Goal: Feedback & Contribution: Submit feedback/report problem

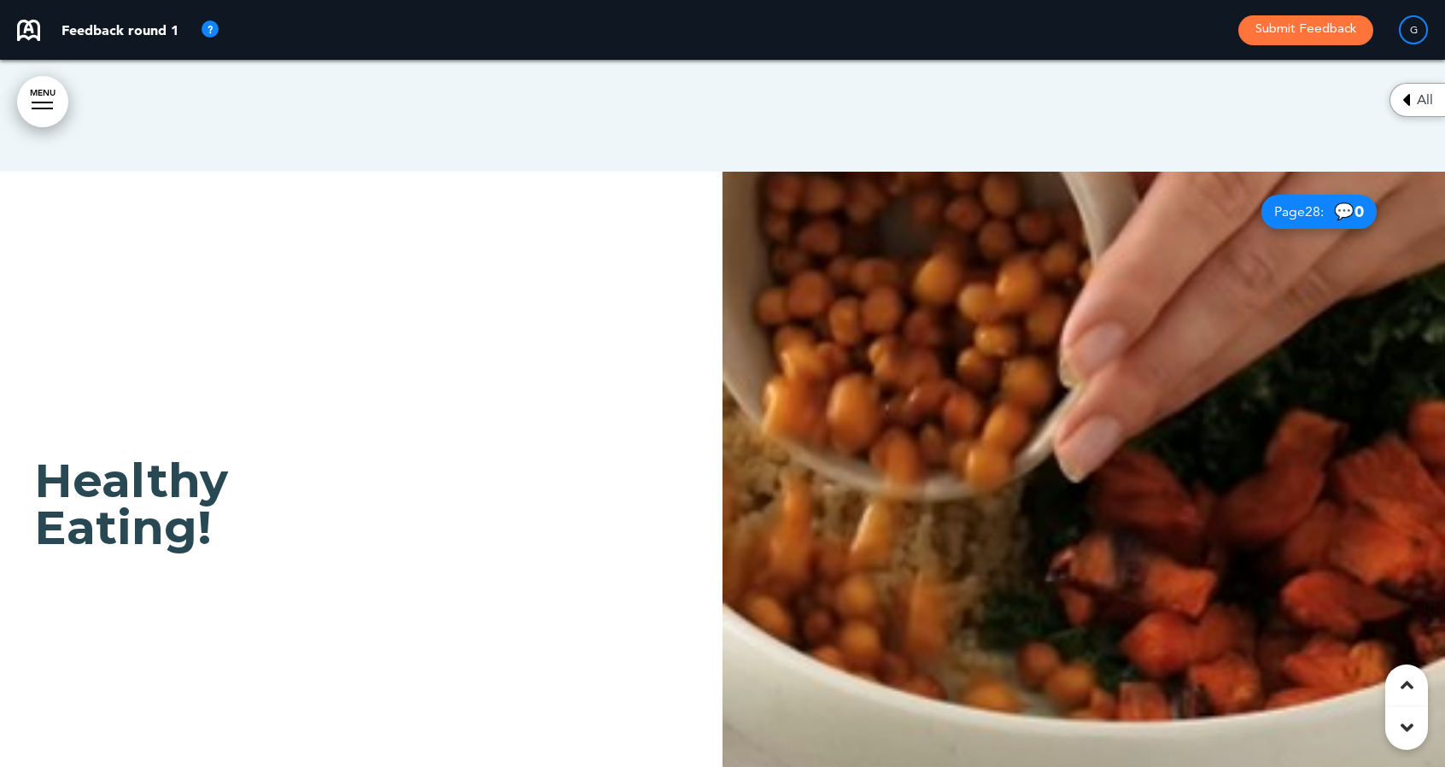
scroll to position [25540, 0]
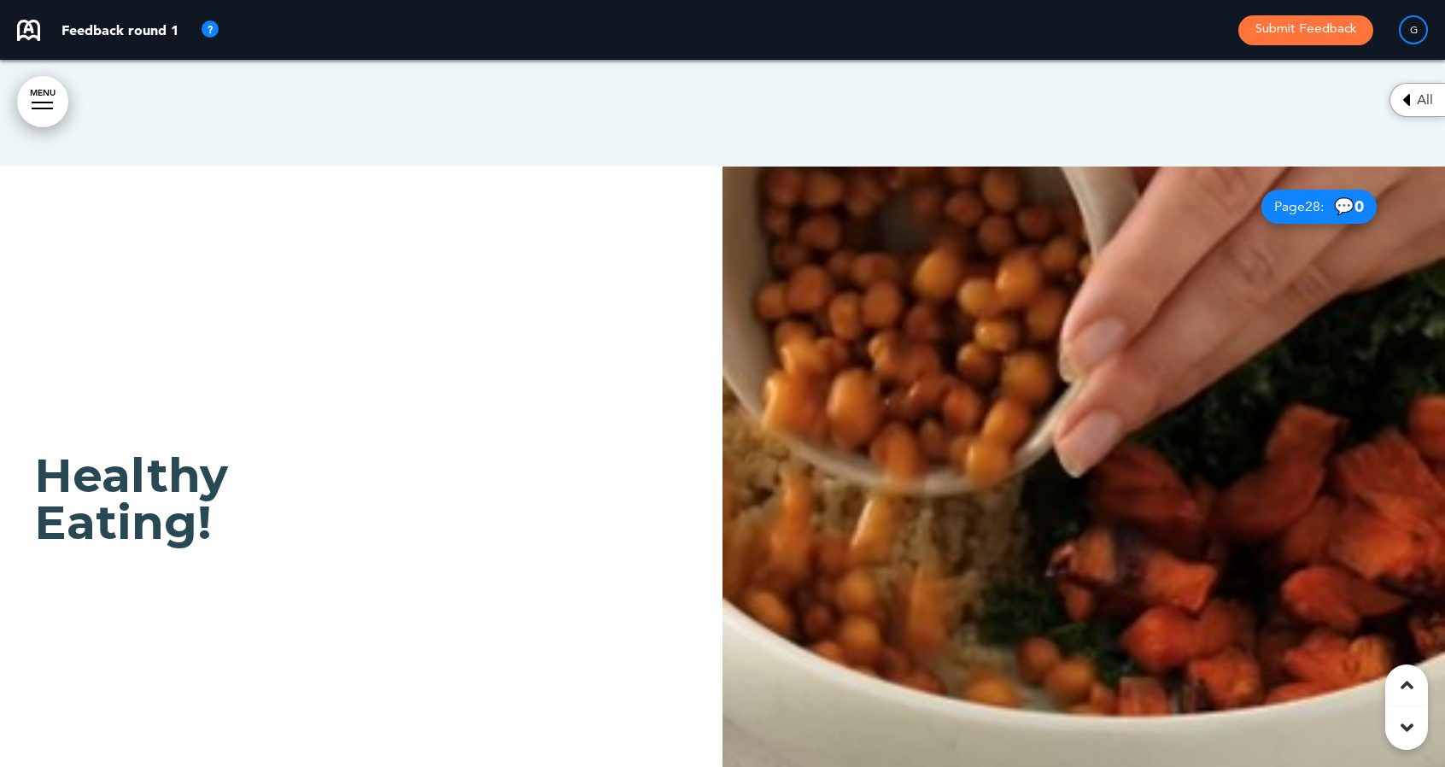
click at [1009, 312] on img at bounding box center [1083, 520] width 722 height 707
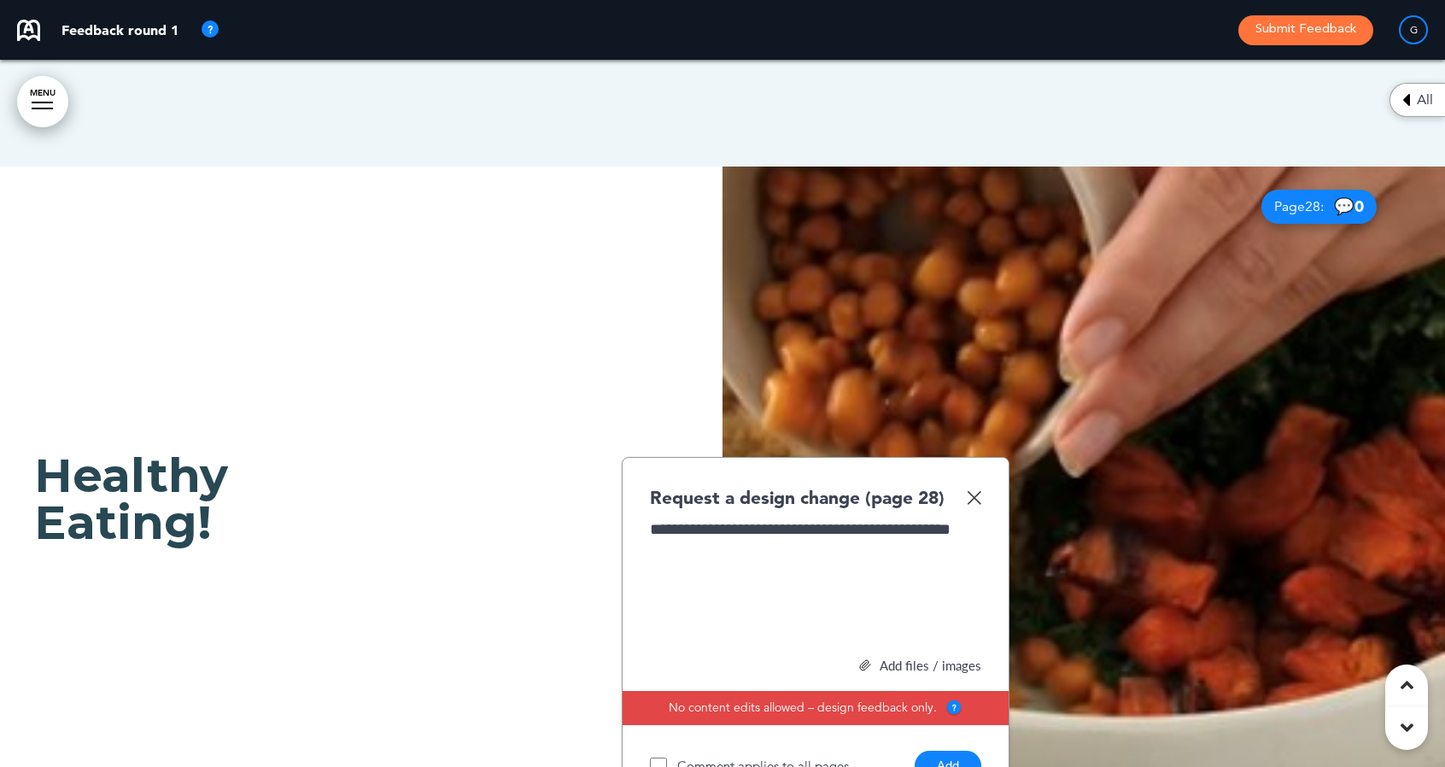
click at [897, 659] on div "Add files / images" at bounding box center [815, 665] width 331 height 13
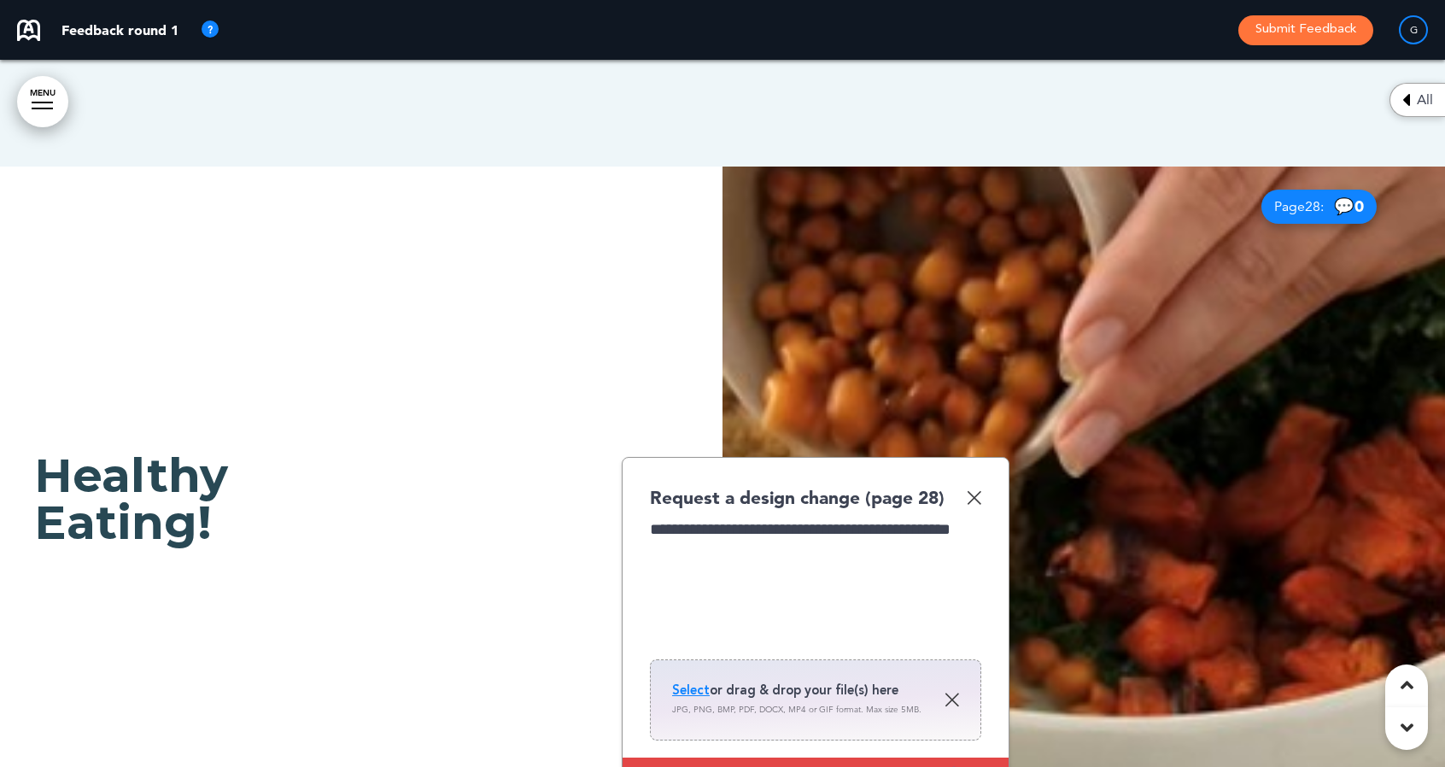
click at [699, 681] on span "Select" at bounding box center [691, 689] width 38 height 17
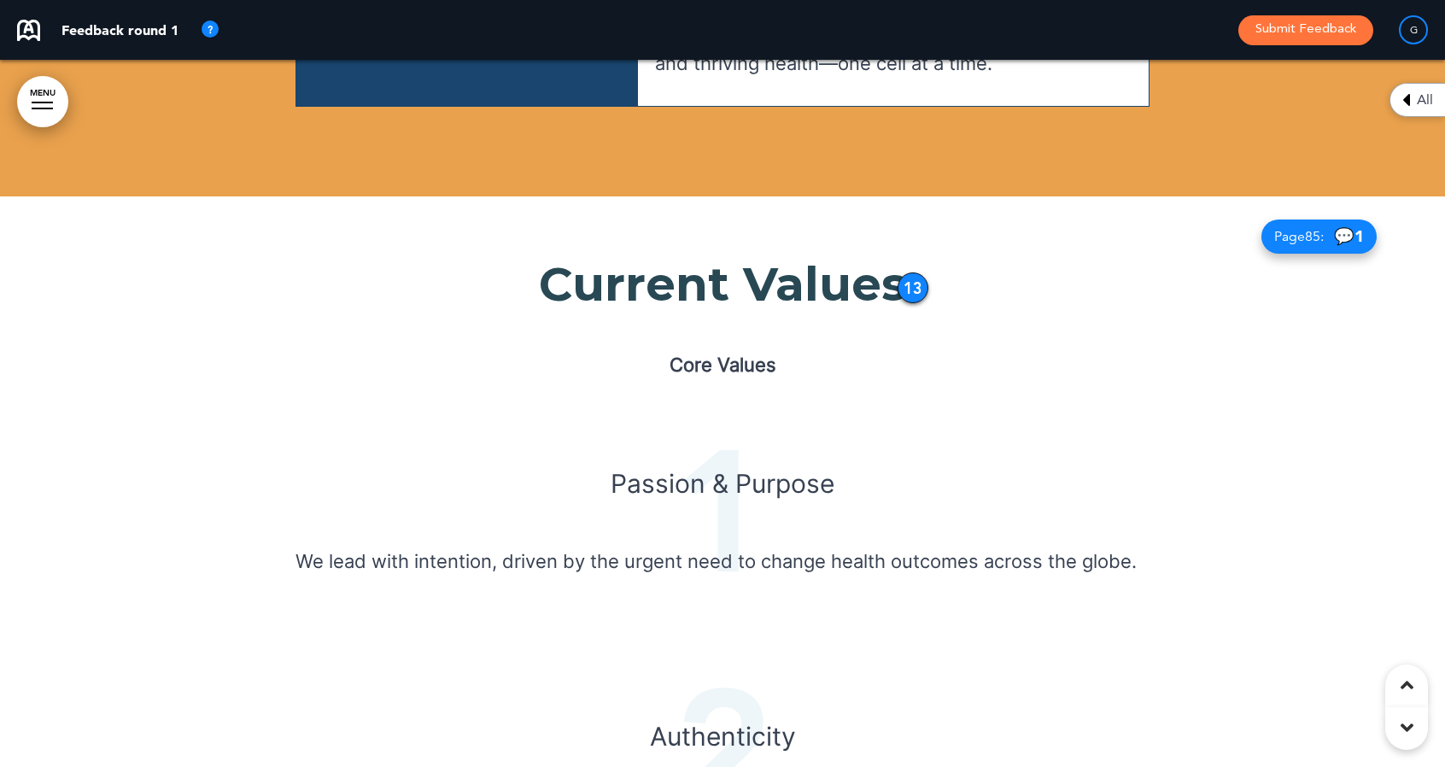
scroll to position [28343, 0]
click at [941, 705] on span "2" at bounding box center [722, 752] width 854 height 171
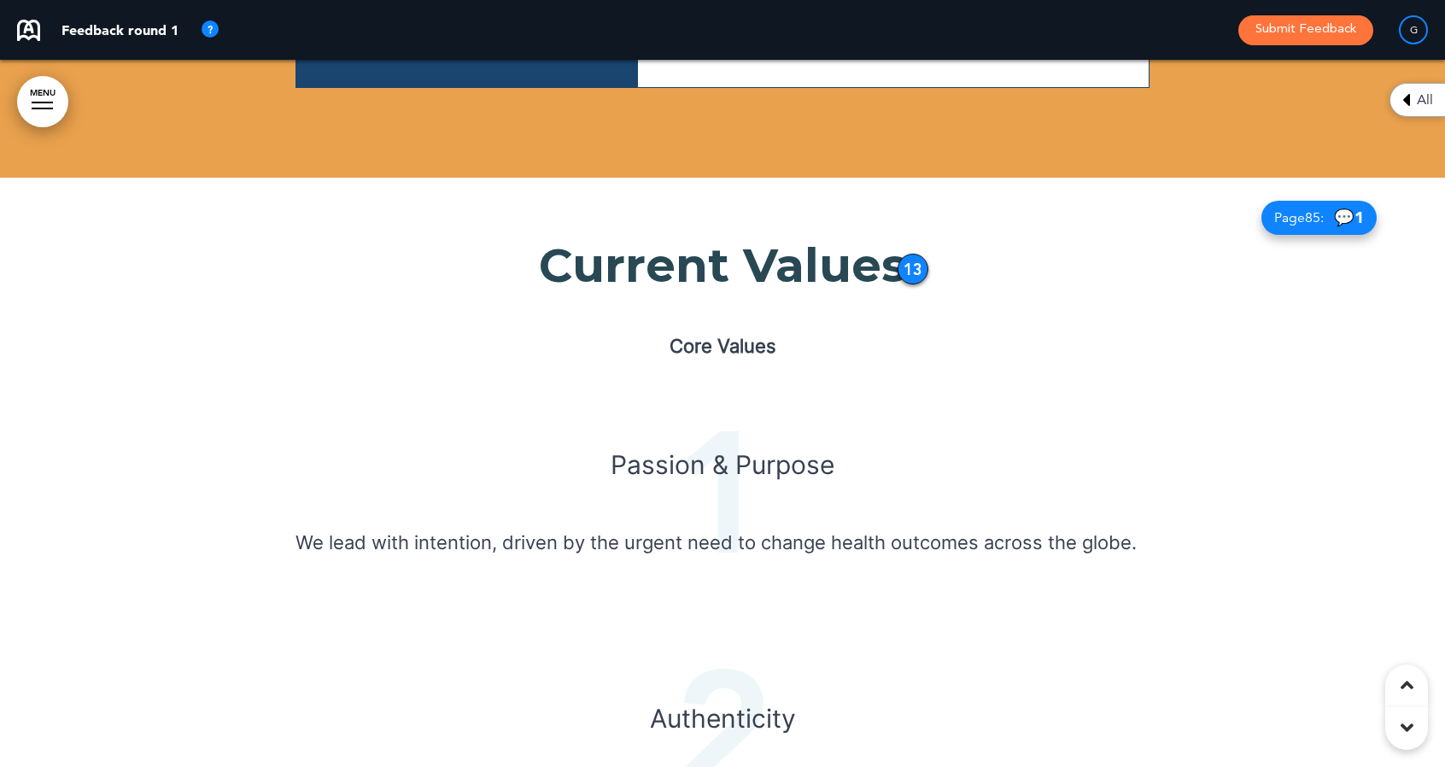
click at [898, 242] on h1 "Current Values" at bounding box center [722, 265] width 854 height 47
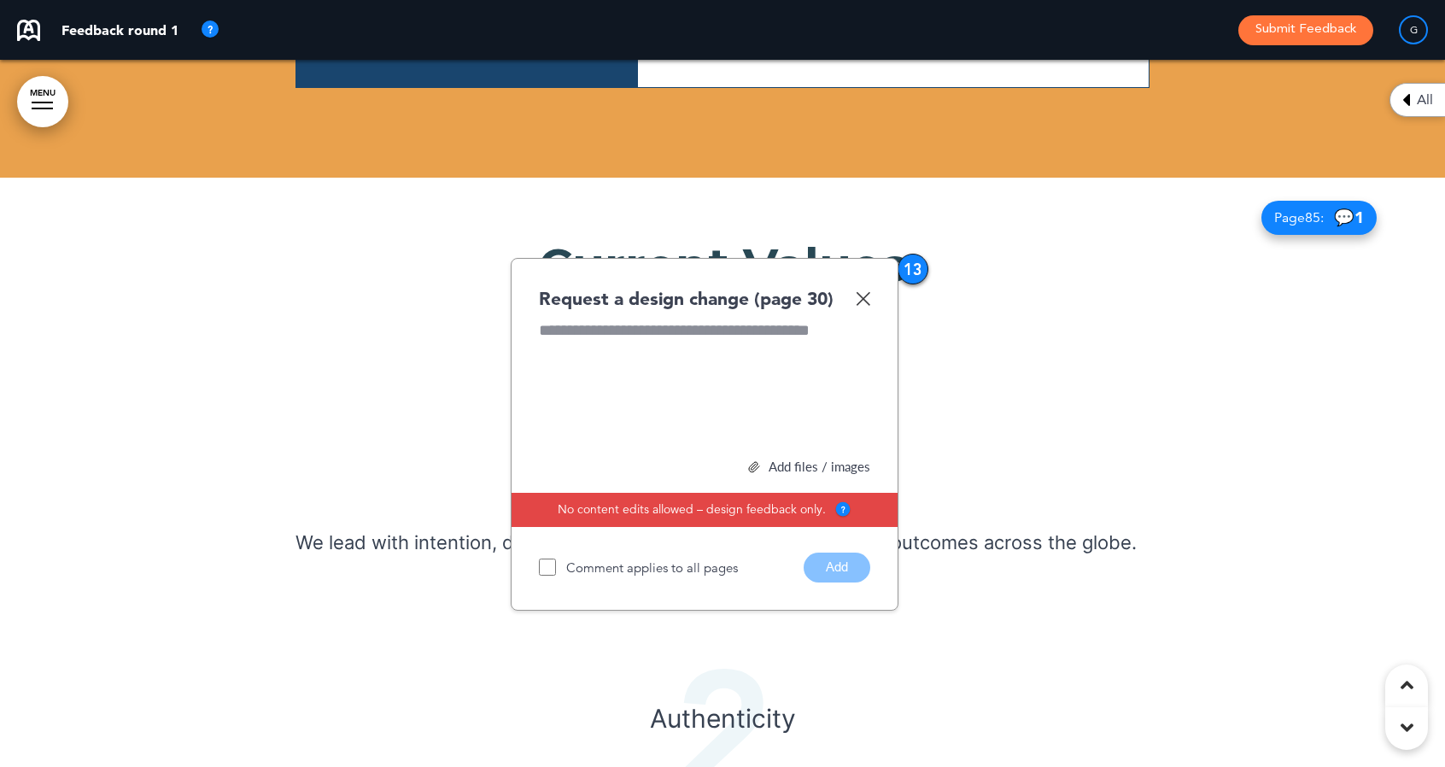
click at [915, 254] on div "13" at bounding box center [913, 269] width 31 height 31
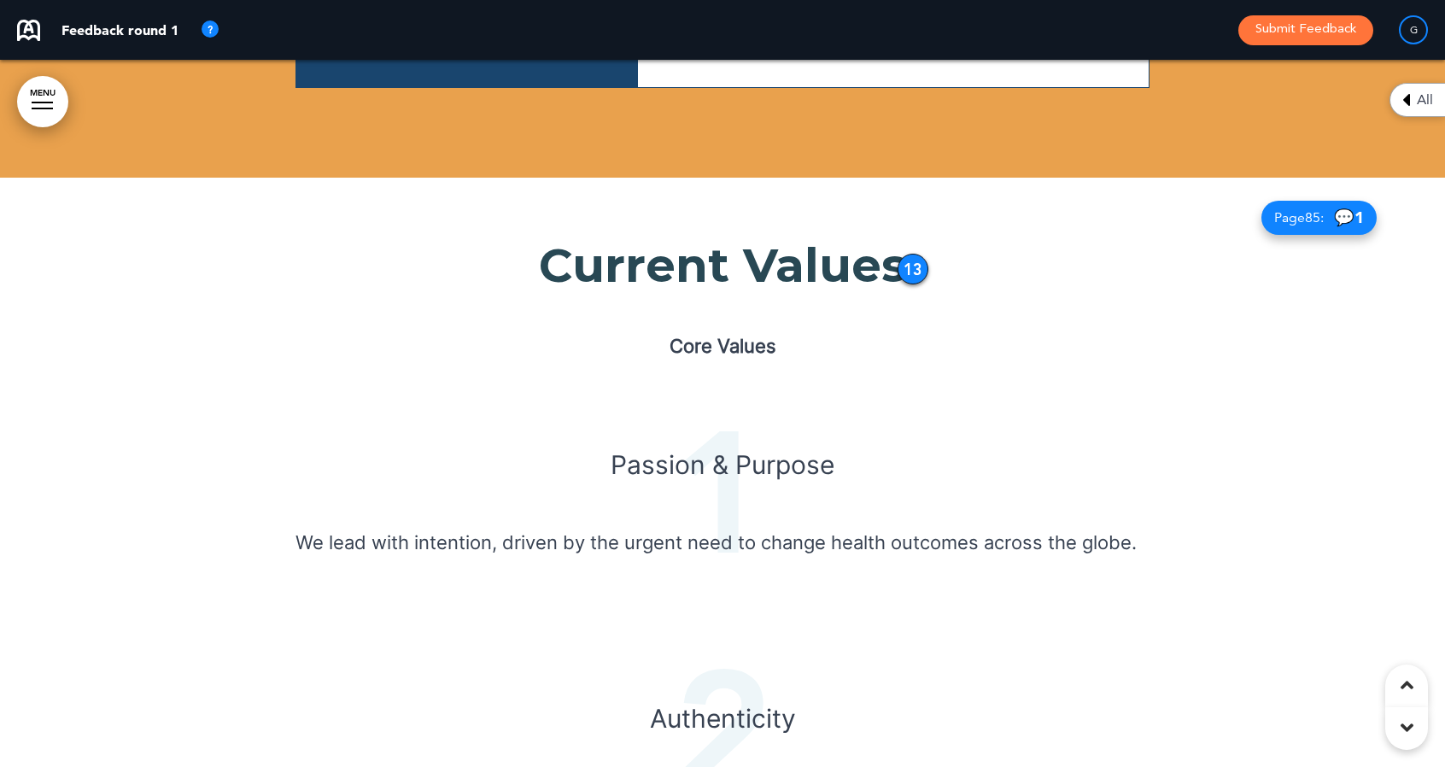
click at [915, 254] on div "13" at bounding box center [913, 269] width 31 height 31
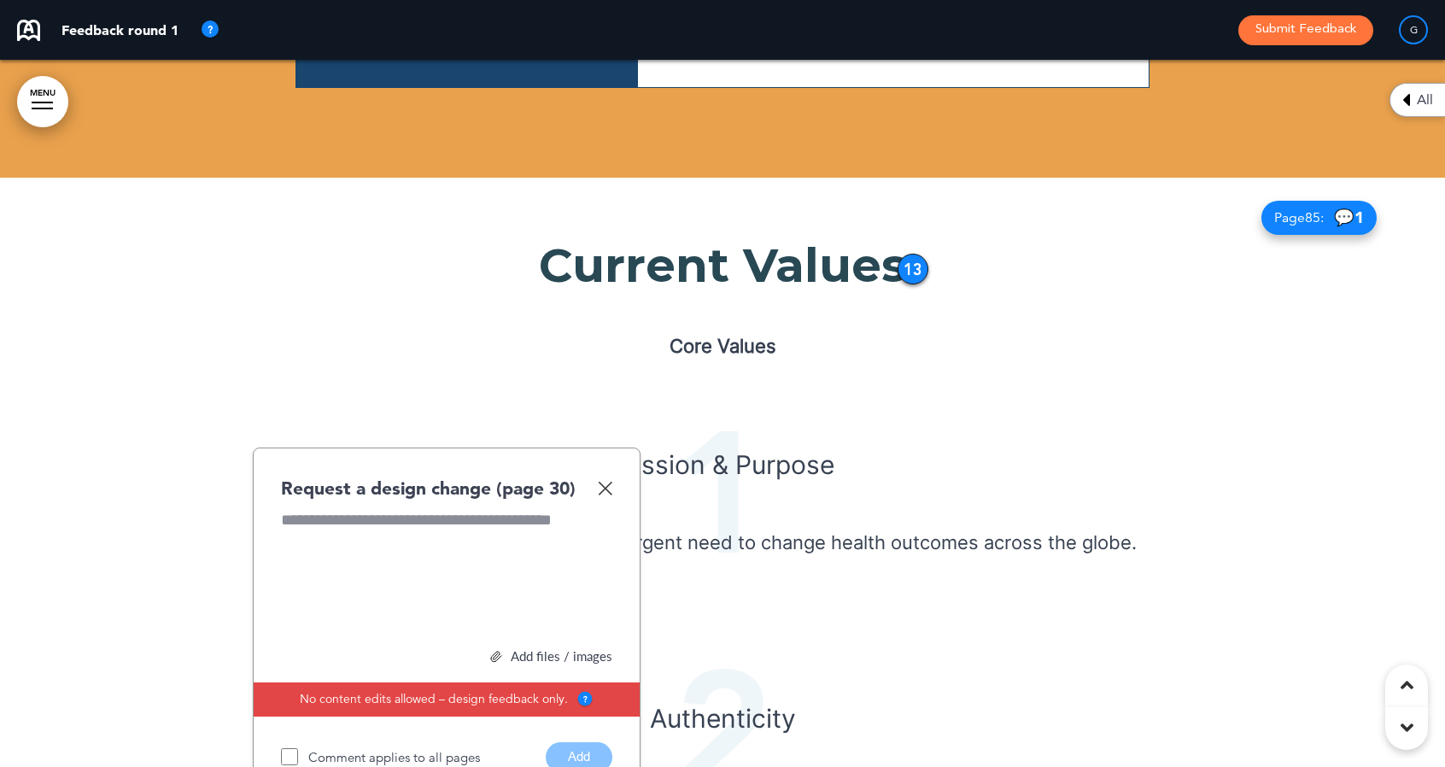
click at [604, 481] on img at bounding box center [605, 488] width 15 height 15
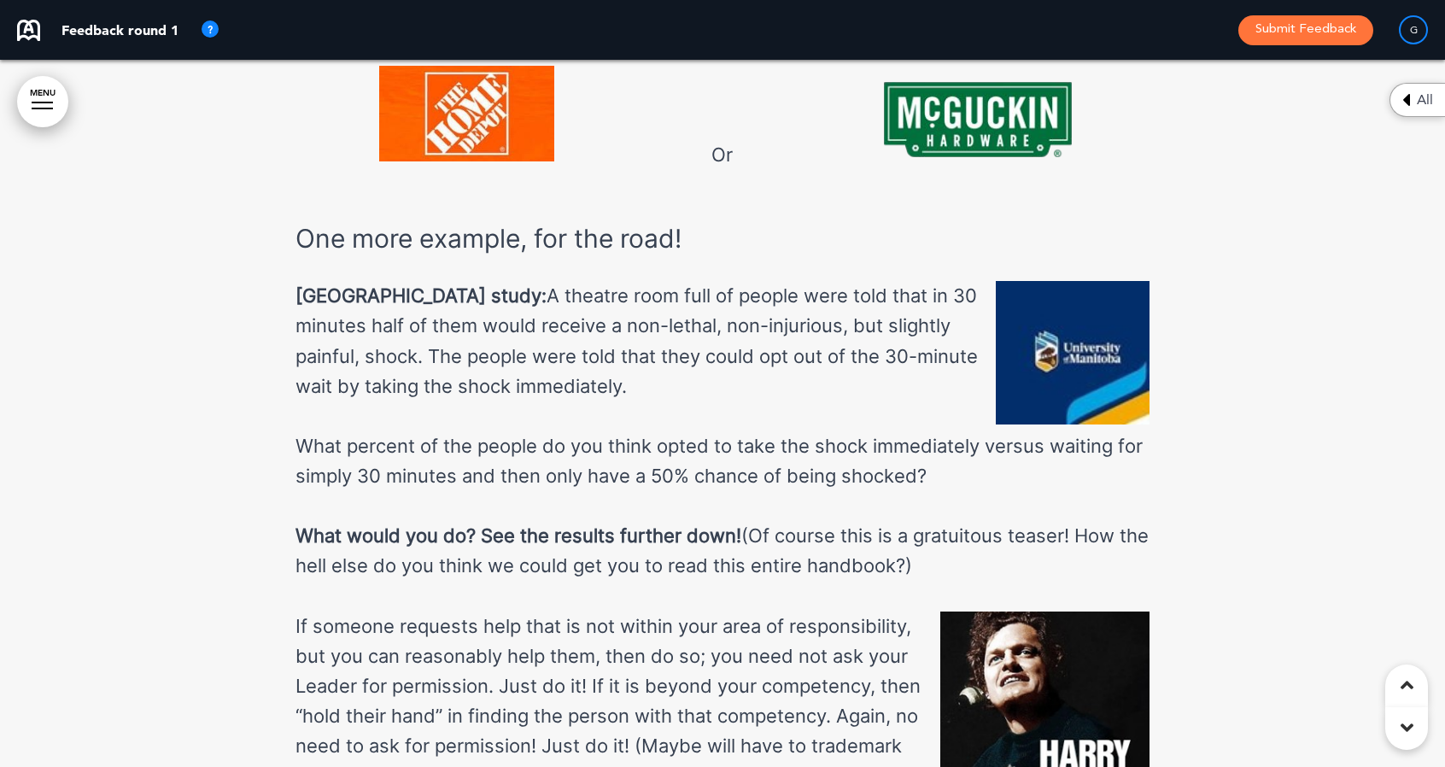
scroll to position [32681, 0]
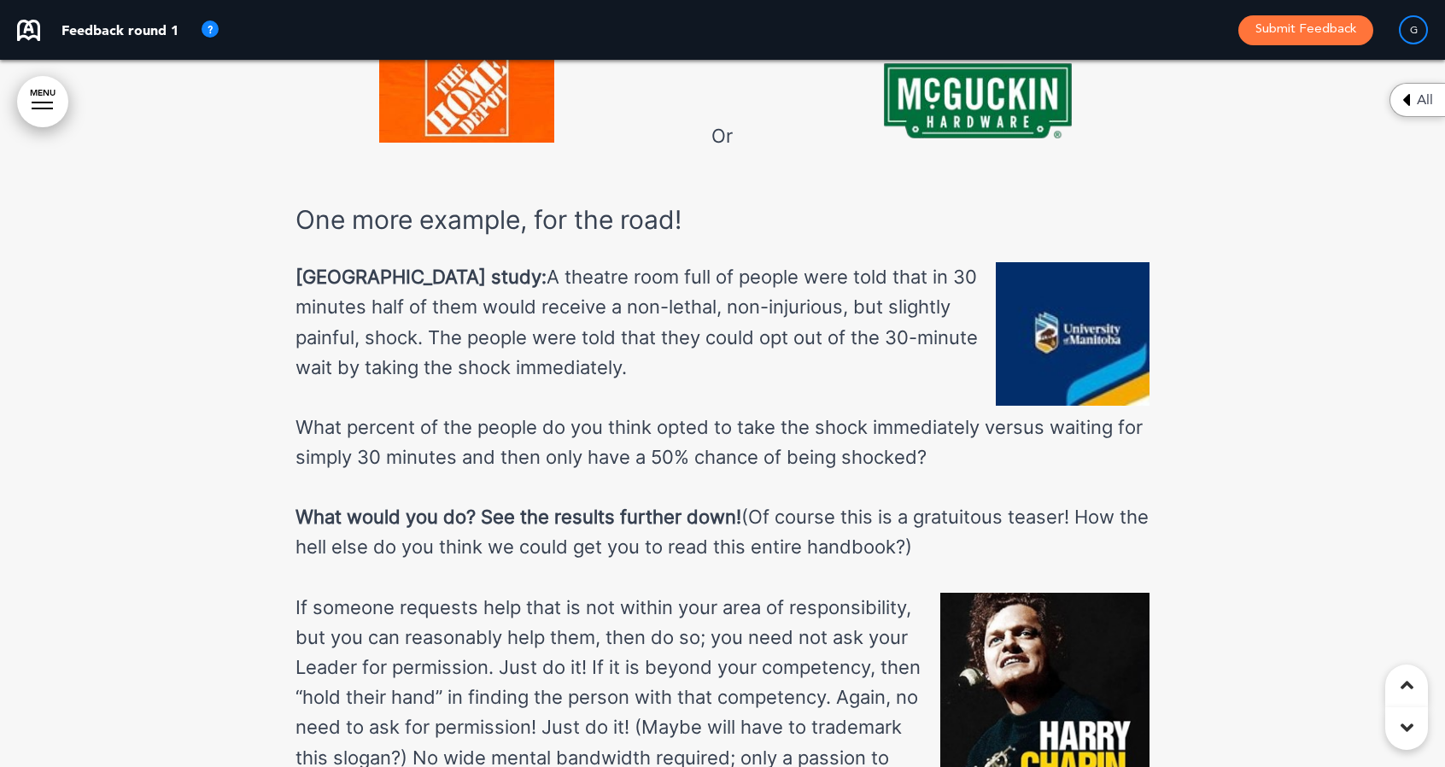
click at [1074, 262] on img at bounding box center [1073, 333] width 154 height 143
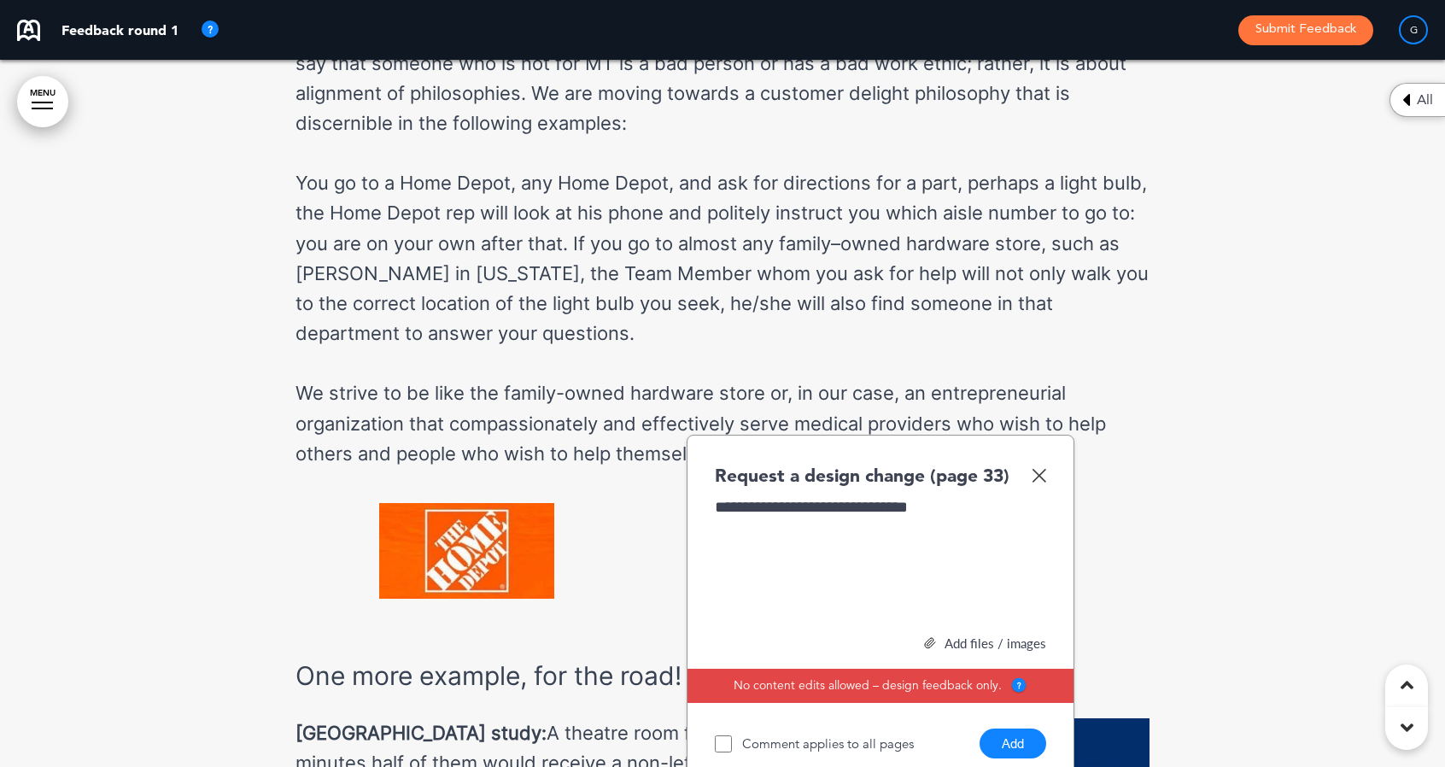
click at [842, 496] on div "**********" at bounding box center [881, 560] width 332 height 128
click at [958, 637] on div "Add files / images" at bounding box center [880, 643] width 331 height 13
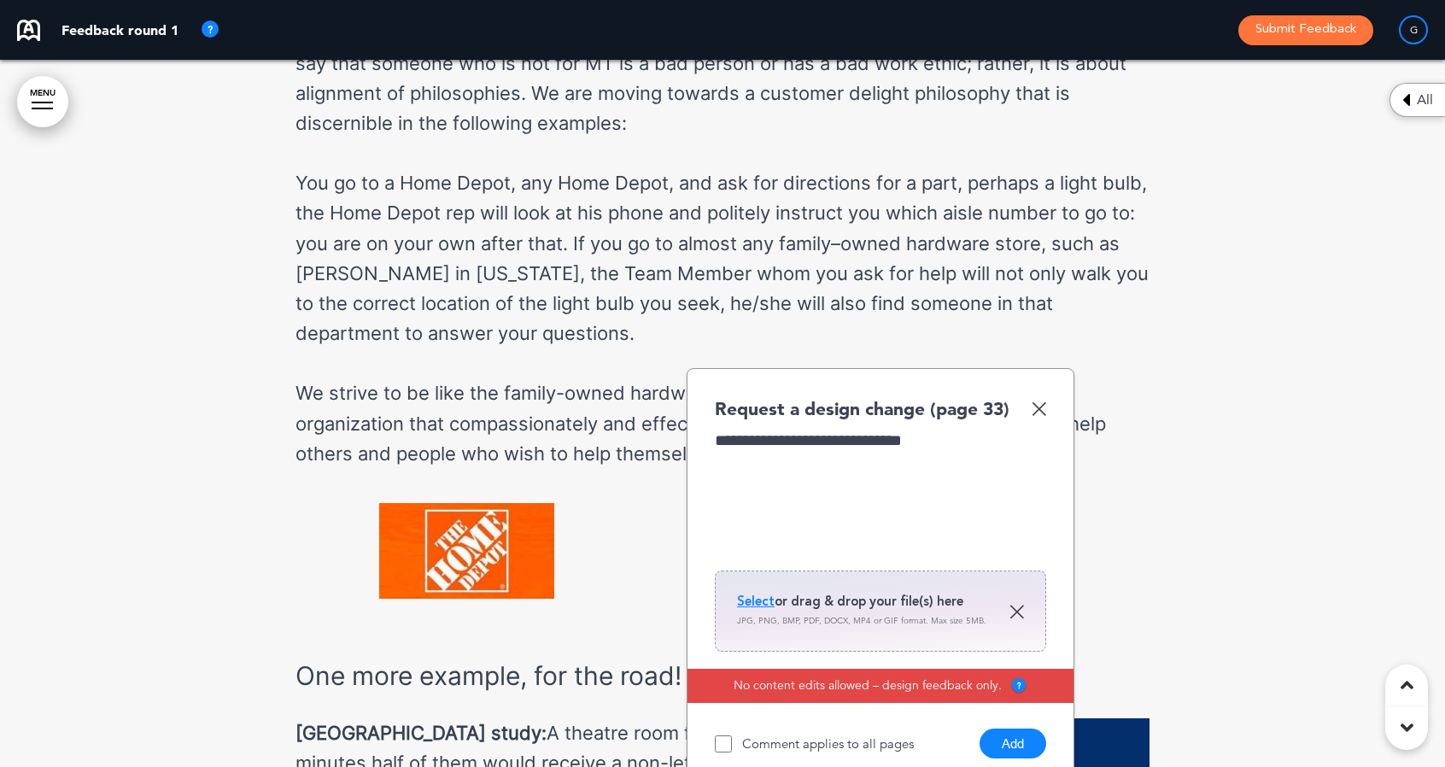
click at [762, 593] on span "Select" at bounding box center [756, 601] width 38 height 17
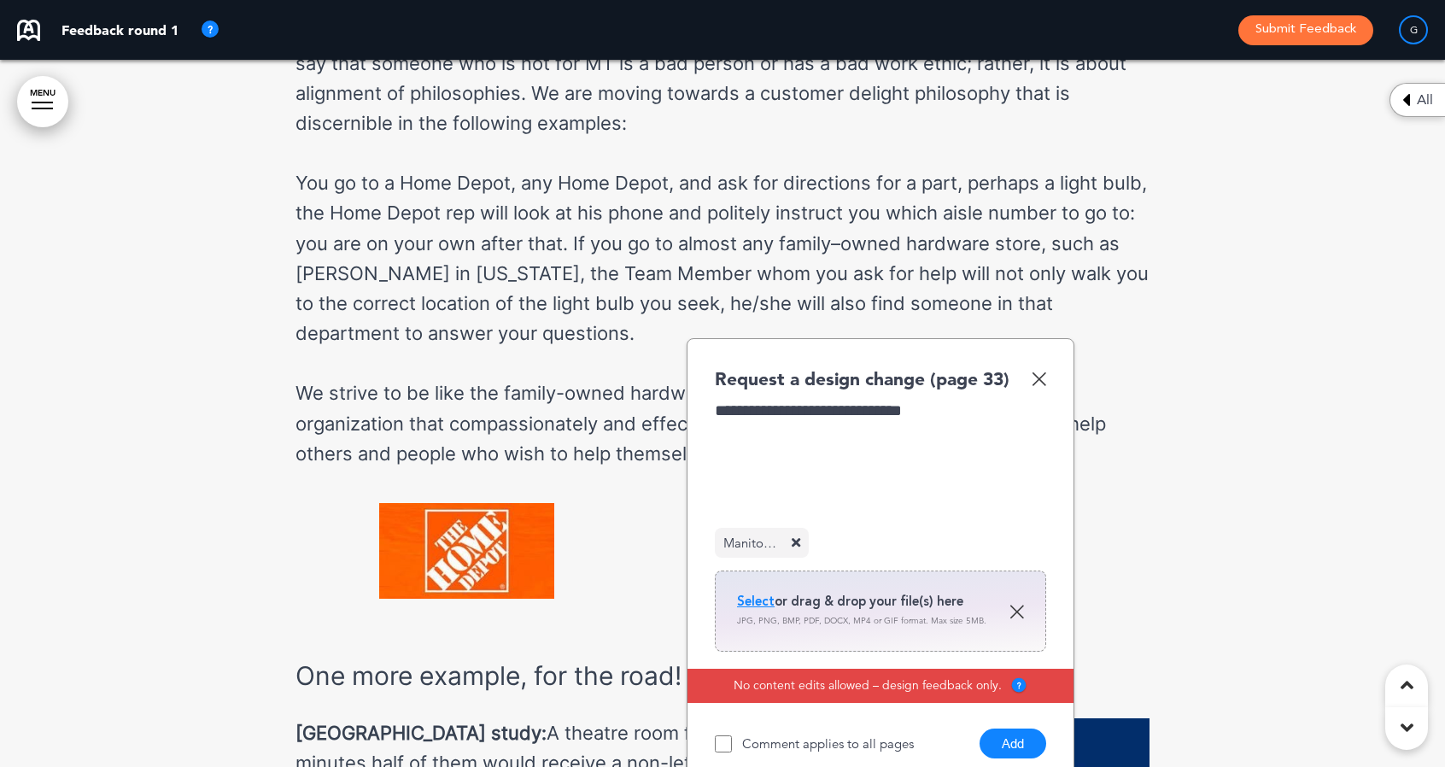
click at [1010, 728] on button "Add" at bounding box center [1013, 743] width 67 height 30
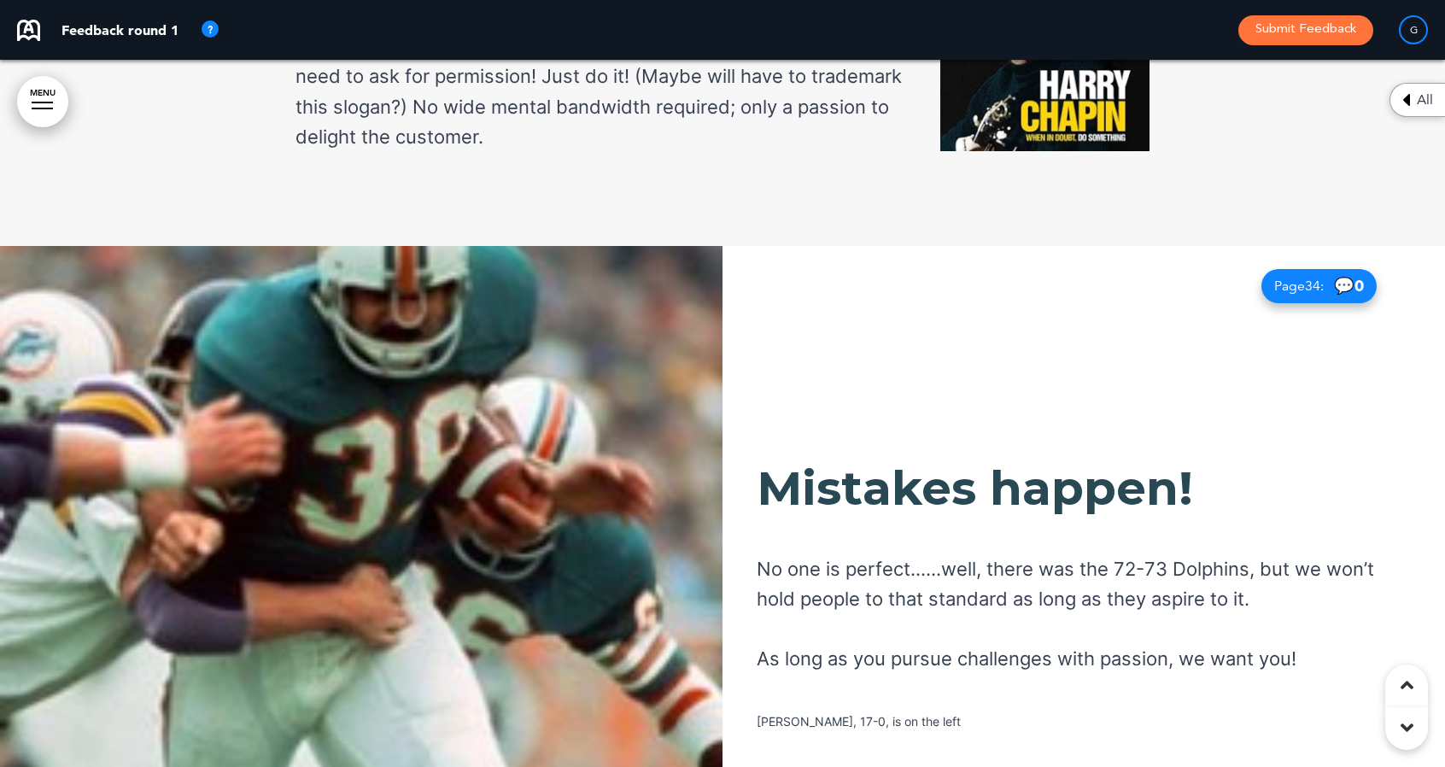
scroll to position [33327, 0]
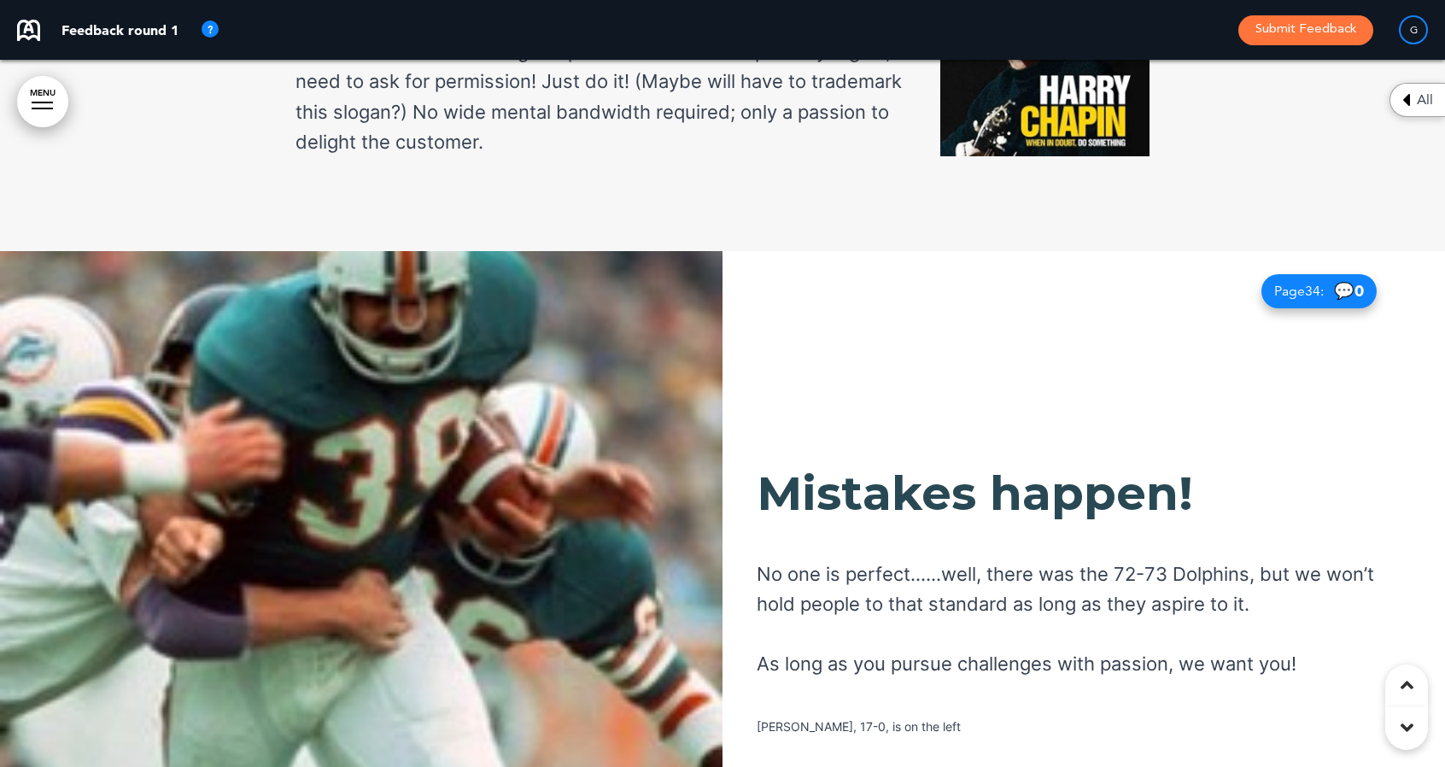
click at [412, 463] on img at bounding box center [361, 604] width 722 height 707
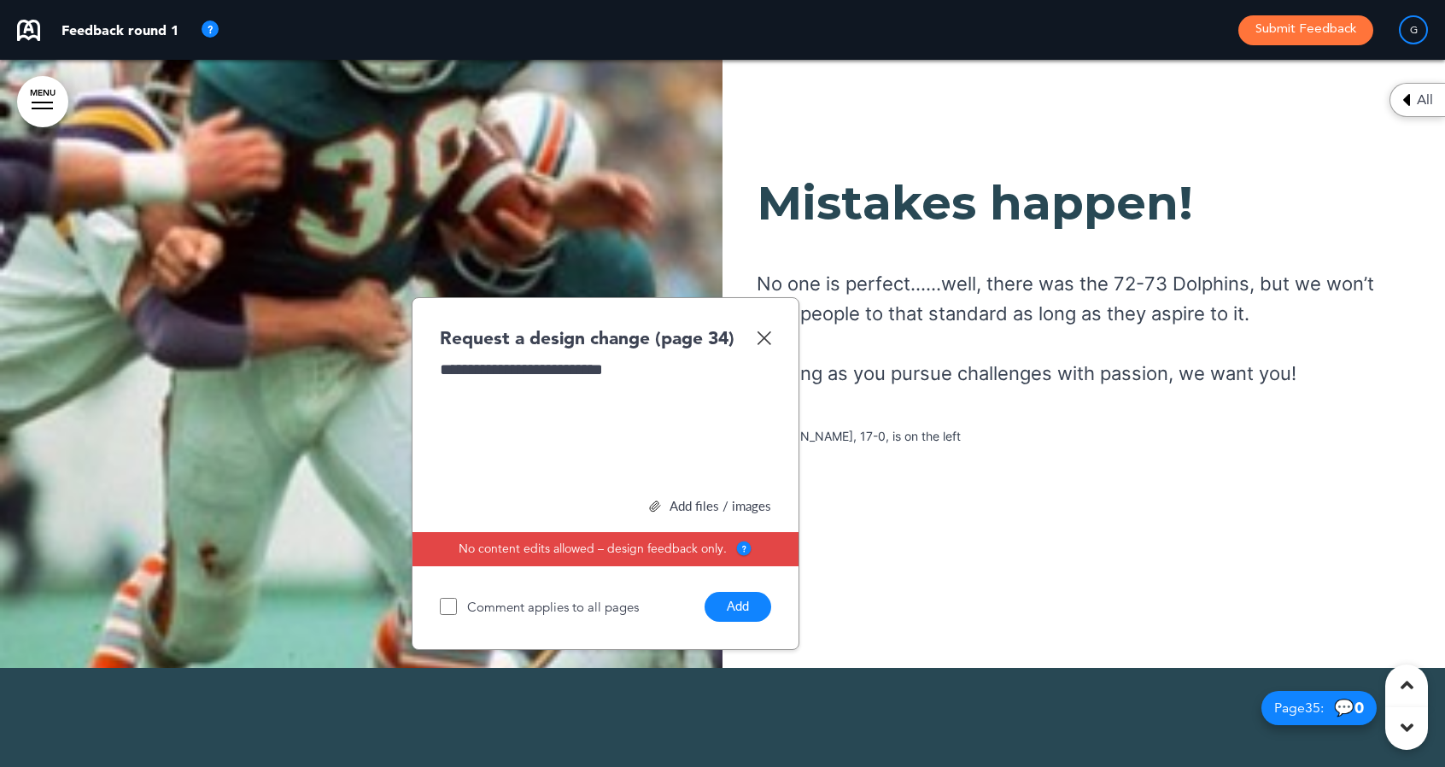
scroll to position [33619, 0]
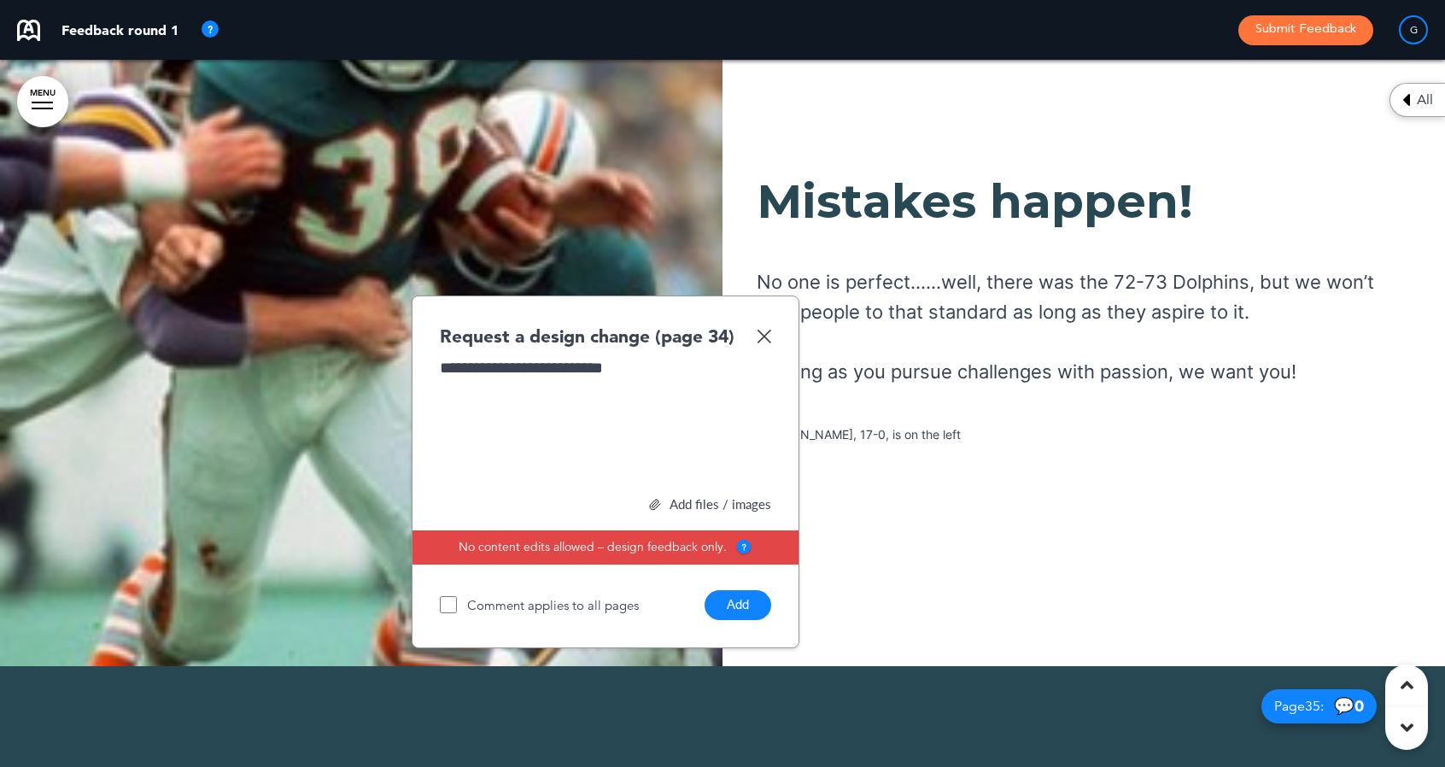
click at [690, 498] on div "Add files / images" at bounding box center [605, 504] width 331 height 13
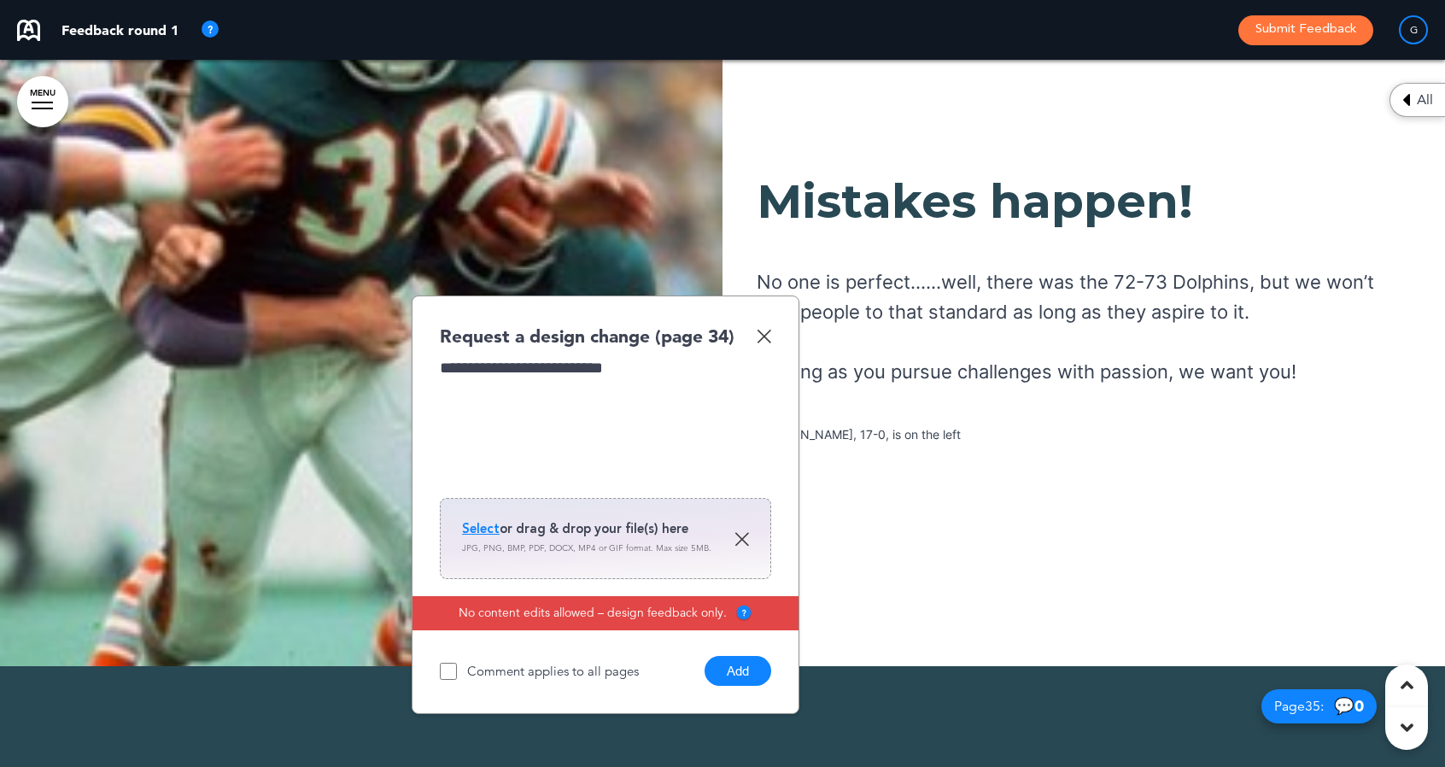
click at [491, 520] on span "Select" at bounding box center [481, 528] width 38 height 17
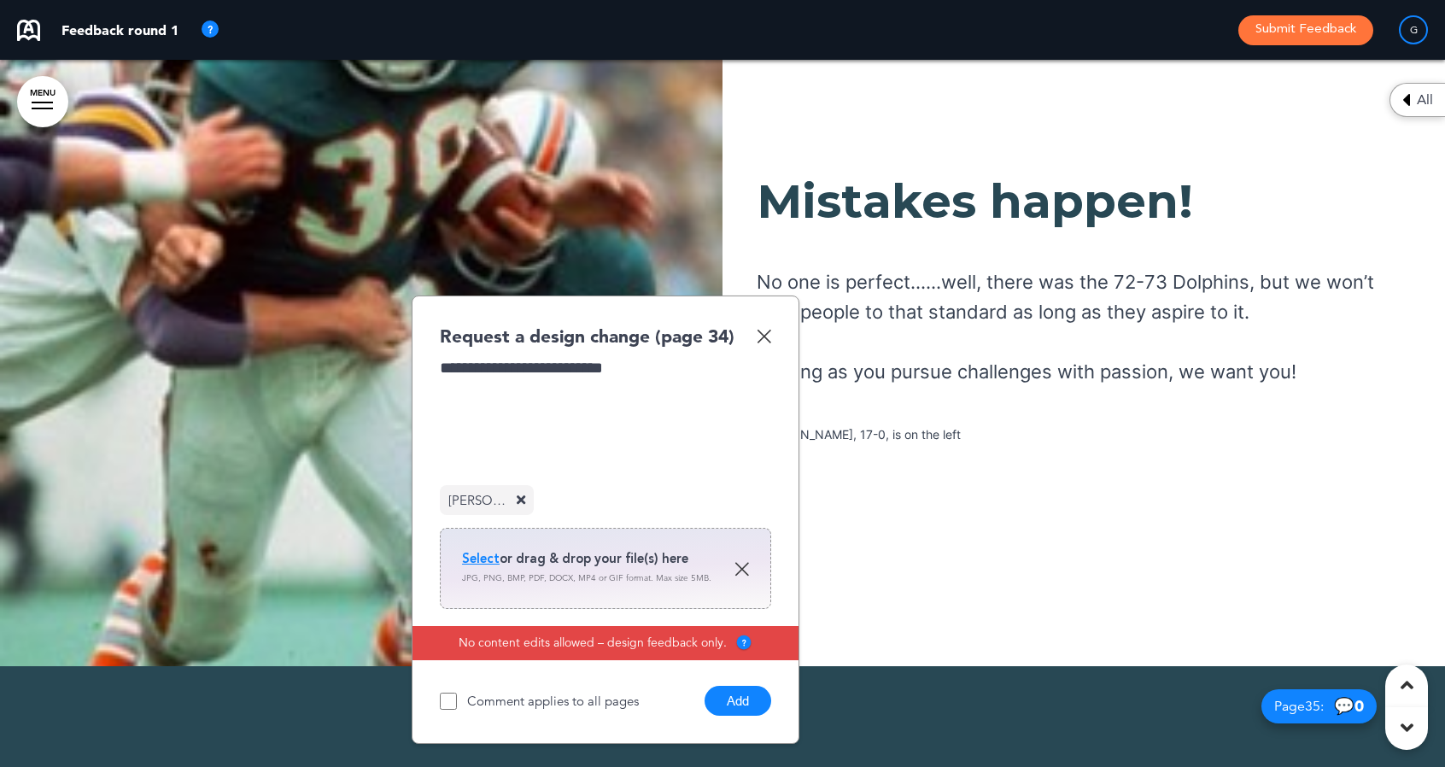
click at [750, 686] on button "Add" at bounding box center [738, 701] width 67 height 30
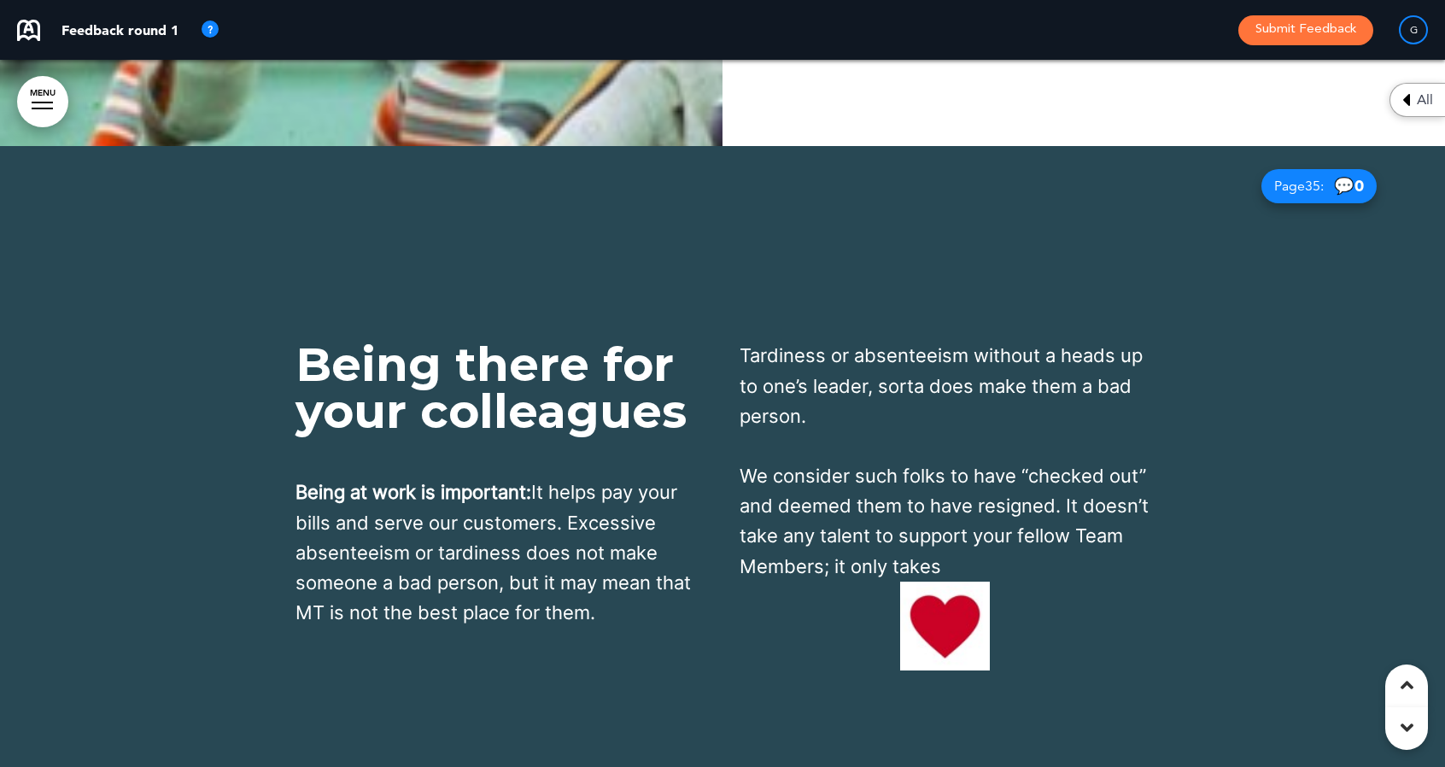
scroll to position [34140, 0]
drag, startPoint x: 922, startPoint y: 508, endPoint x: 933, endPoint y: 482, distance: 28.4
click at [933, 581] on img at bounding box center [945, 625] width 90 height 89
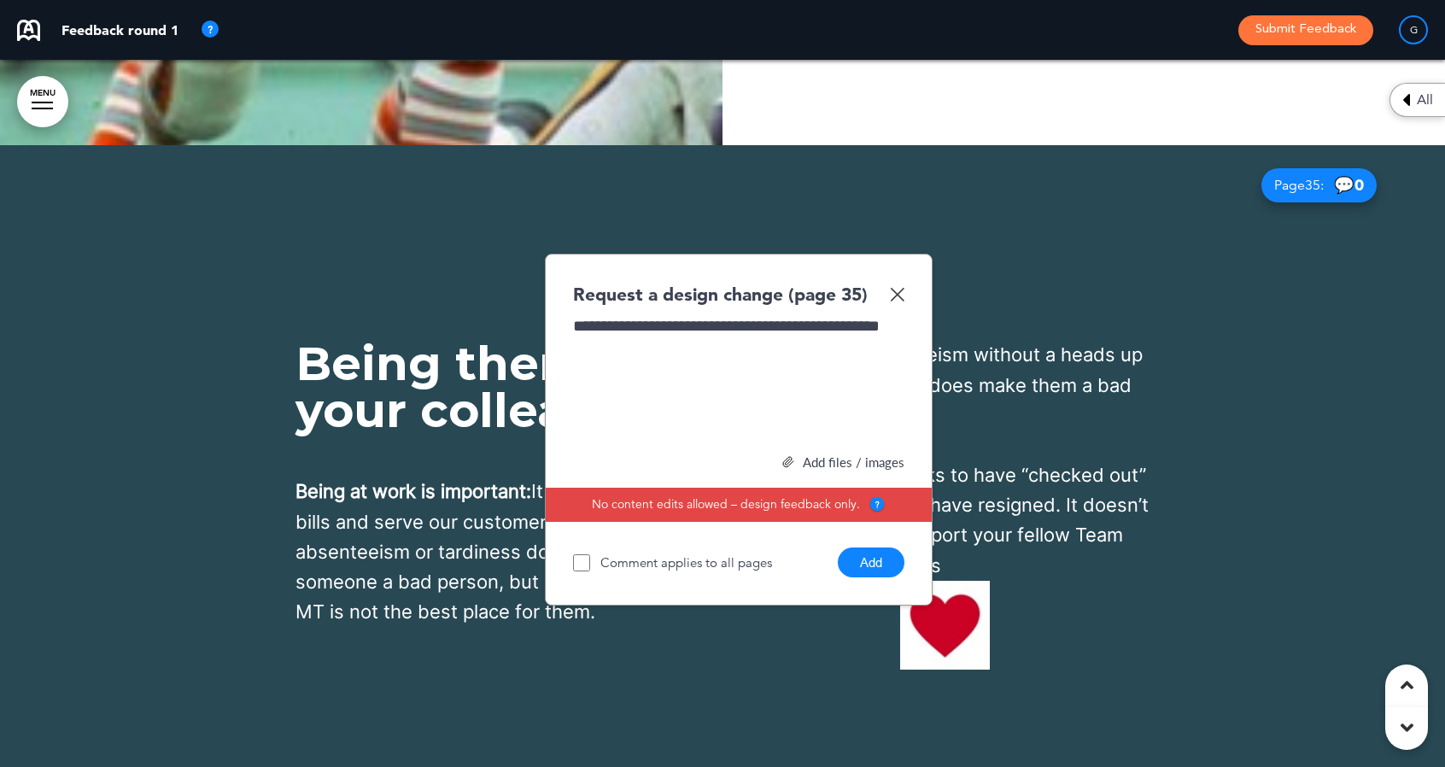
click at [871, 547] on button "Add" at bounding box center [871, 562] width 67 height 30
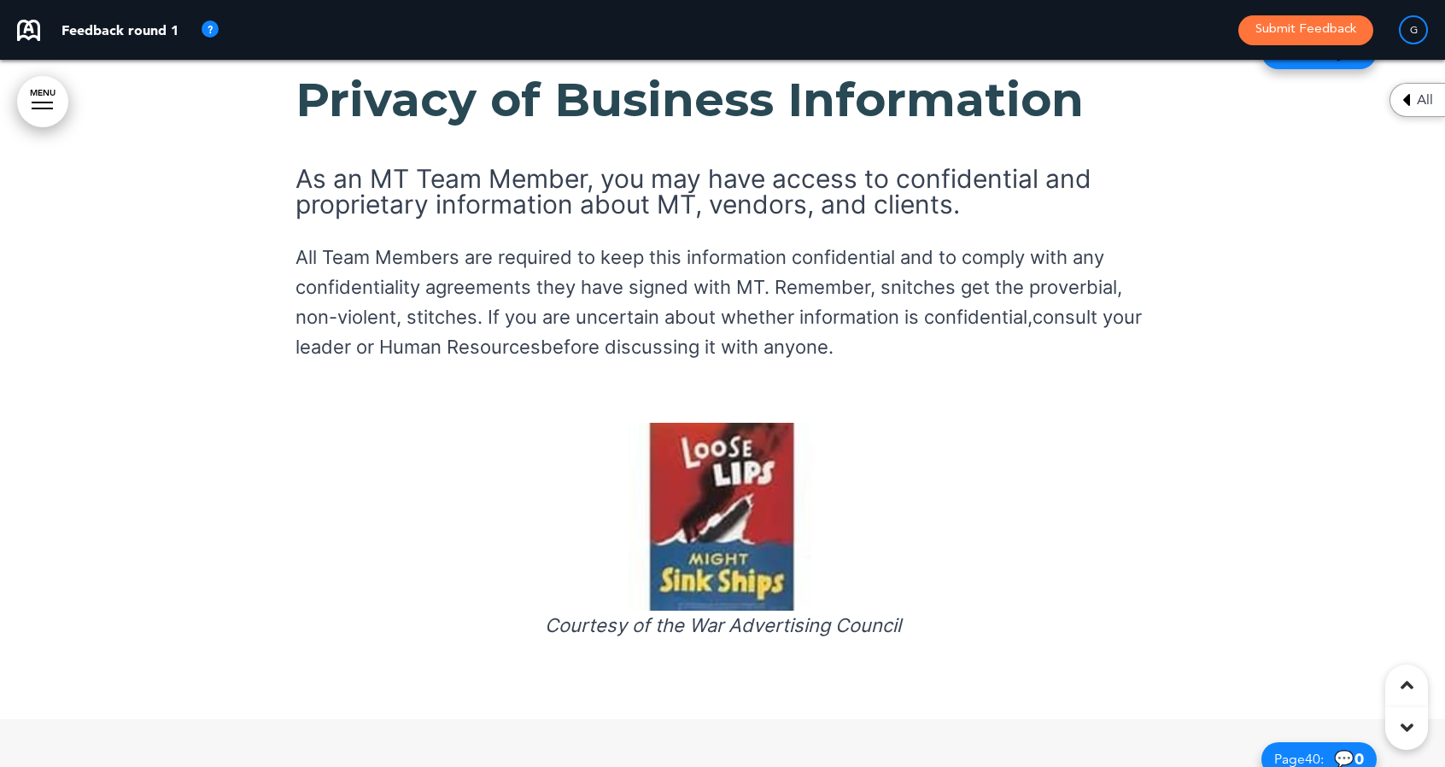
scroll to position [37457, 0]
click at [708, 422] on img at bounding box center [723, 516] width 188 height 188
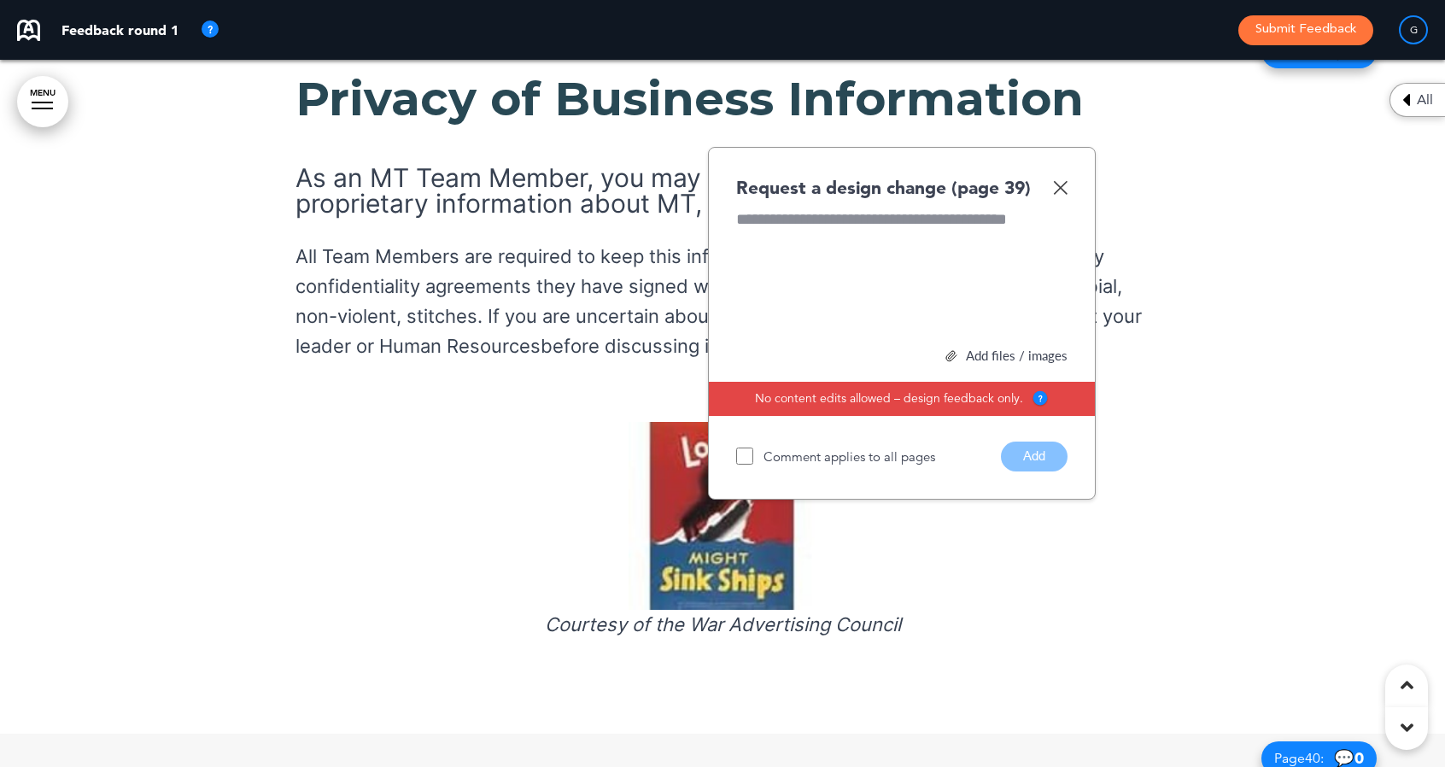
click at [971, 349] on div "Add files / images" at bounding box center [901, 355] width 331 height 13
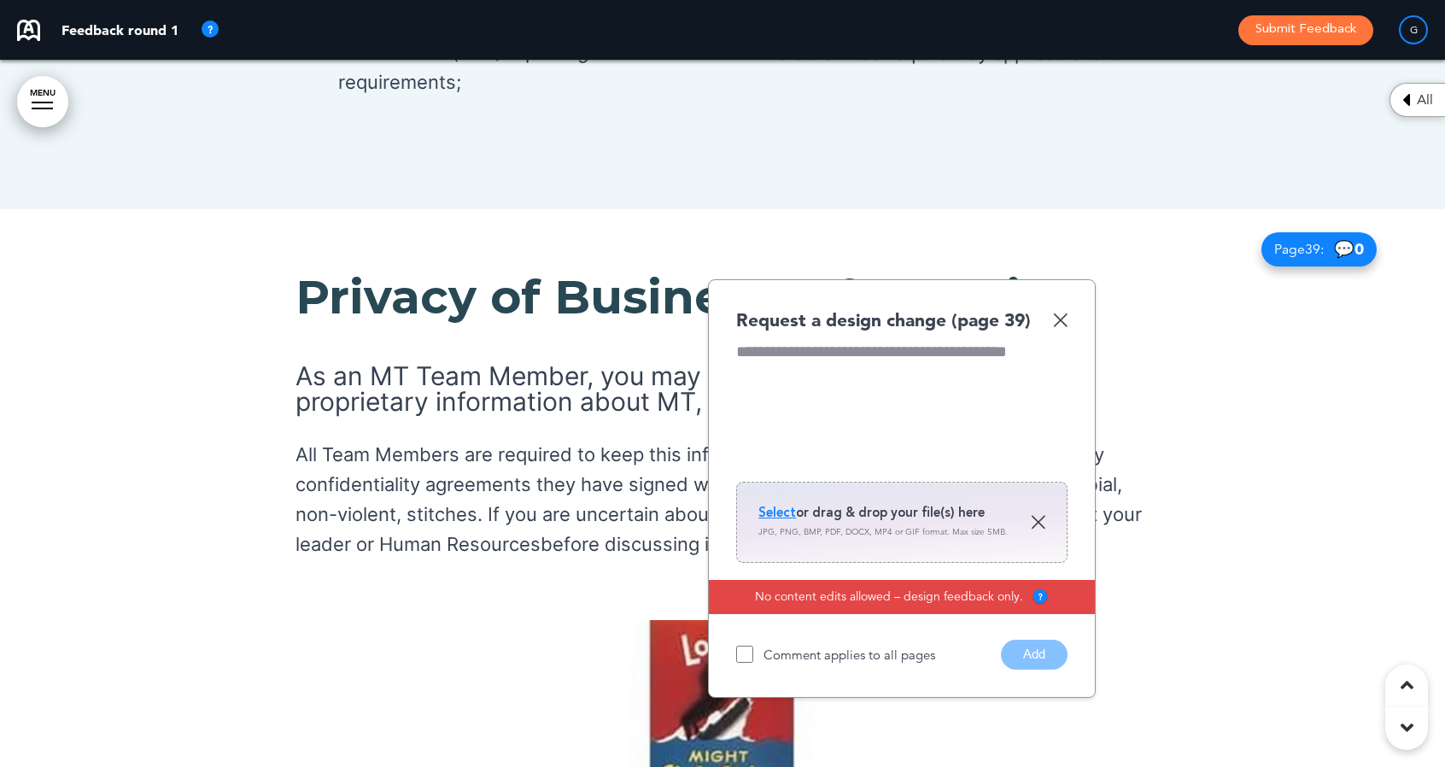
scroll to position [37236, 0]
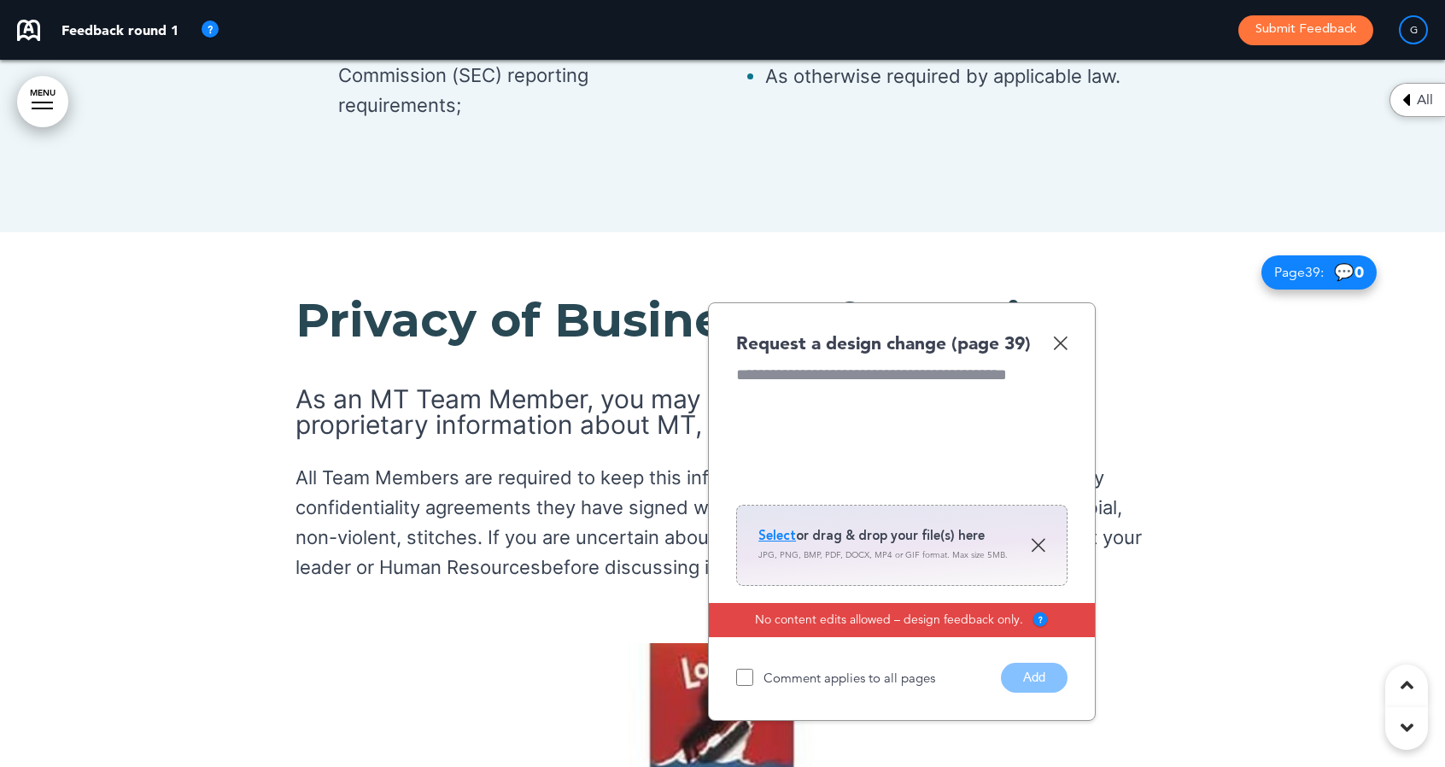
click at [767, 527] on span "Select" at bounding box center [777, 535] width 38 height 17
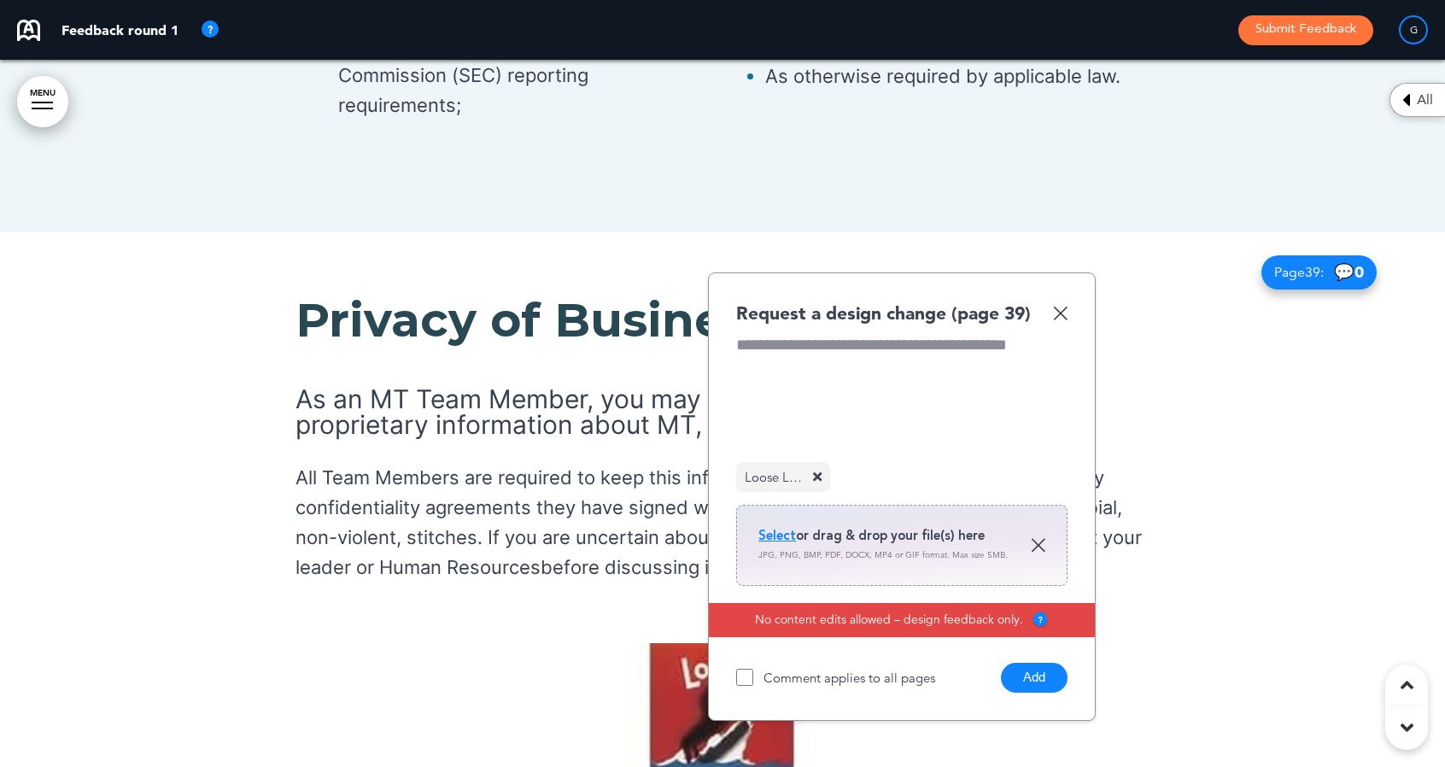
click at [806, 334] on div at bounding box center [901, 398] width 331 height 128
click at [1026, 663] on button "Add" at bounding box center [1034, 678] width 67 height 30
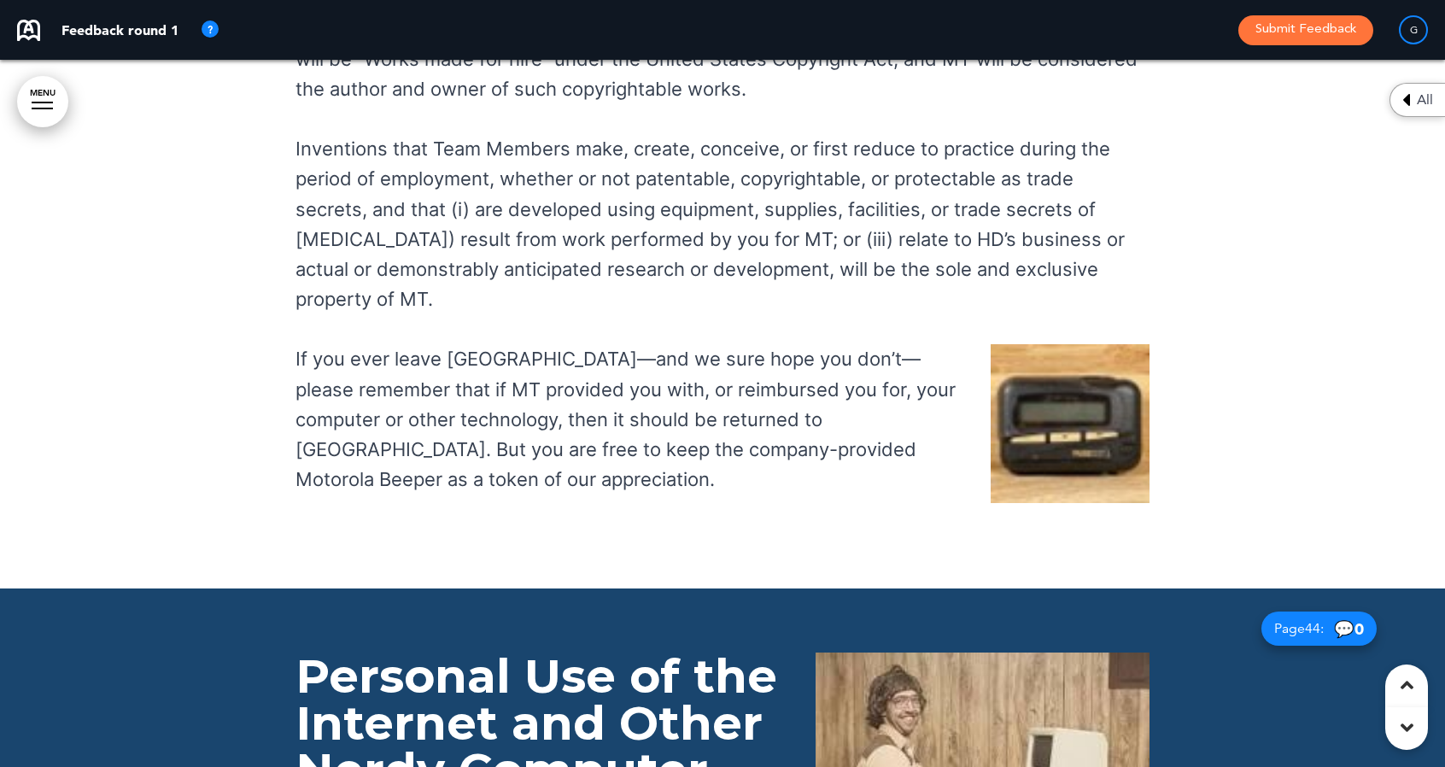
scroll to position [41033, 0]
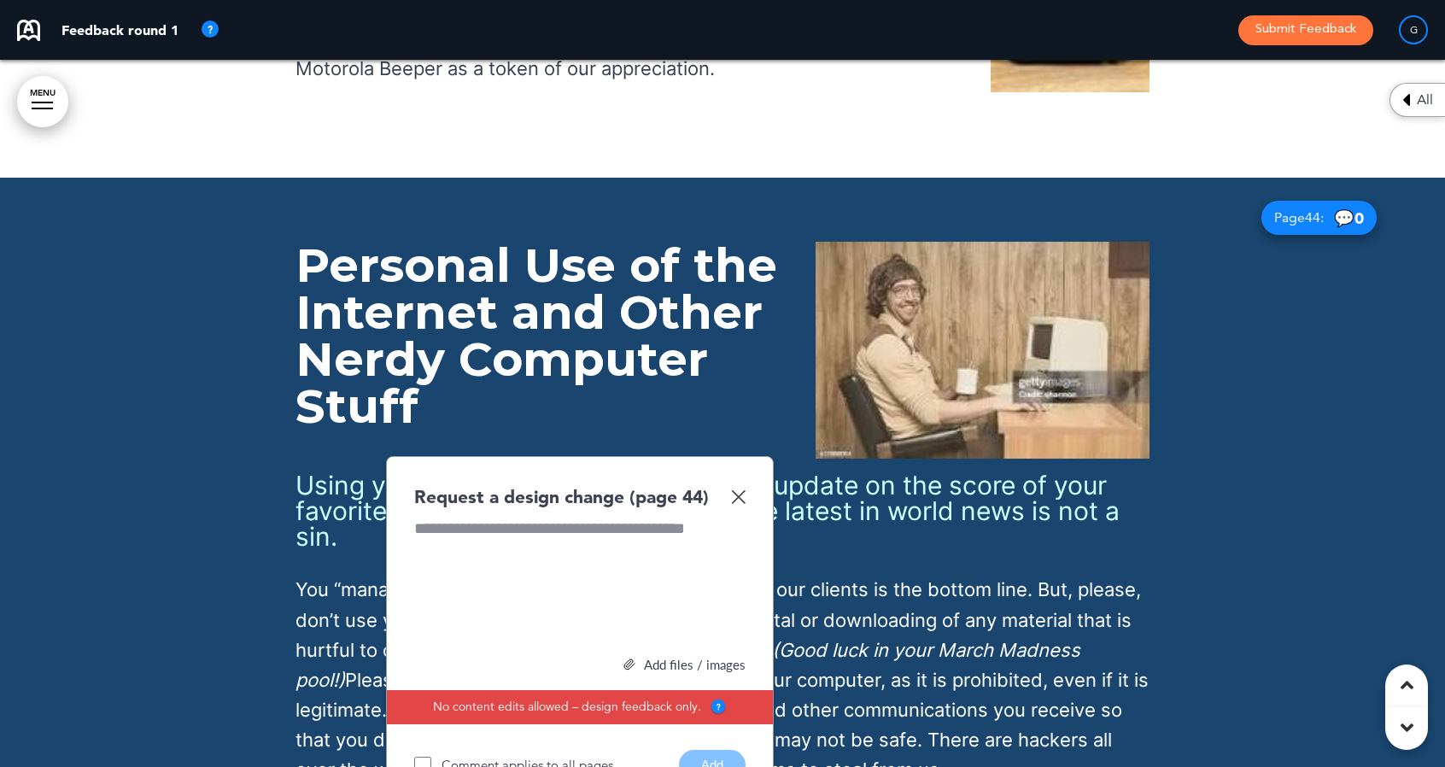
click at [741, 489] on img at bounding box center [738, 496] width 15 height 15
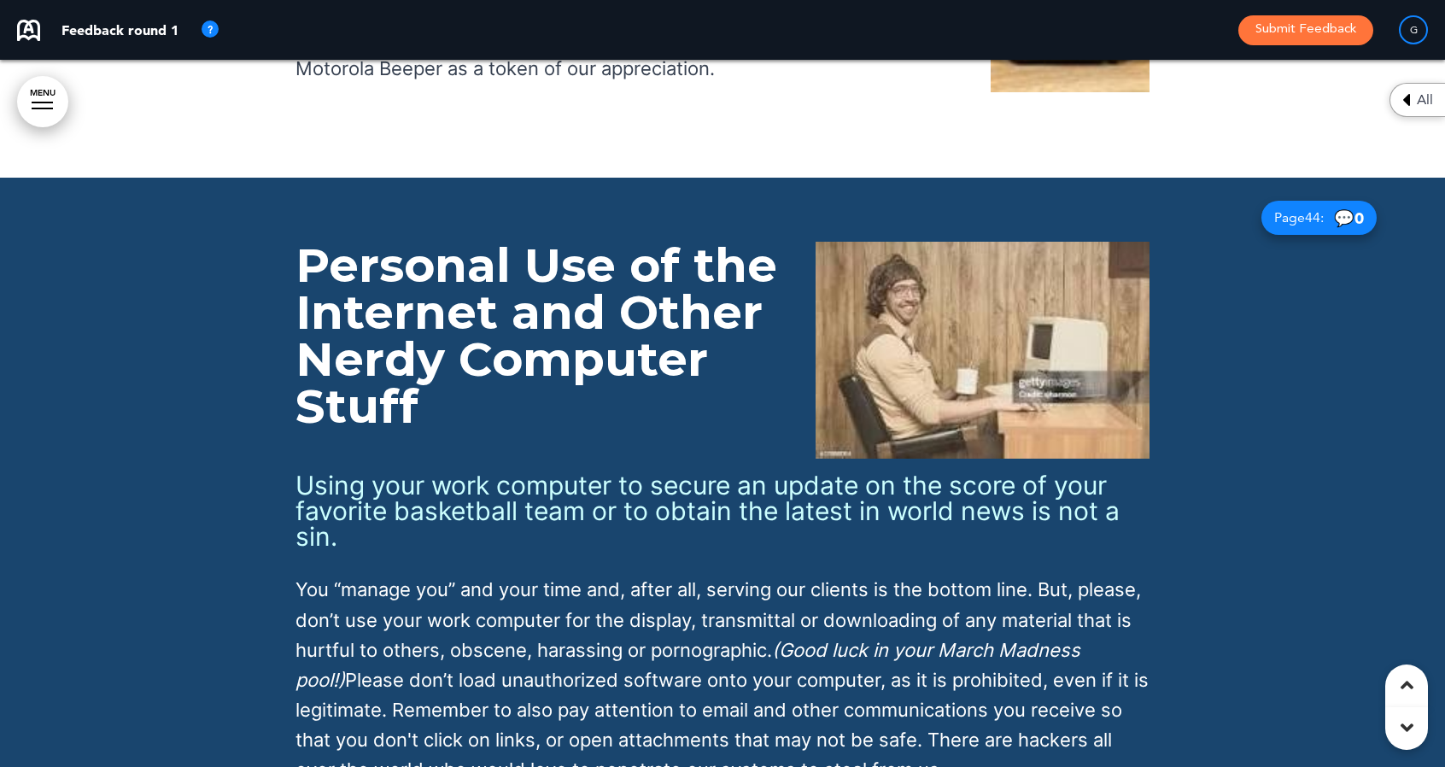
click at [991, 242] on img at bounding box center [983, 350] width 334 height 217
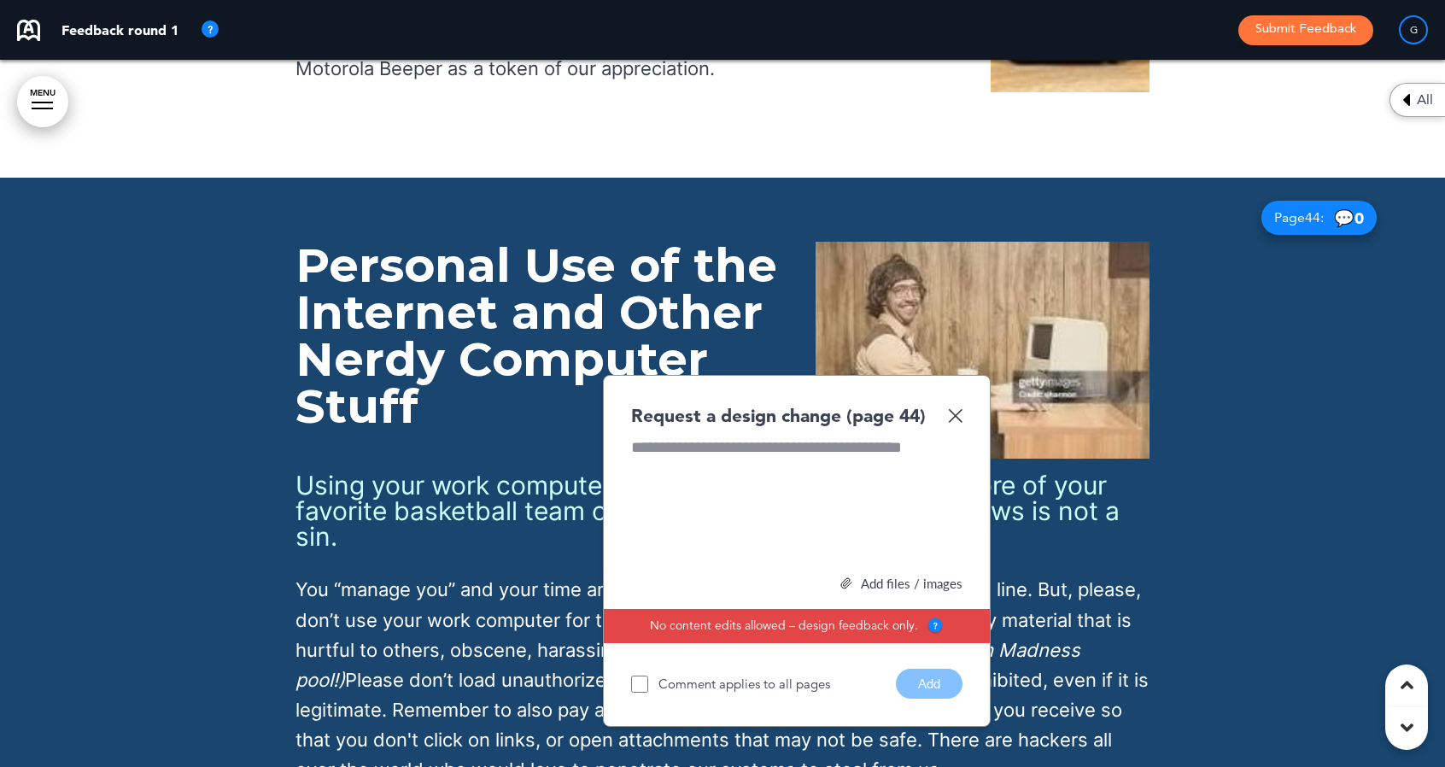
click at [721, 436] on div at bounding box center [796, 500] width 331 height 128
click at [887, 577] on div "Add files / images" at bounding box center [796, 583] width 331 height 13
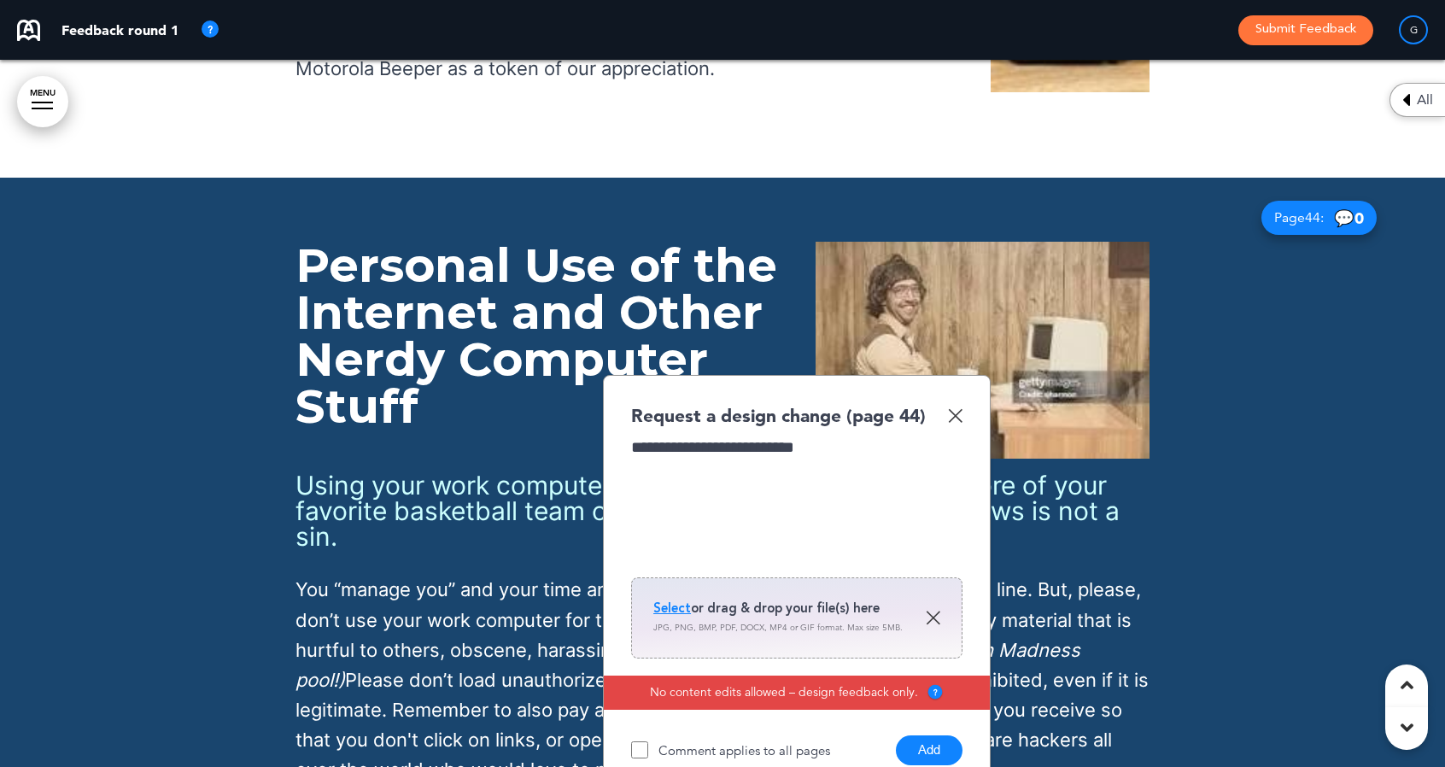
click at [678, 599] on span "Select" at bounding box center [672, 607] width 38 height 17
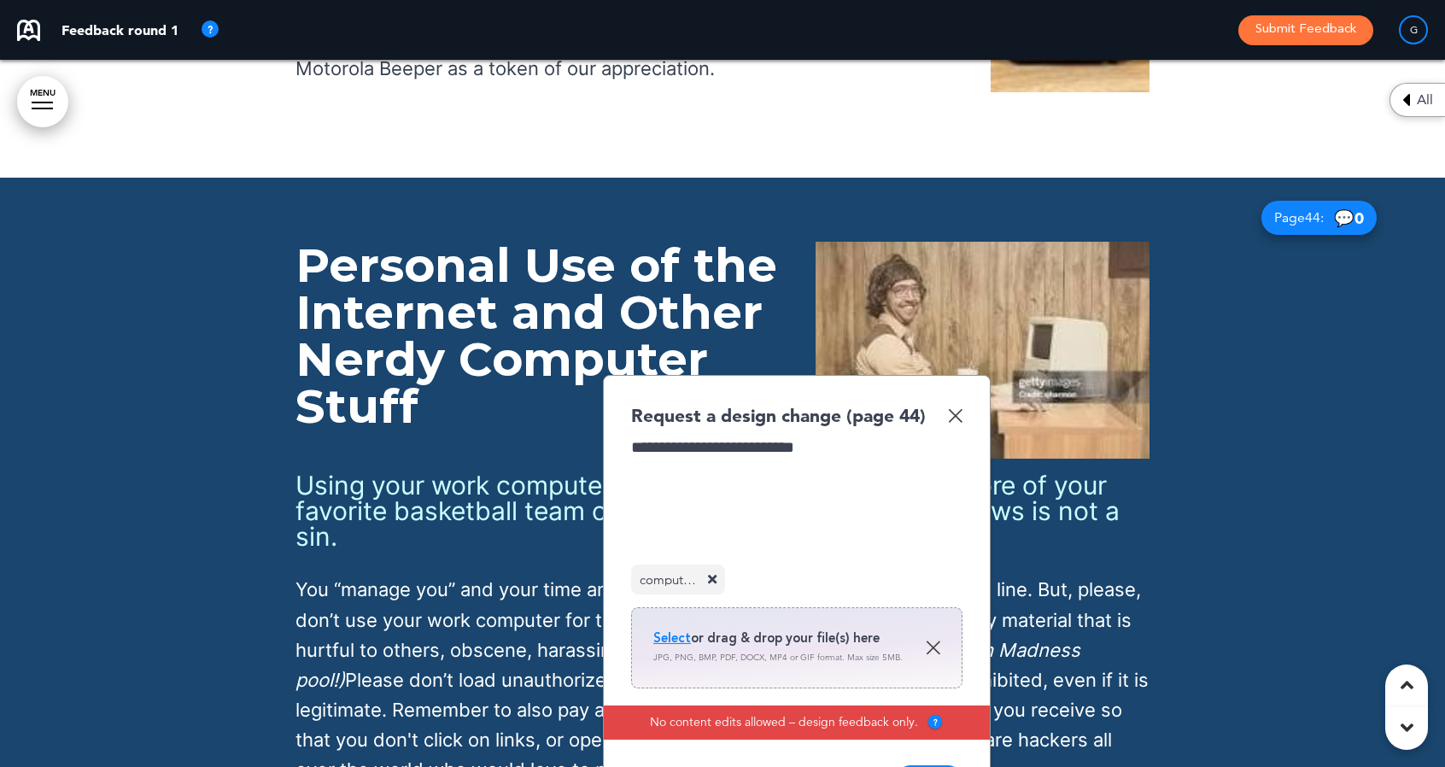
click at [936, 765] on button "Add" at bounding box center [929, 780] width 67 height 30
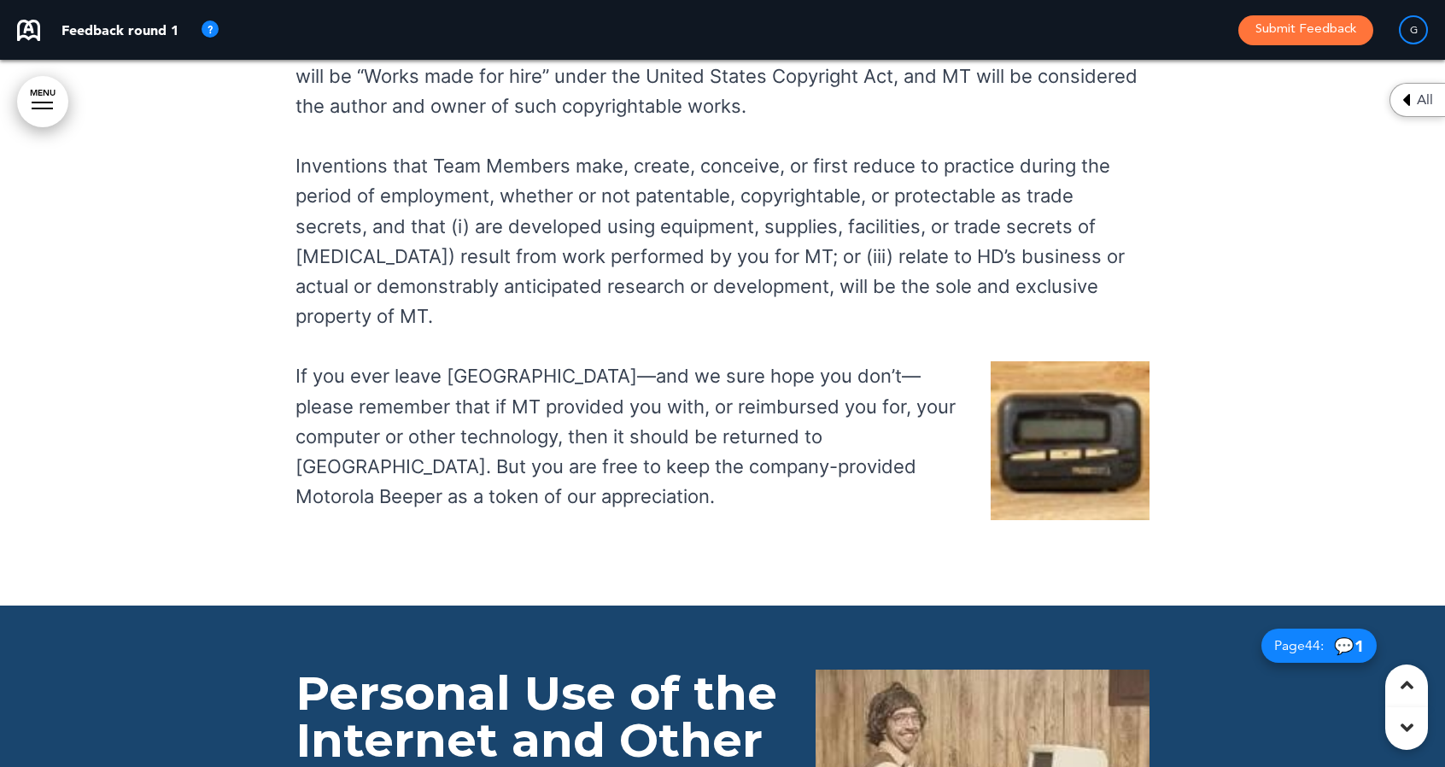
scroll to position [41014, 0]
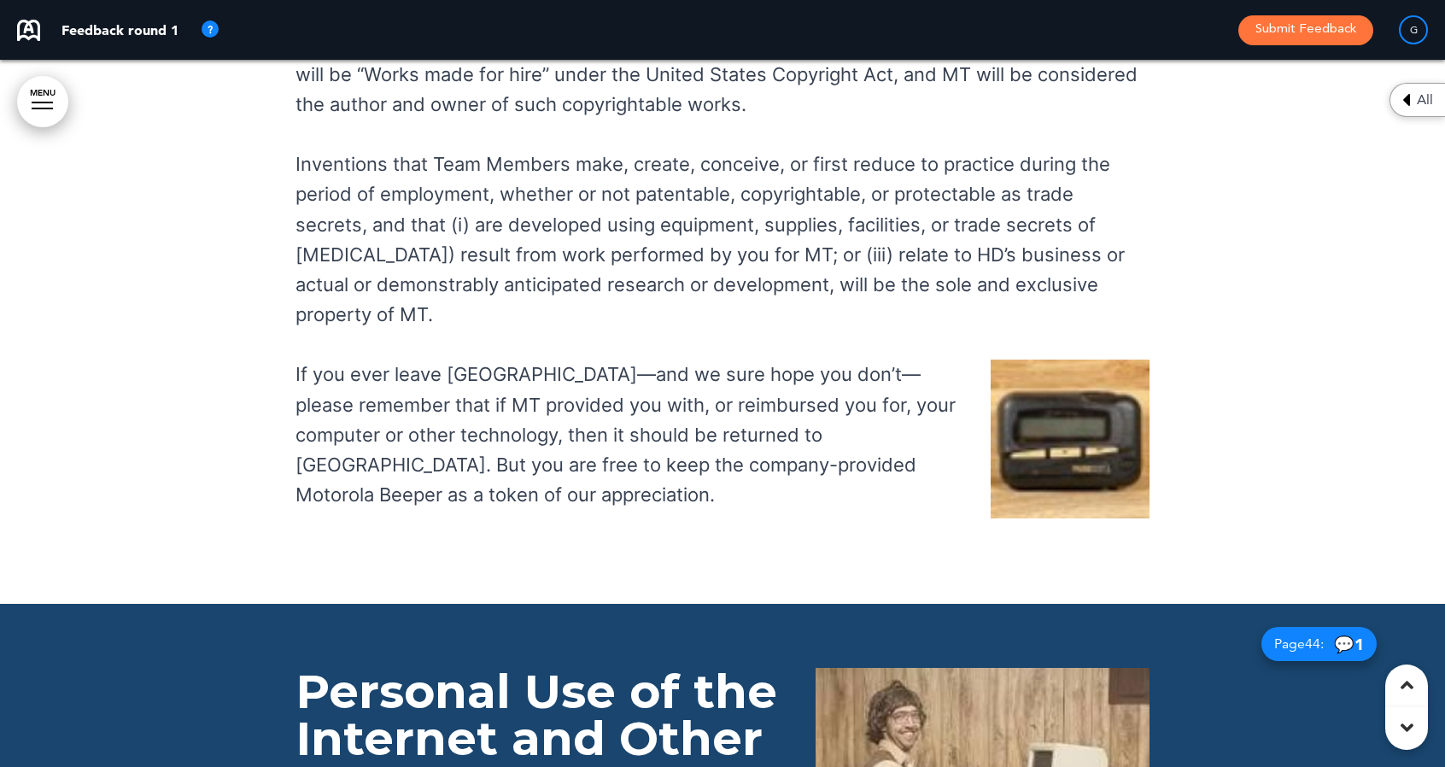
click at [1037, 360] on img at bounding box center [1070, 439] width 159 height 159
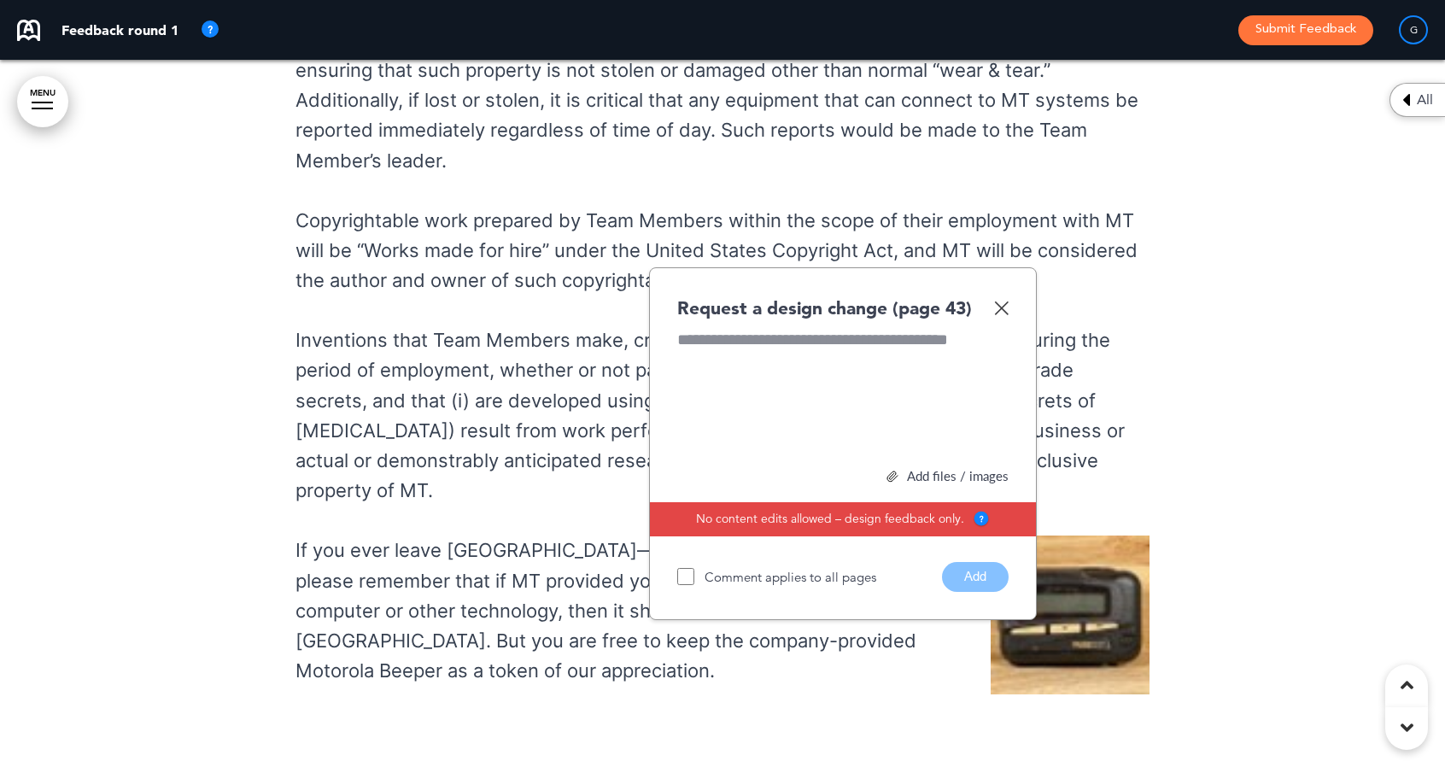
scroll to position [40828, 0]
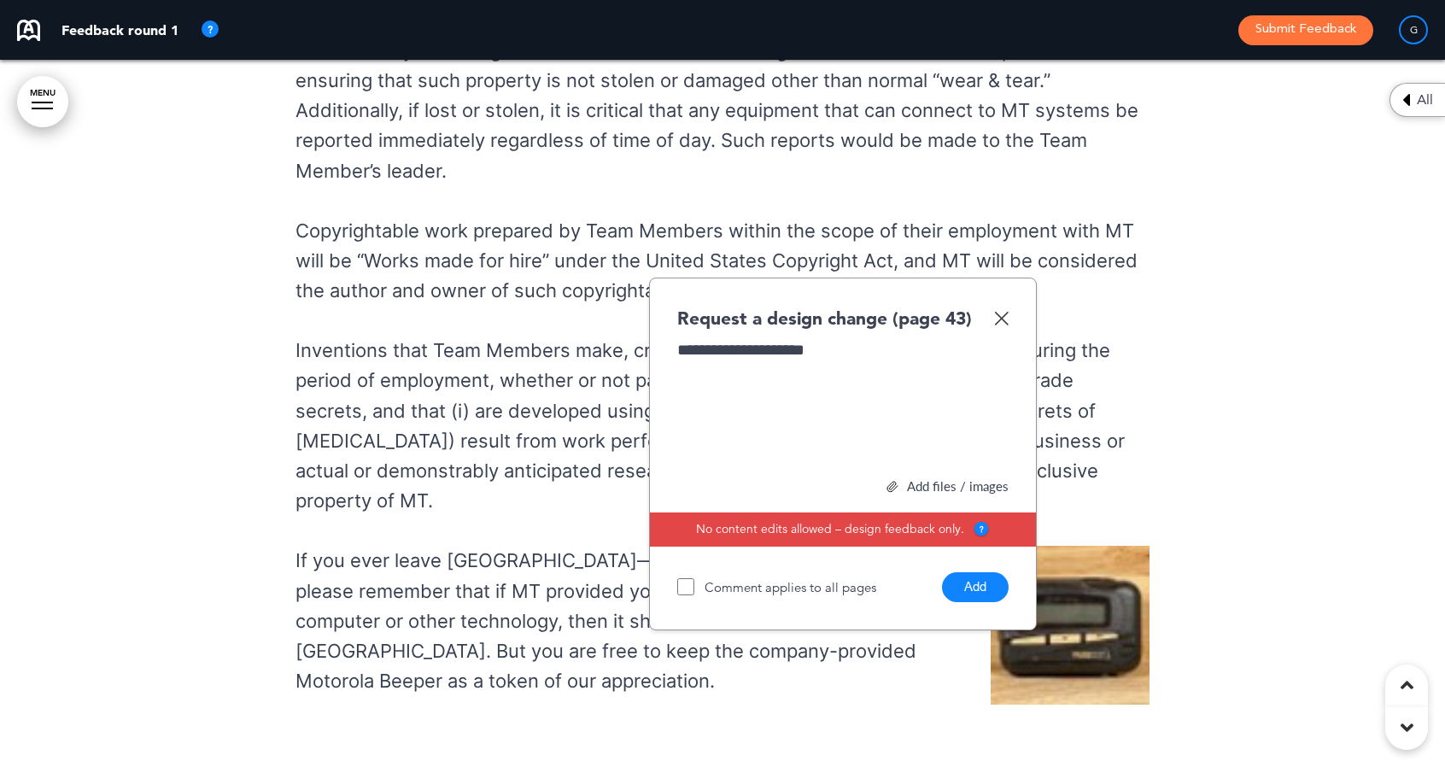
click at [913, 480] on div "Add files / images" at bounding box center [842, 486] width 331 height 13
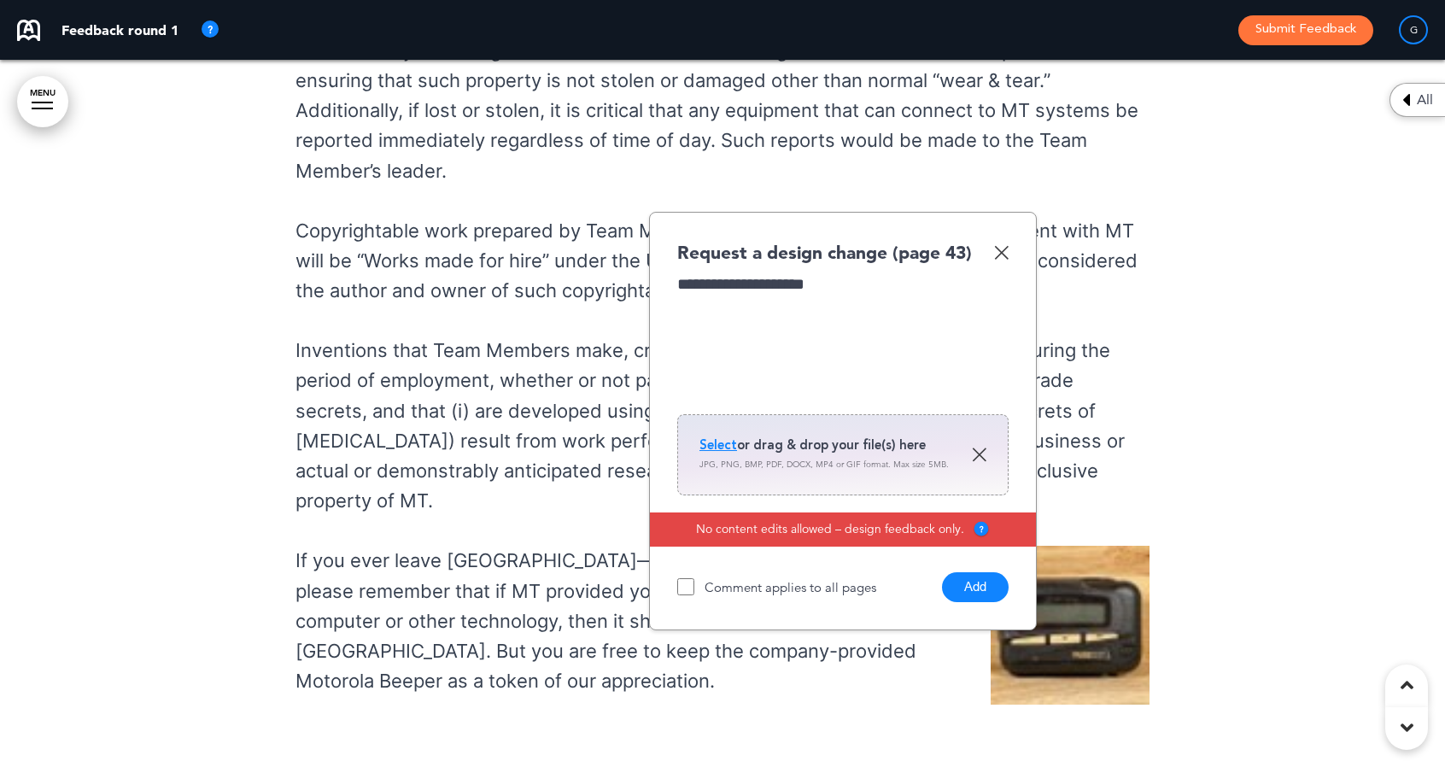
click at [724, 436] on span "Select" at bounding box center [718, 444] width 38 height 17
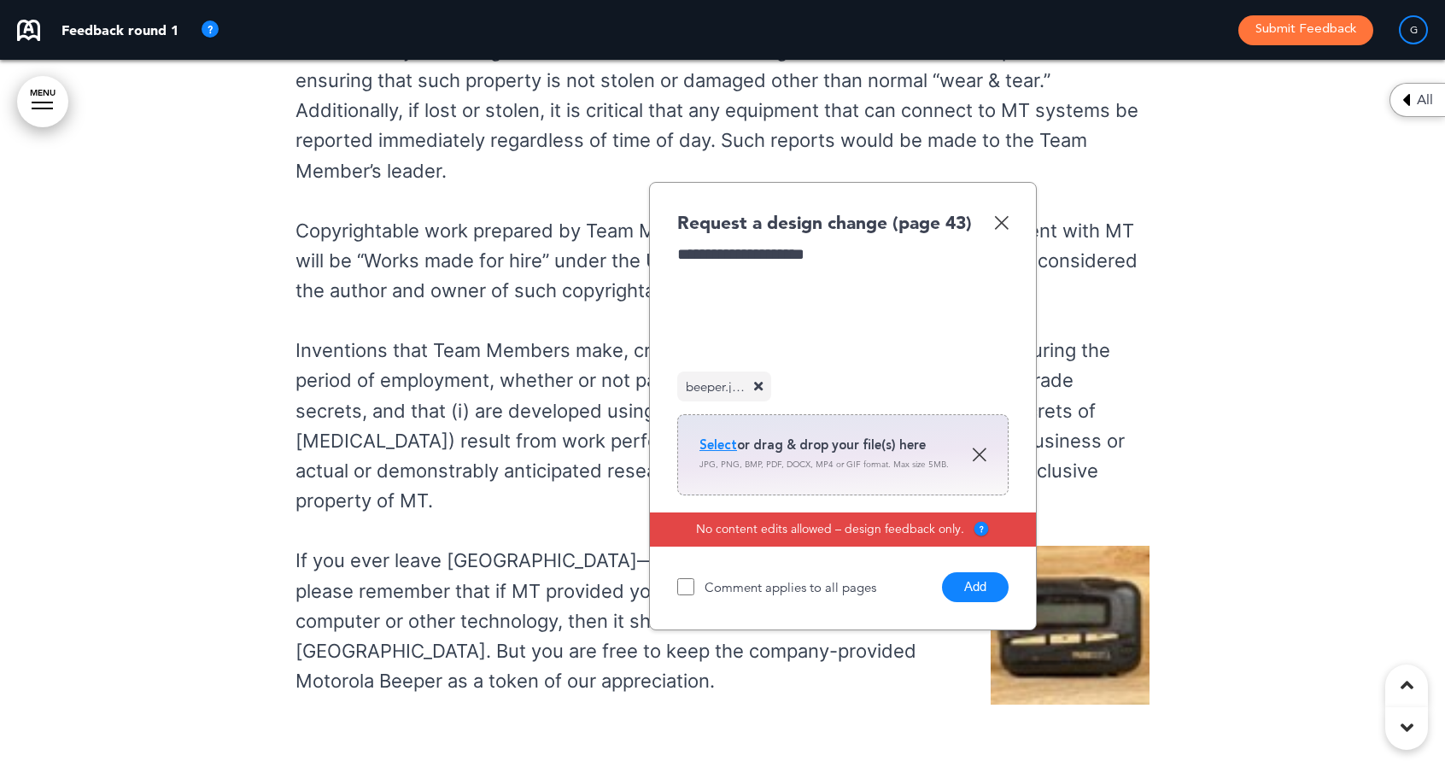
click at [958, 572] on button "Add" at bounding box center [975, 587] width 67 height 30
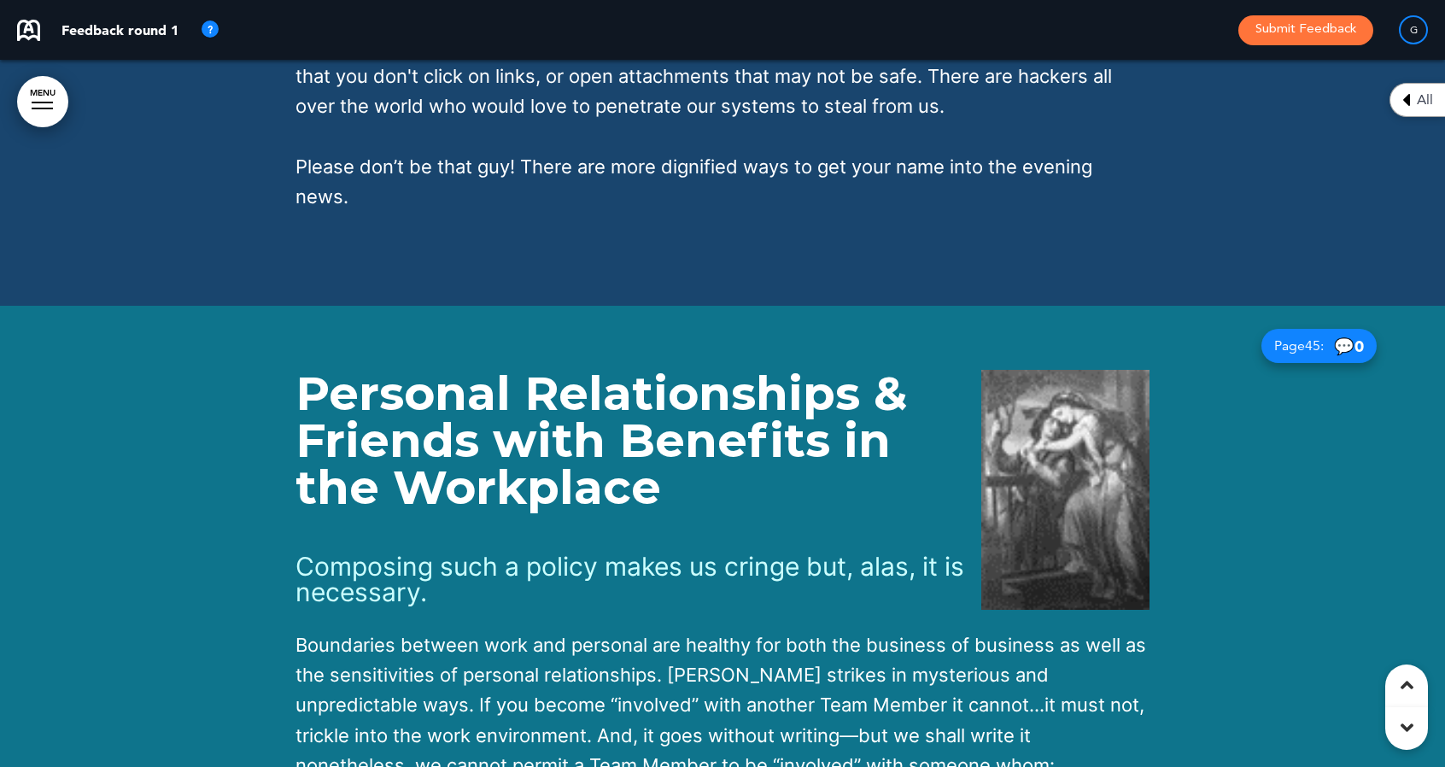
scroll to position [42119, 0]
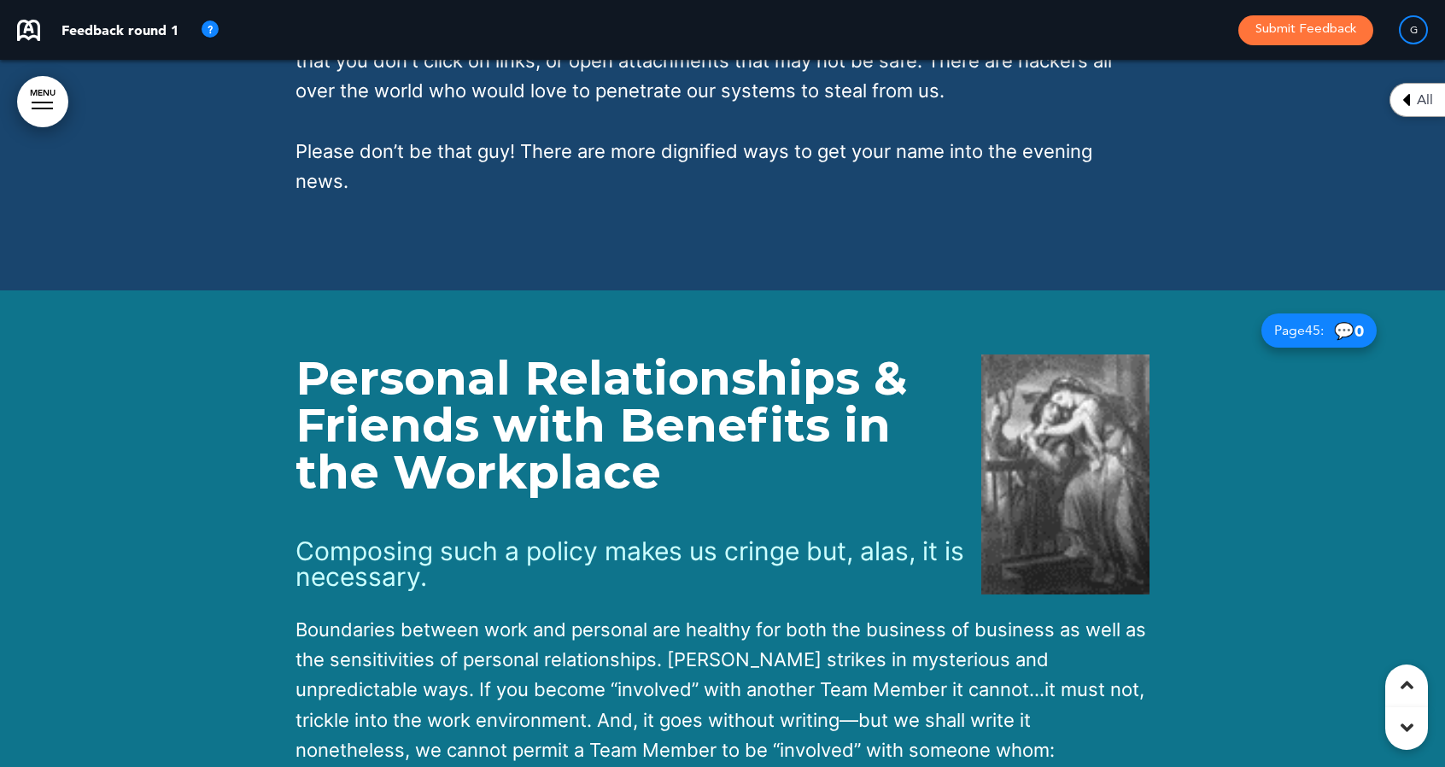
click at [1047, 354] on img at bounding box center [1065, 474] width 168 height 240
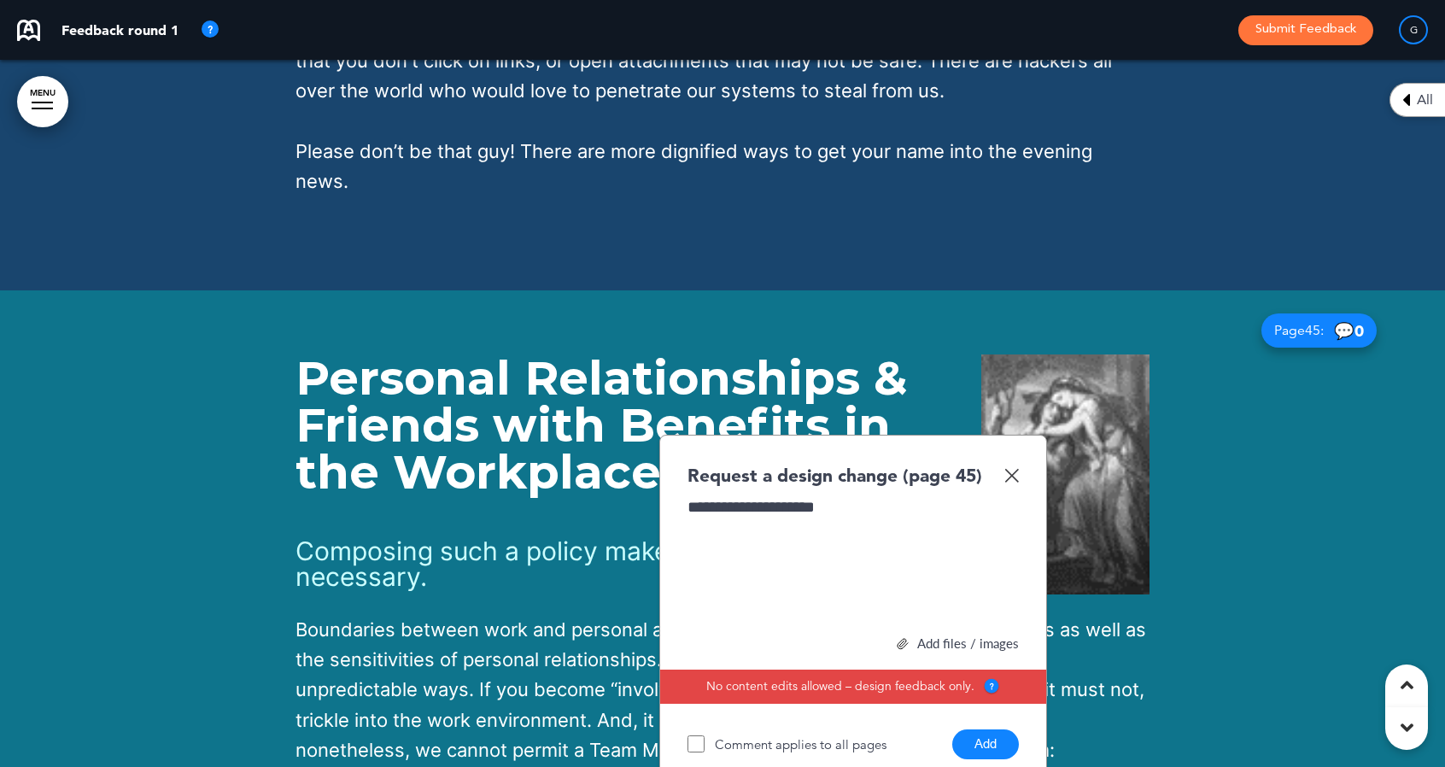
click at [926, 637] on div "Add files / images" at bounding box center [852, 643] width 331 height 13
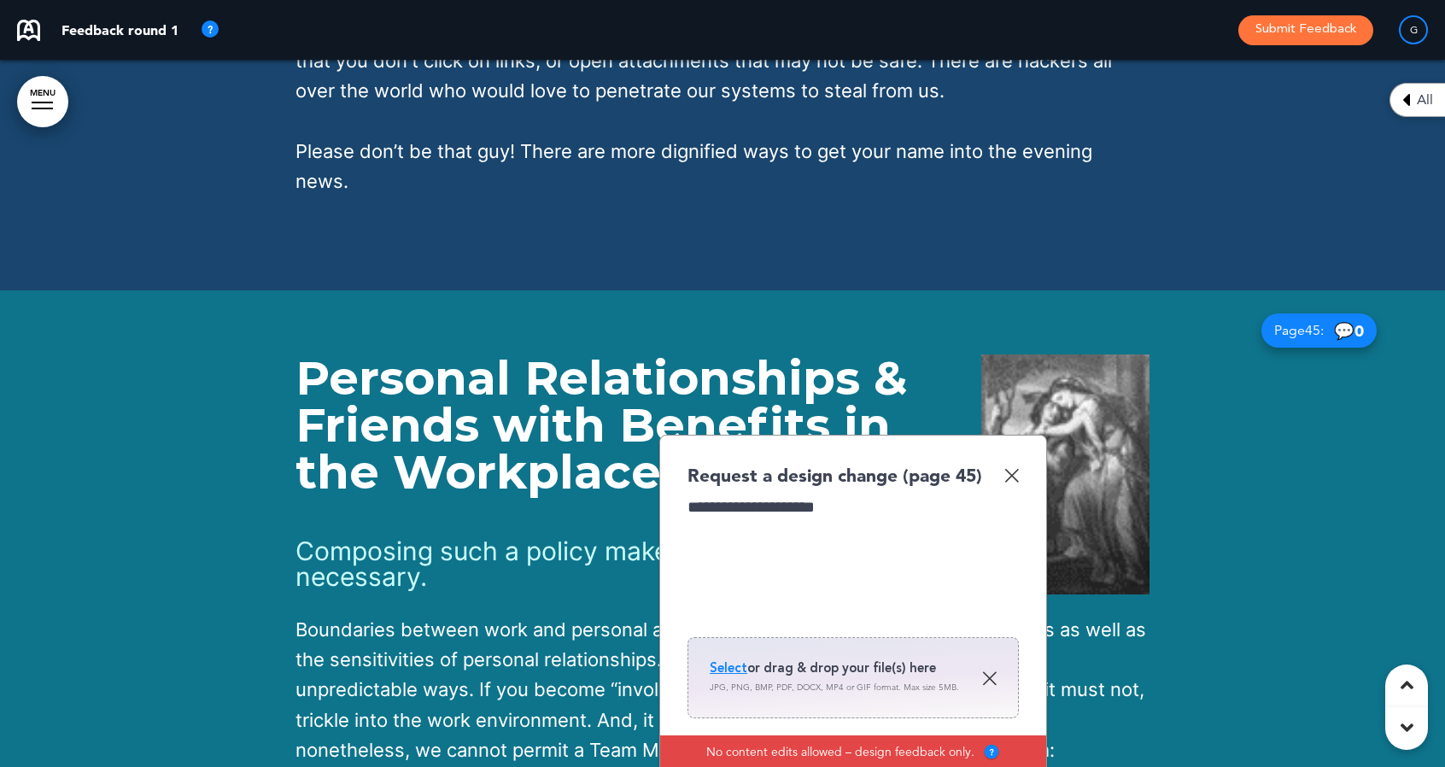
click at [727, 659] on span "Select" at bounding box center [729, 667] width 38 height 17
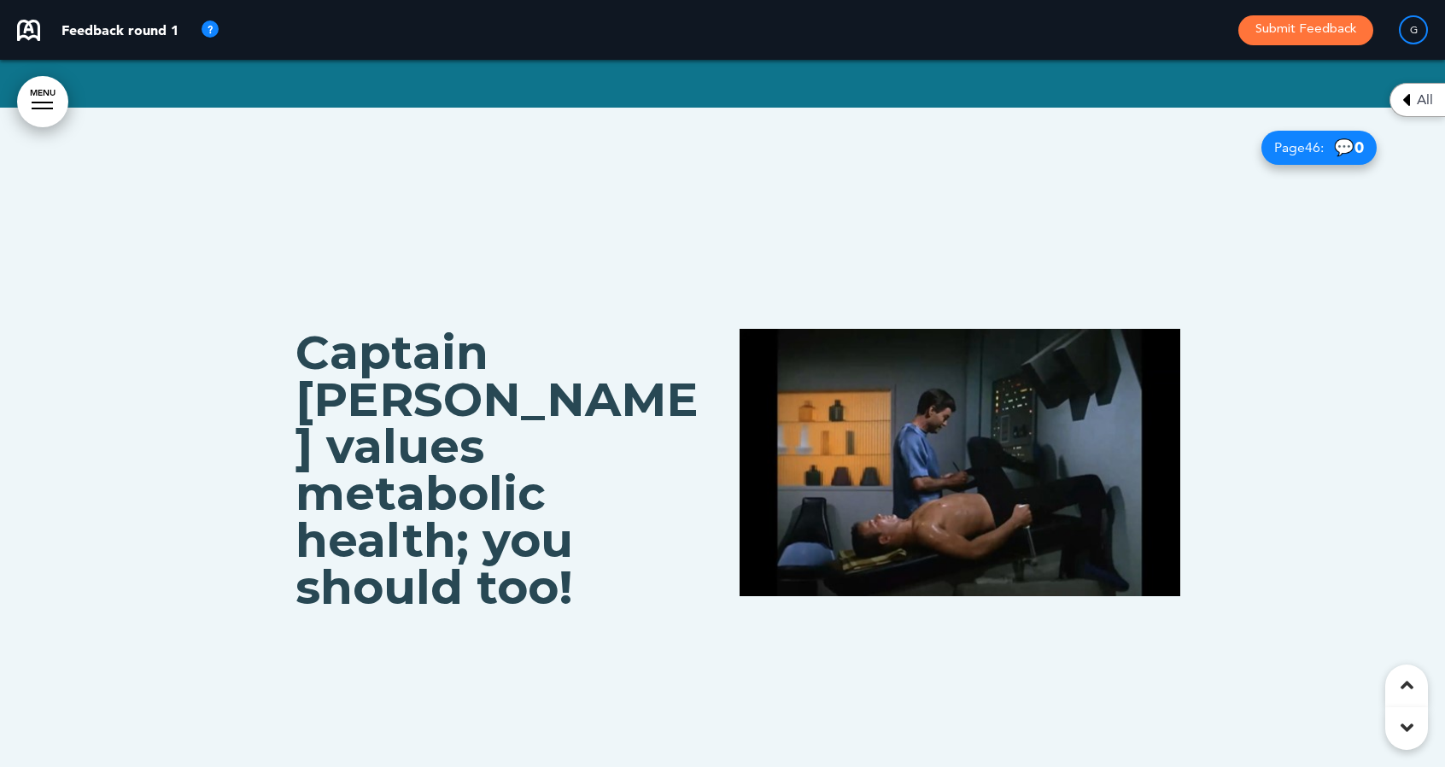
scroll to position [43349, 0]
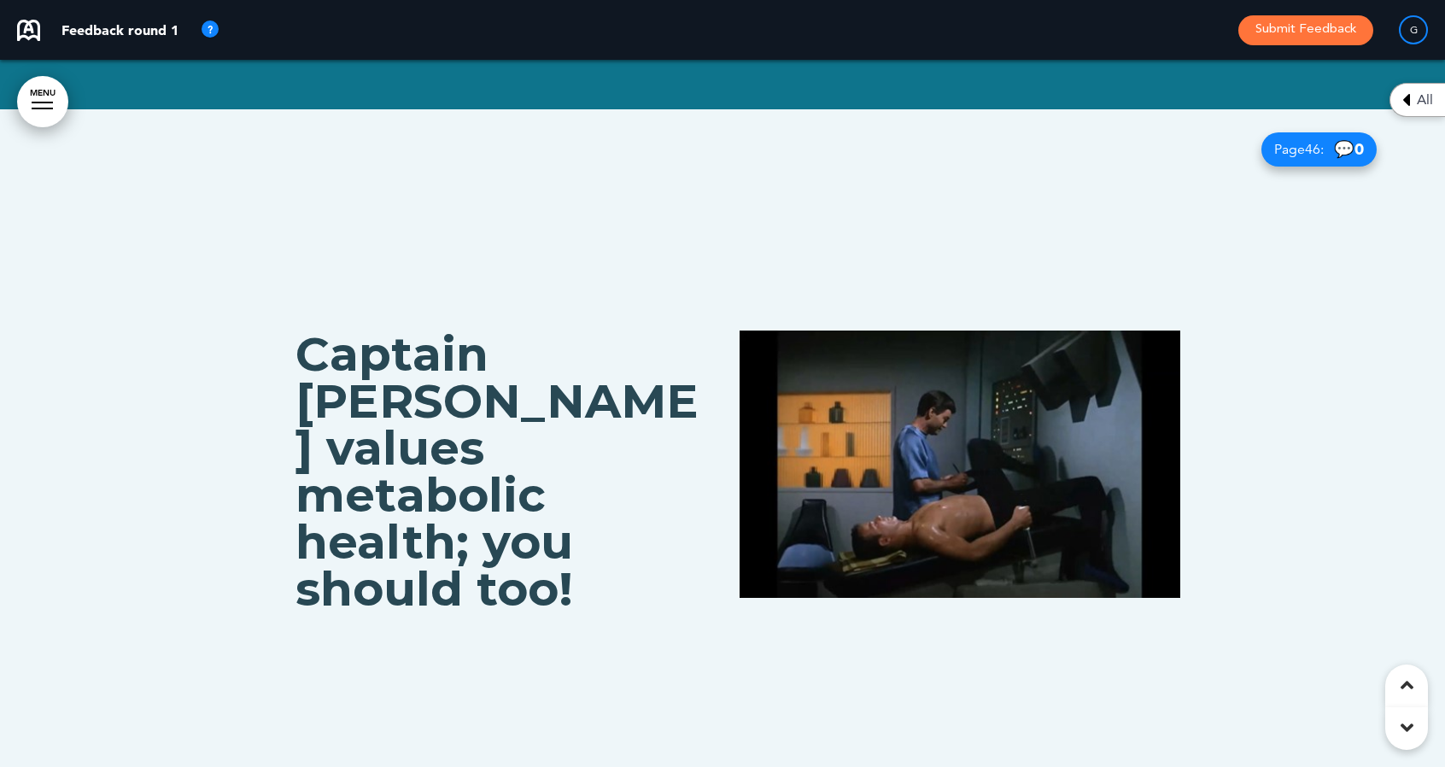
click at [889, 330] on img at bounding box center [960, 463] width 441 height 267
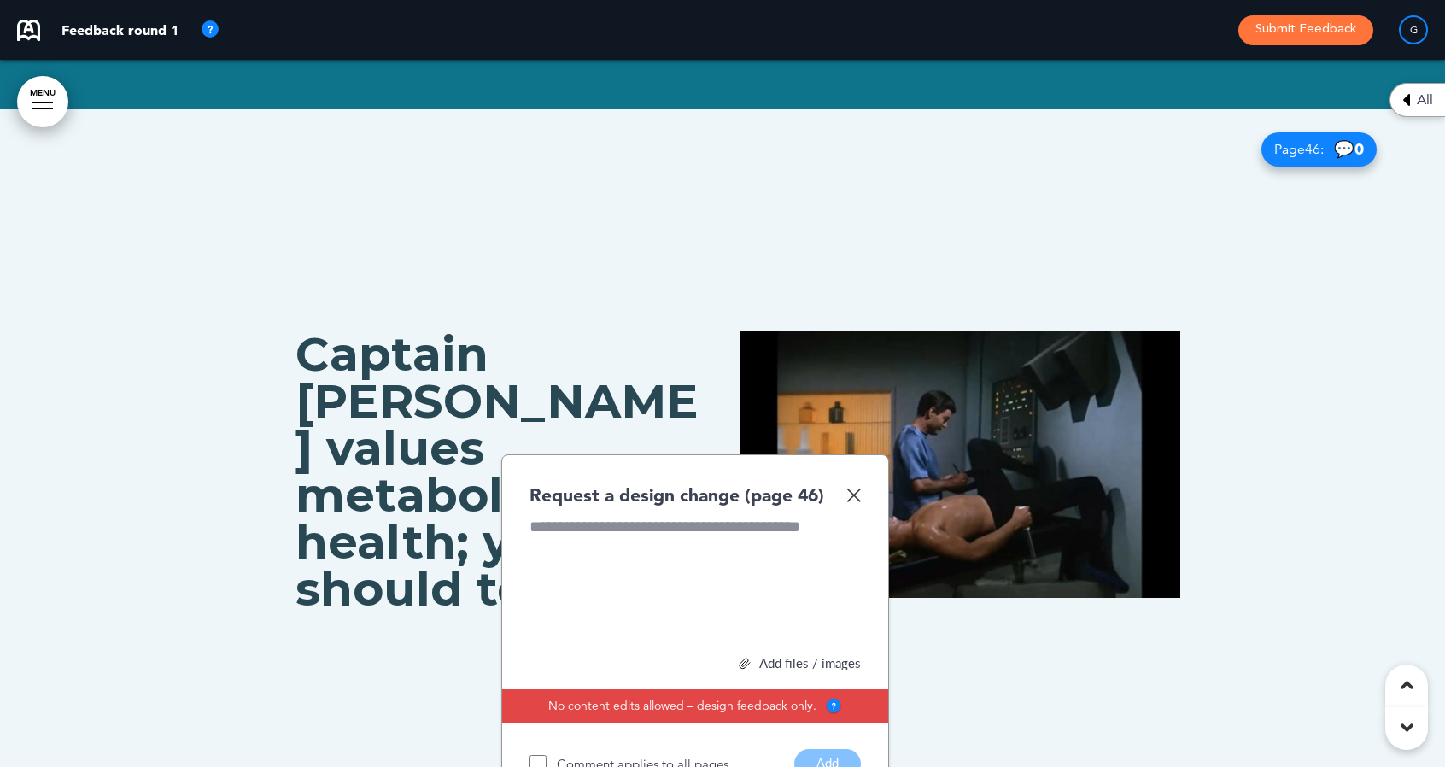
click at [661, 516] on div at bounding box center [694, 580] width 331 height 128
click at [776, 657] on div "Add files / images" at bounding box center [694, 663] width 331 height 13
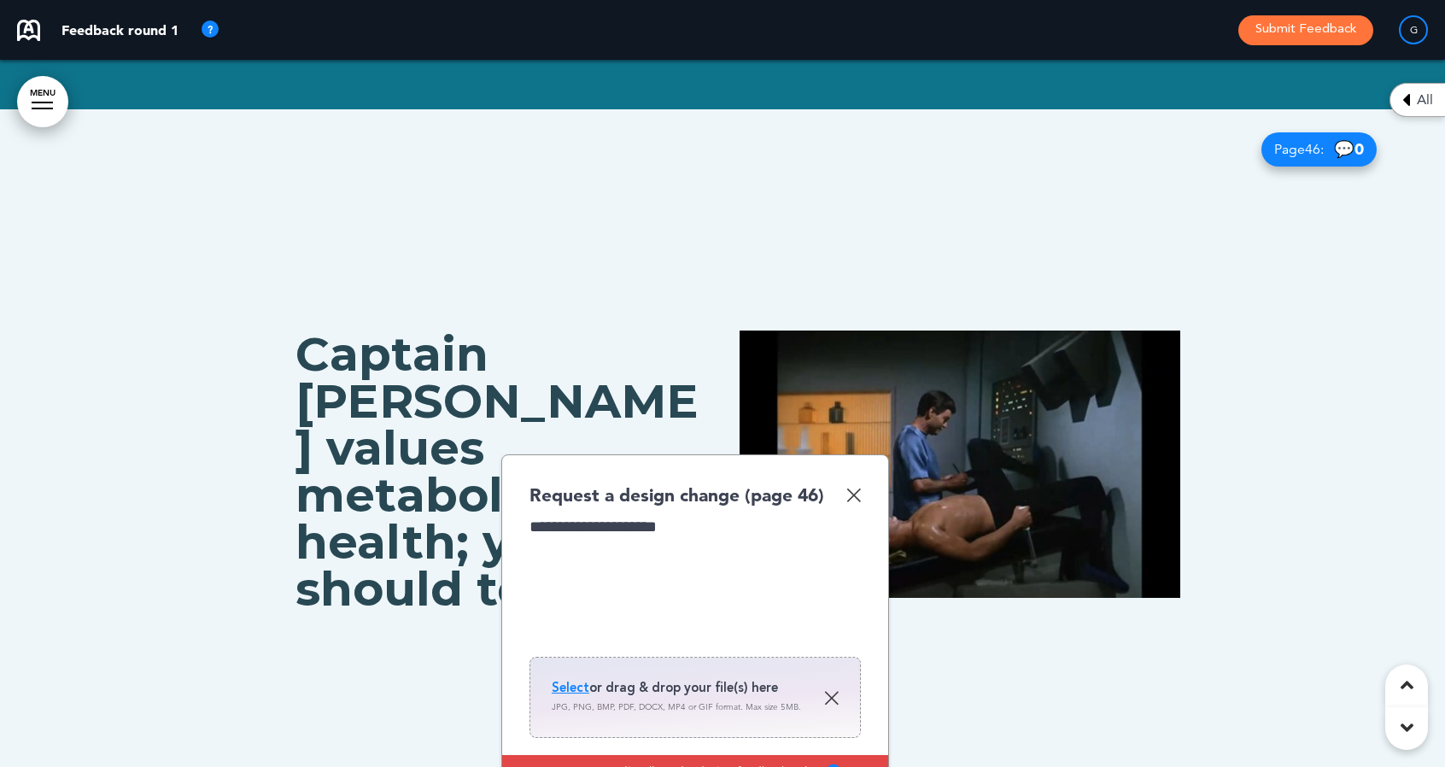
click at [577, 679] on span "Select" at bounding box center [571, 687] width 38 height 17
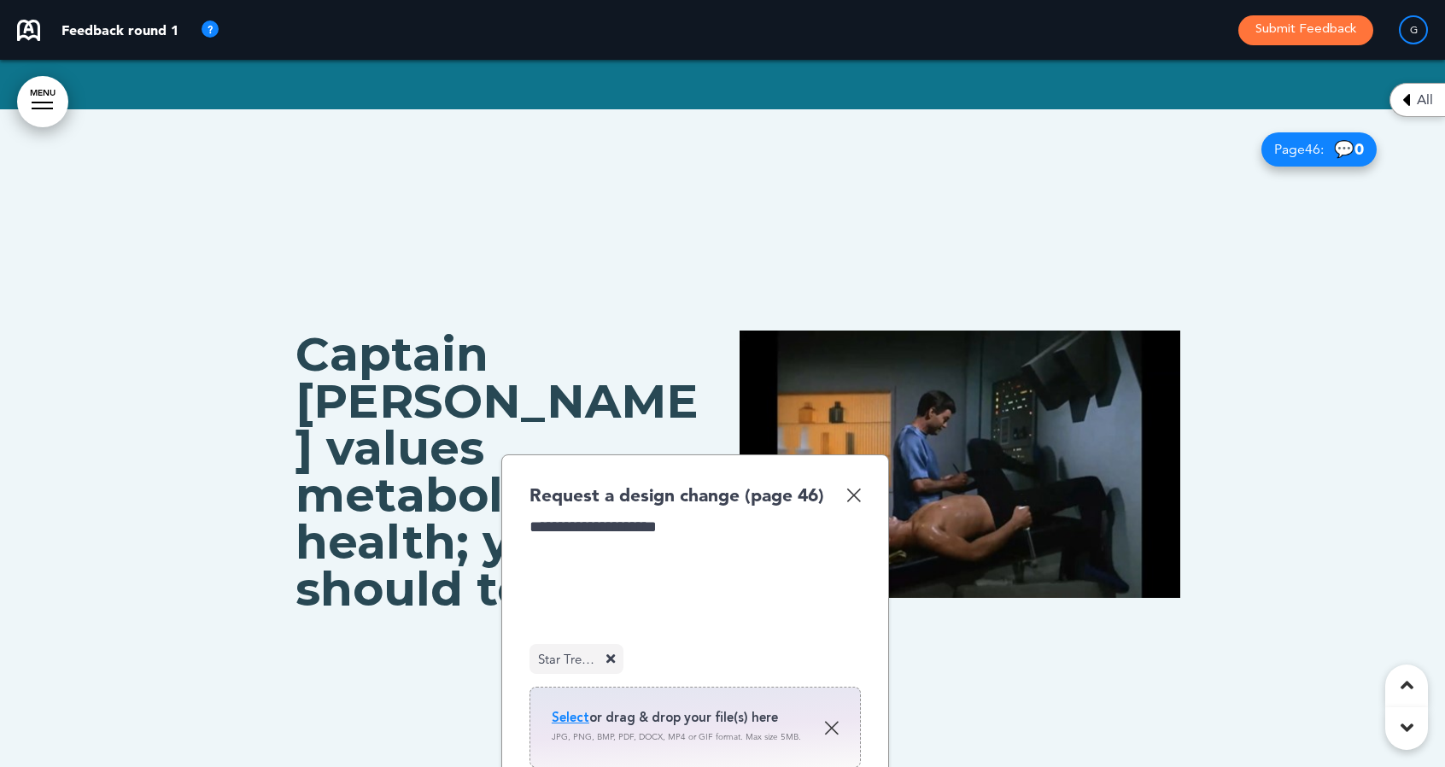
click at [697, 516] on div "**********" at bounding box center [695, 580] width 332 height 128
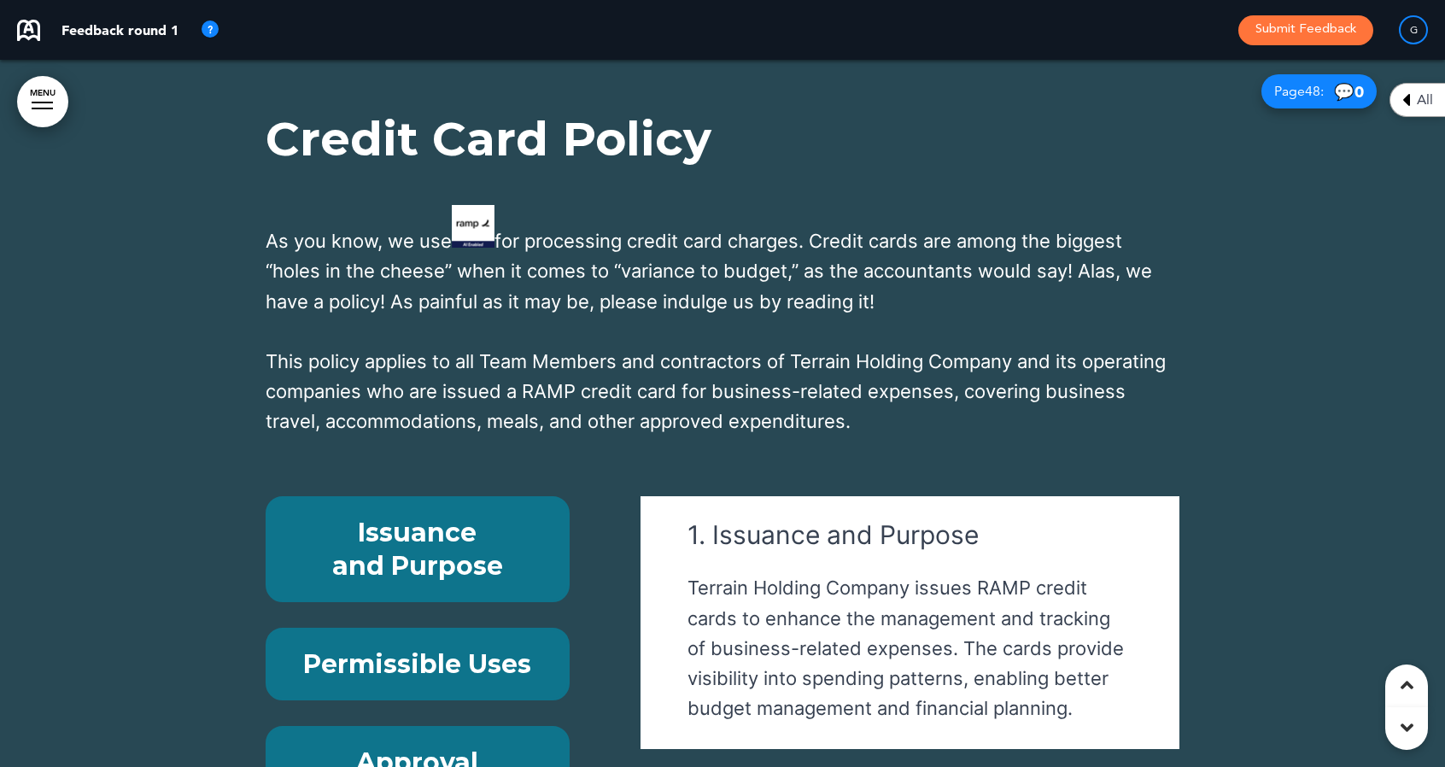
scroll to position [44958, 0]
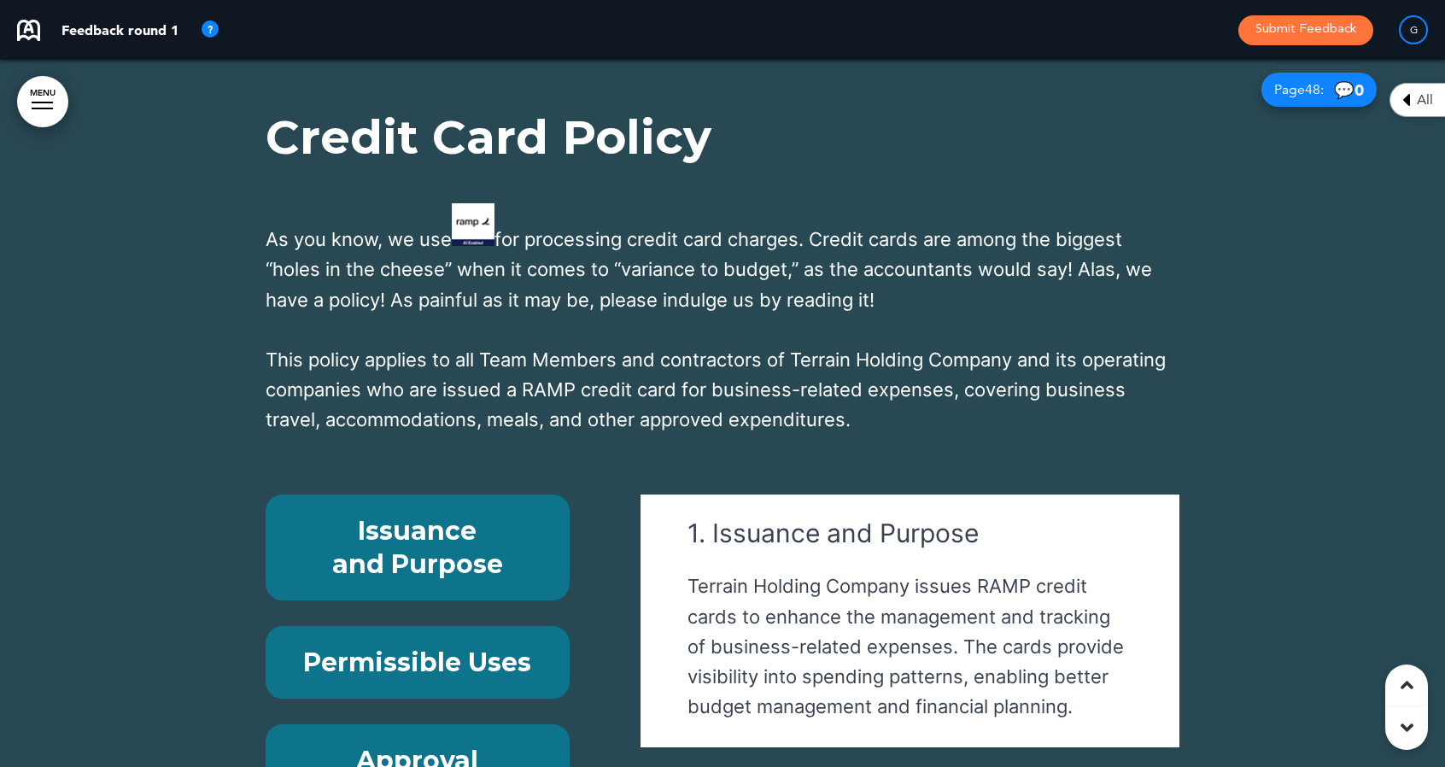
click at [582, 494] on div "Issuance and Purpose Permissible Uses Approval Requirements Prohibited Uses: Th…" at bounding box center [435, 679] width 338 height 371
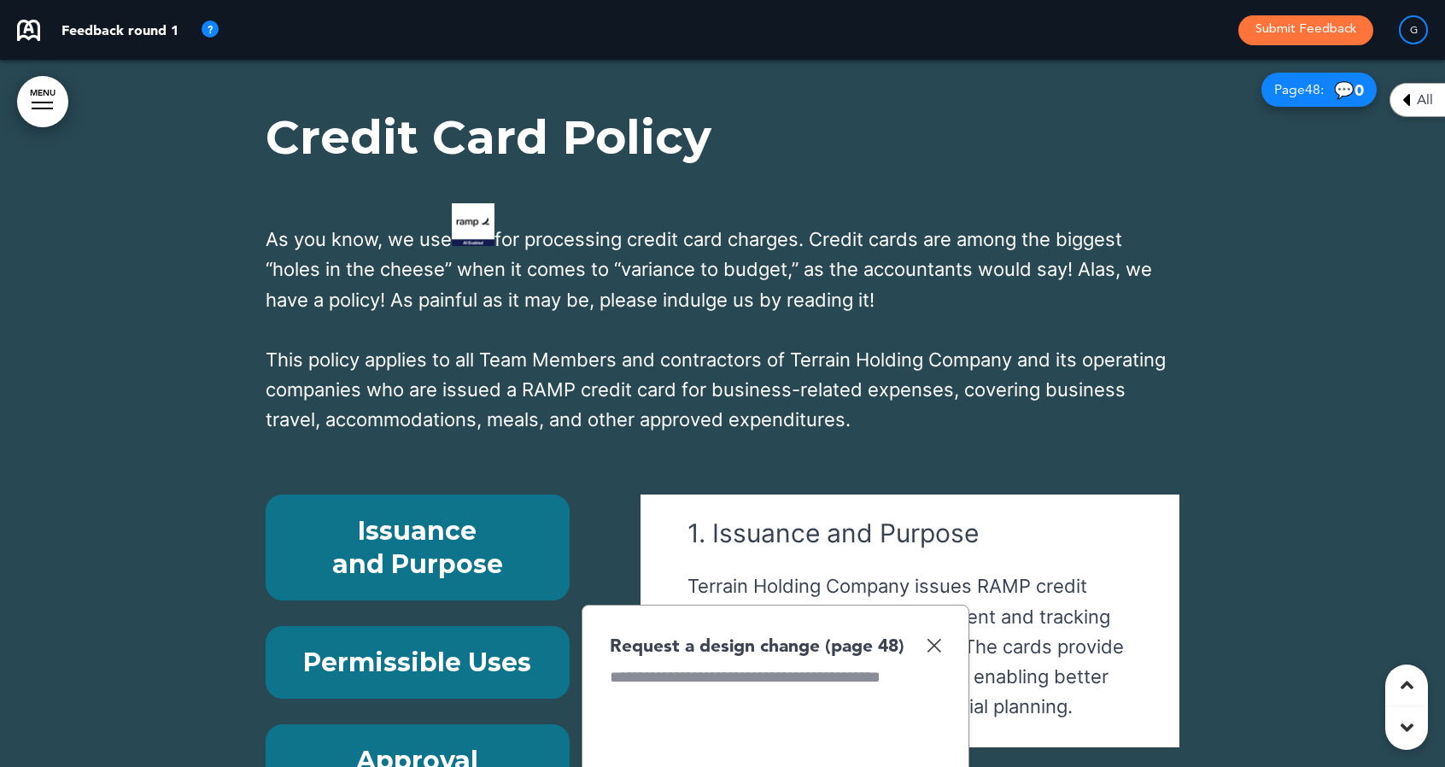
click at [939, 638] on img at bounding box center [934, 645] width 15 height 15
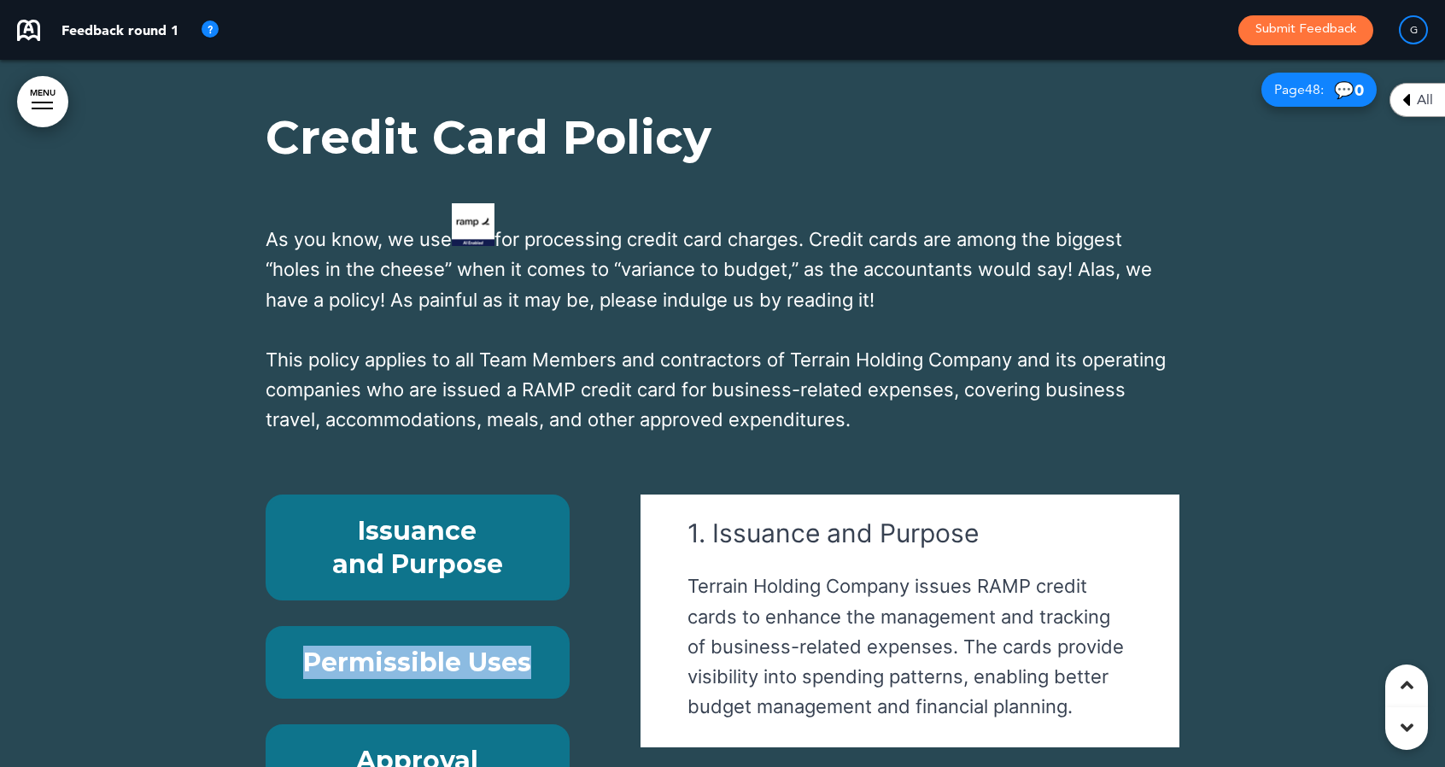
drag, startPoint x: 586, startPoint y: 448, endPoint x: 588, endPoint y: 493, distance: 44.4
click at [588, 494] on div "Issuance and Purpose Permissible Uses Approval Requirements Prohibited Uses: Th…" at bounding box center [435, 679] width 338 height 371
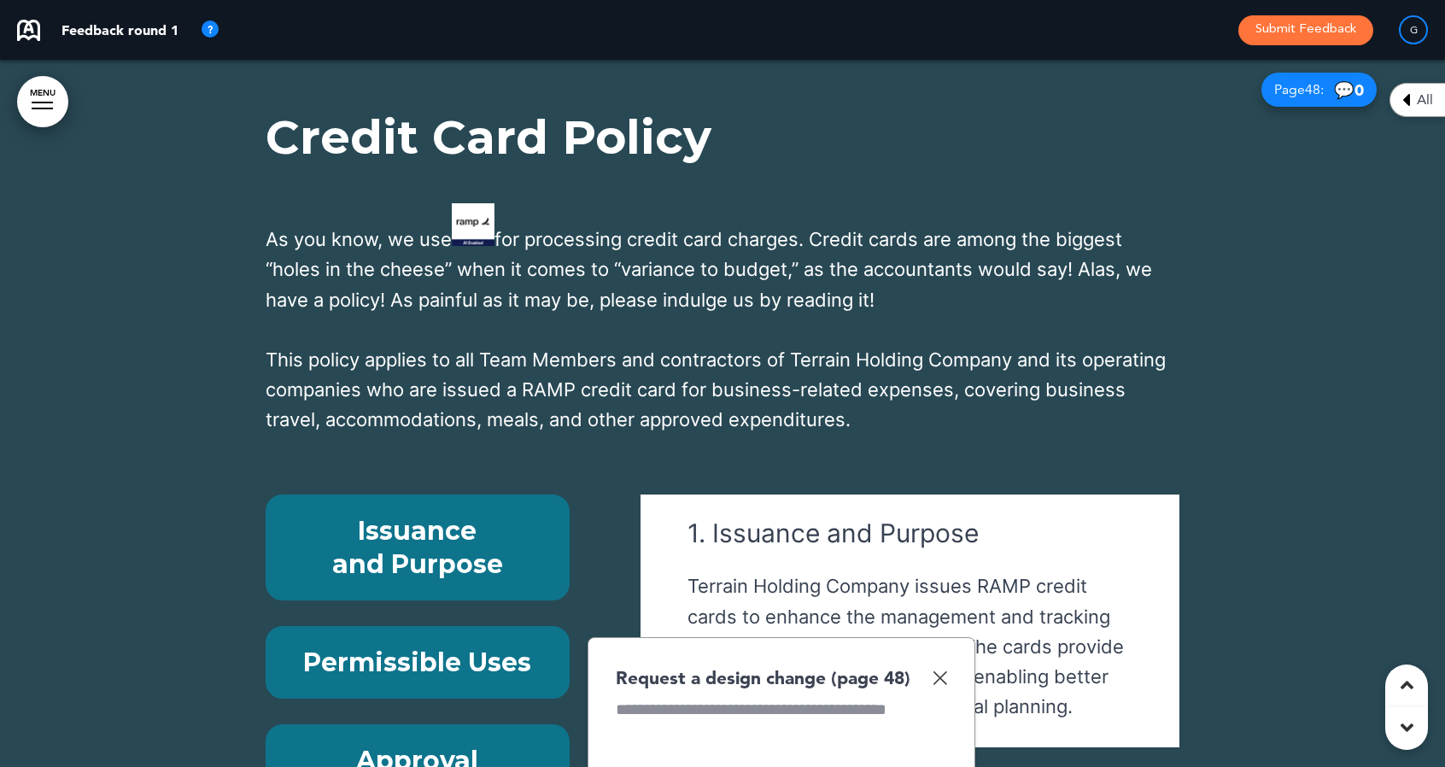
click at [495, 646] on p "Permissible Uses" at bounding box center [417, 662] width 265 height 33
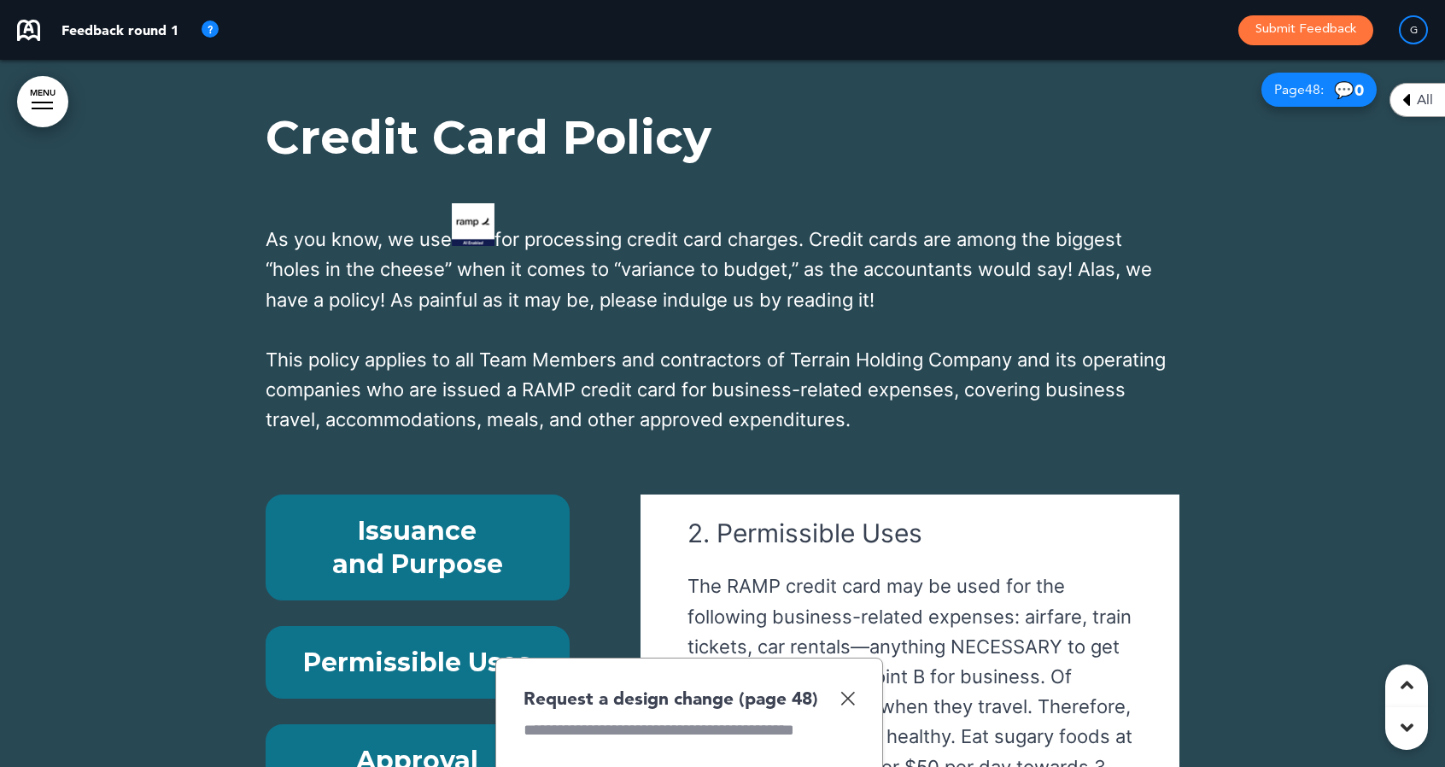
click at [434, 744] on p "Approval Requirements" at bounding box center [417, 777] width 265 height 67
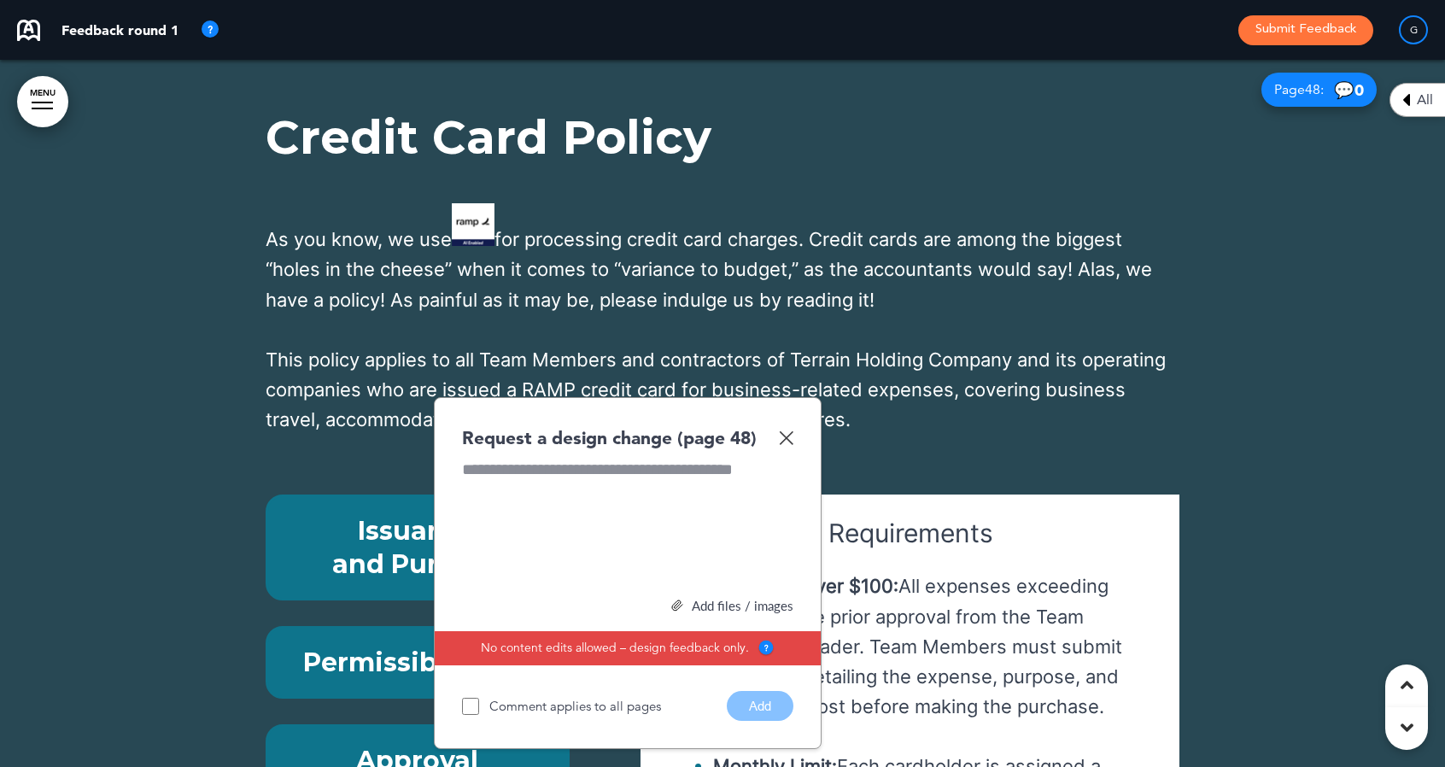
click at [790, 430] on img at bounding box center [786, 437] width 15 height 15
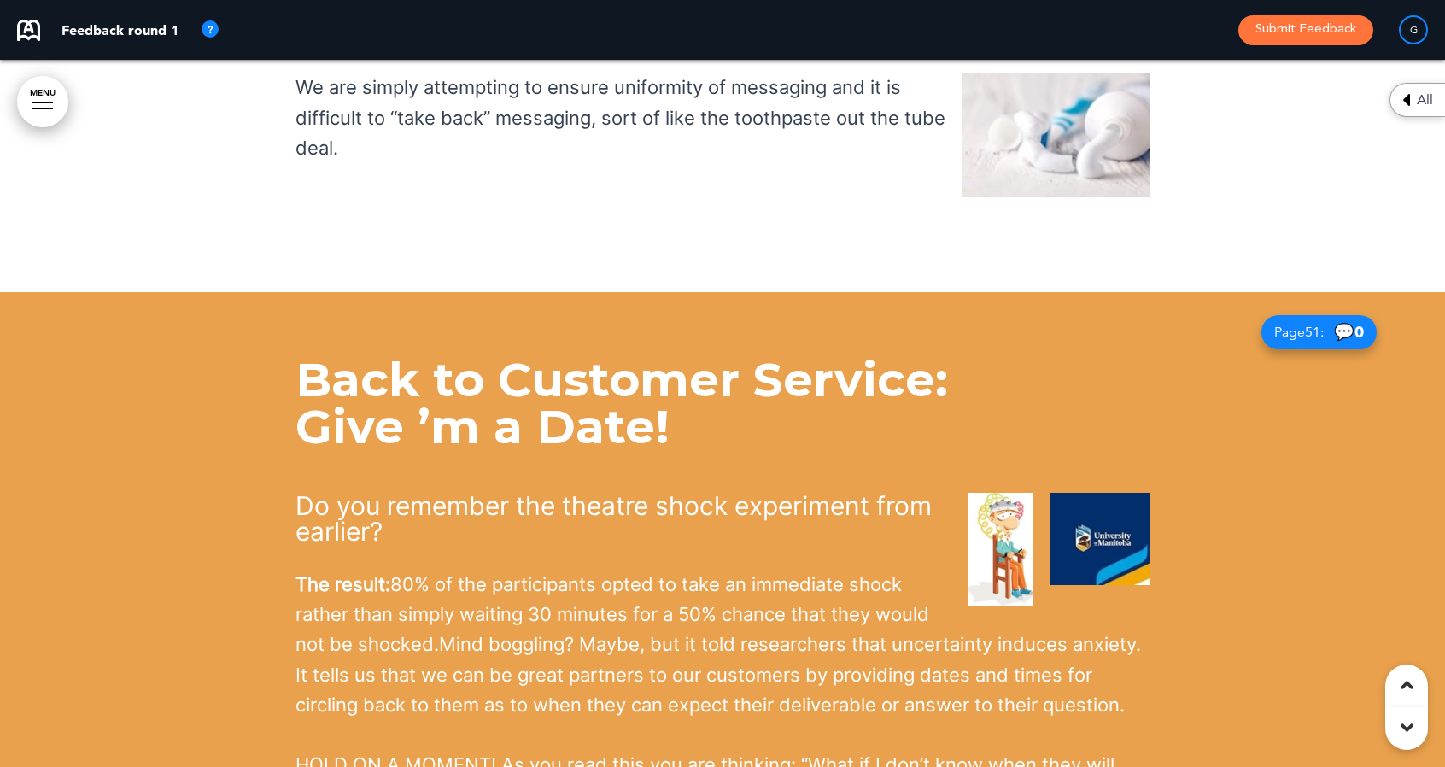
scroll to position [48043, 0]
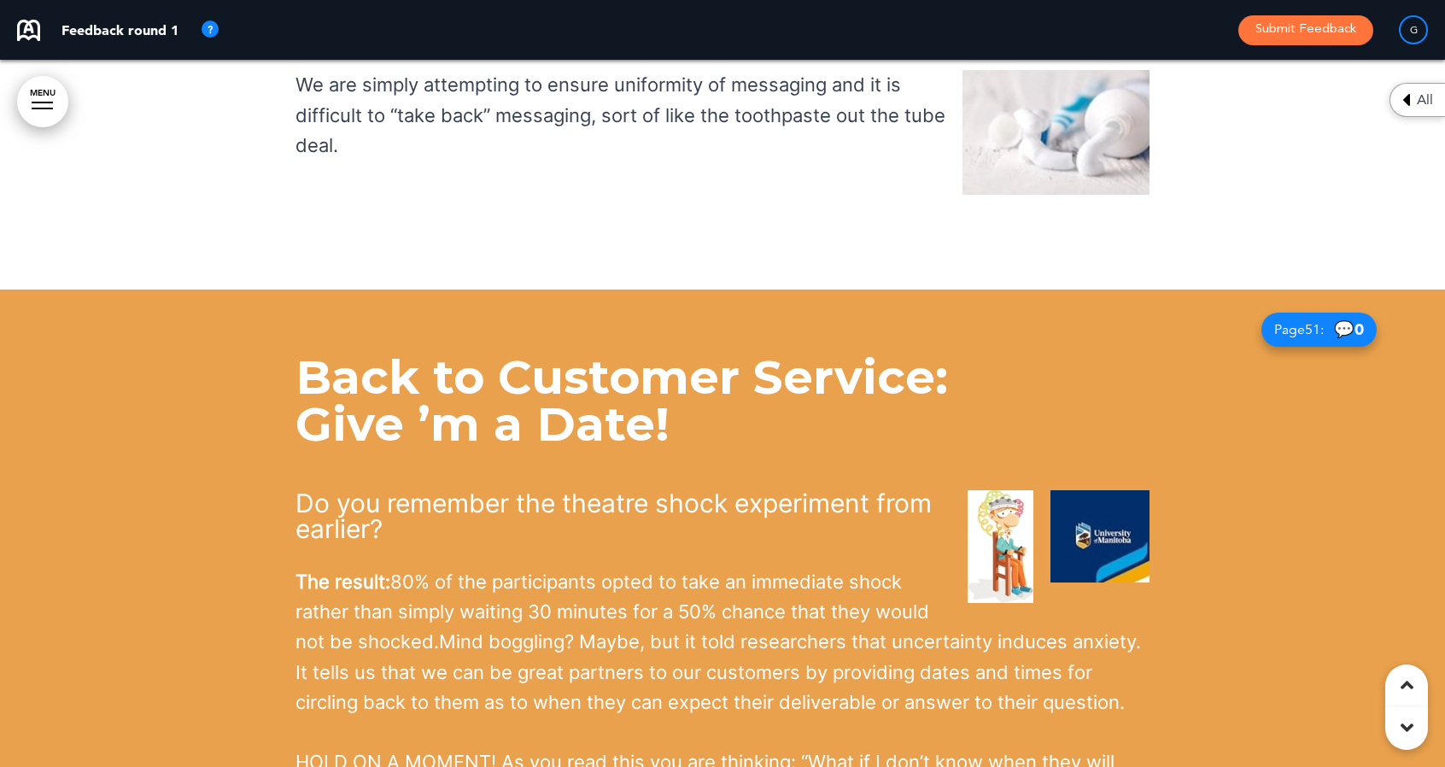
click at [1089, 490] on img at bounding box center [1099, 536] width 99 height 92
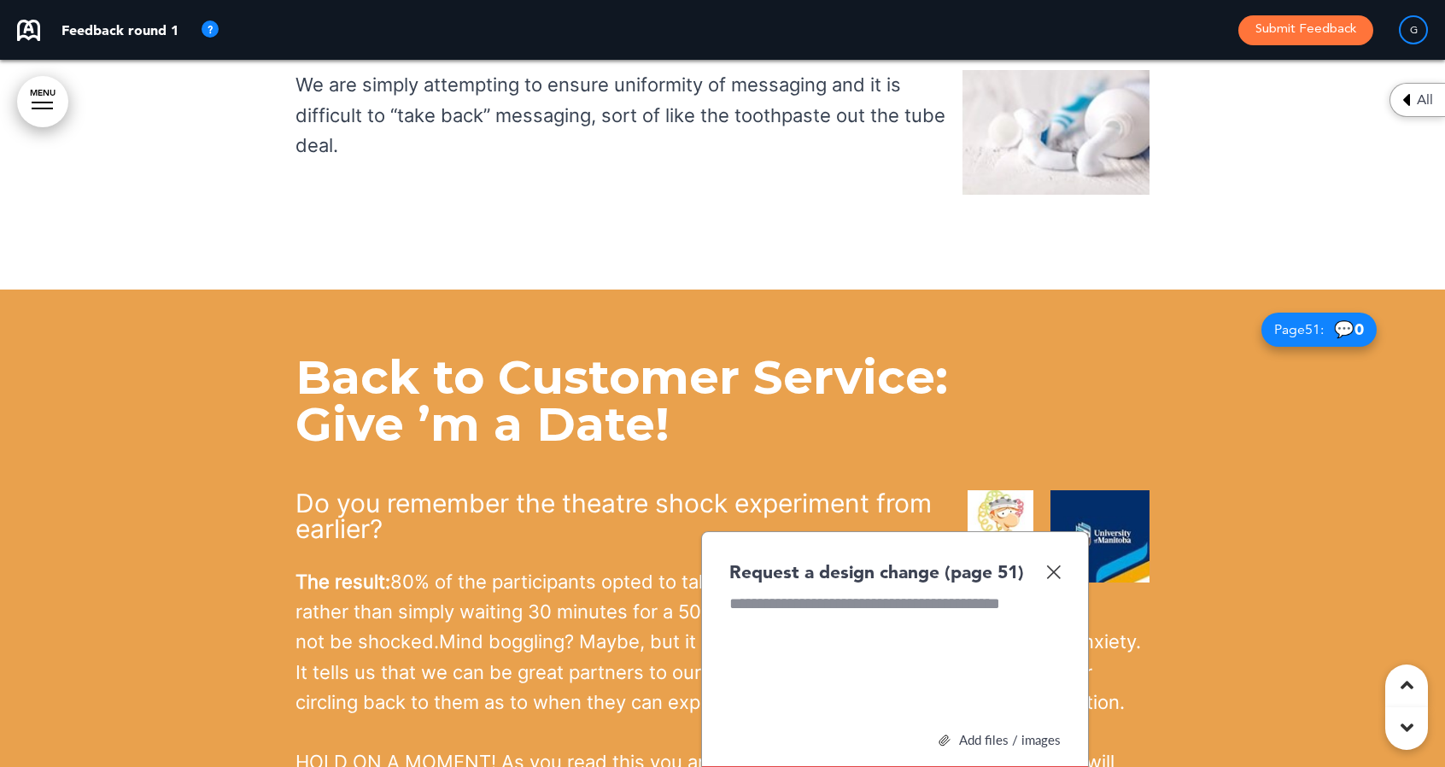
click at [880, 531] on div "Request a design change (page 51) Add files / images Select or drag & drop your…" at bounding box center [895, 707] width 388 height 353
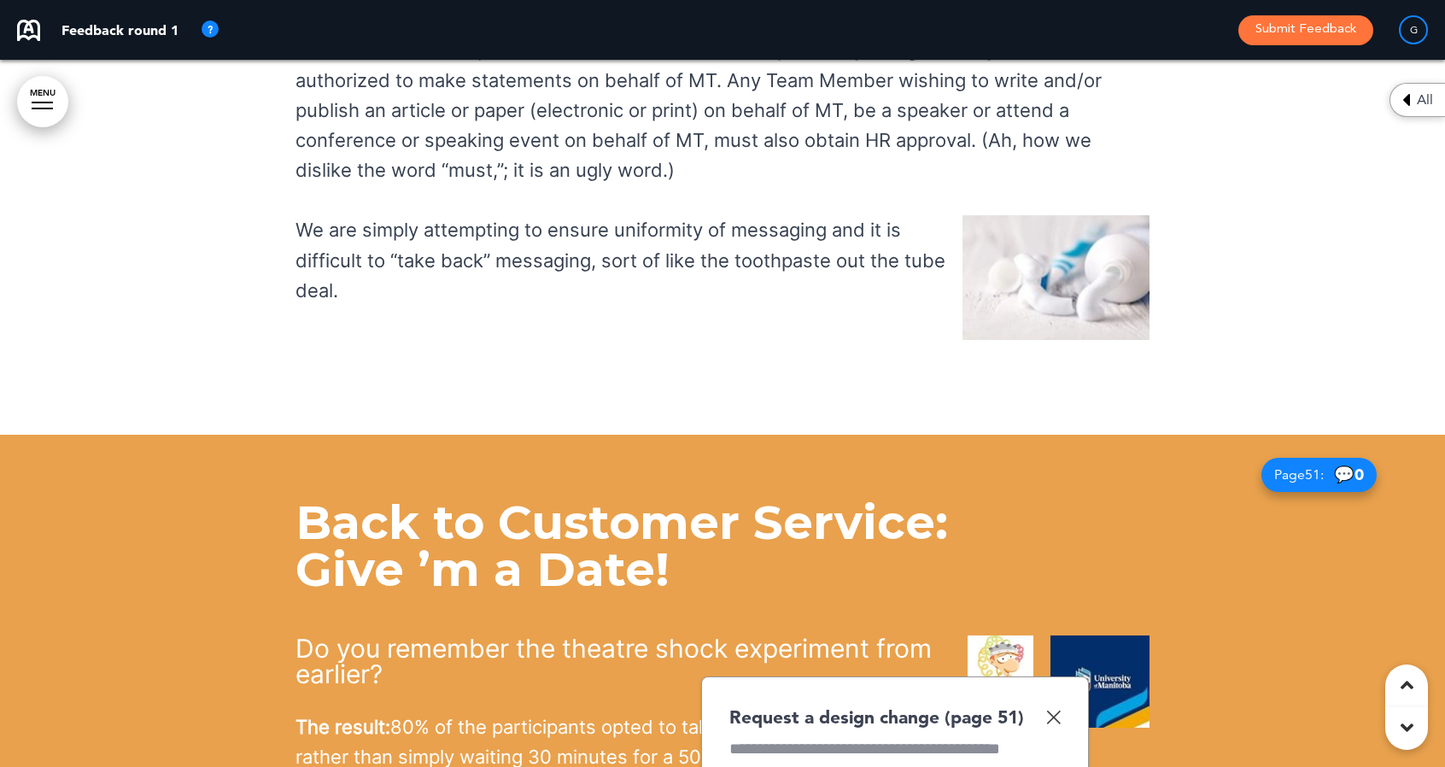
scroll to position [47990, 0]
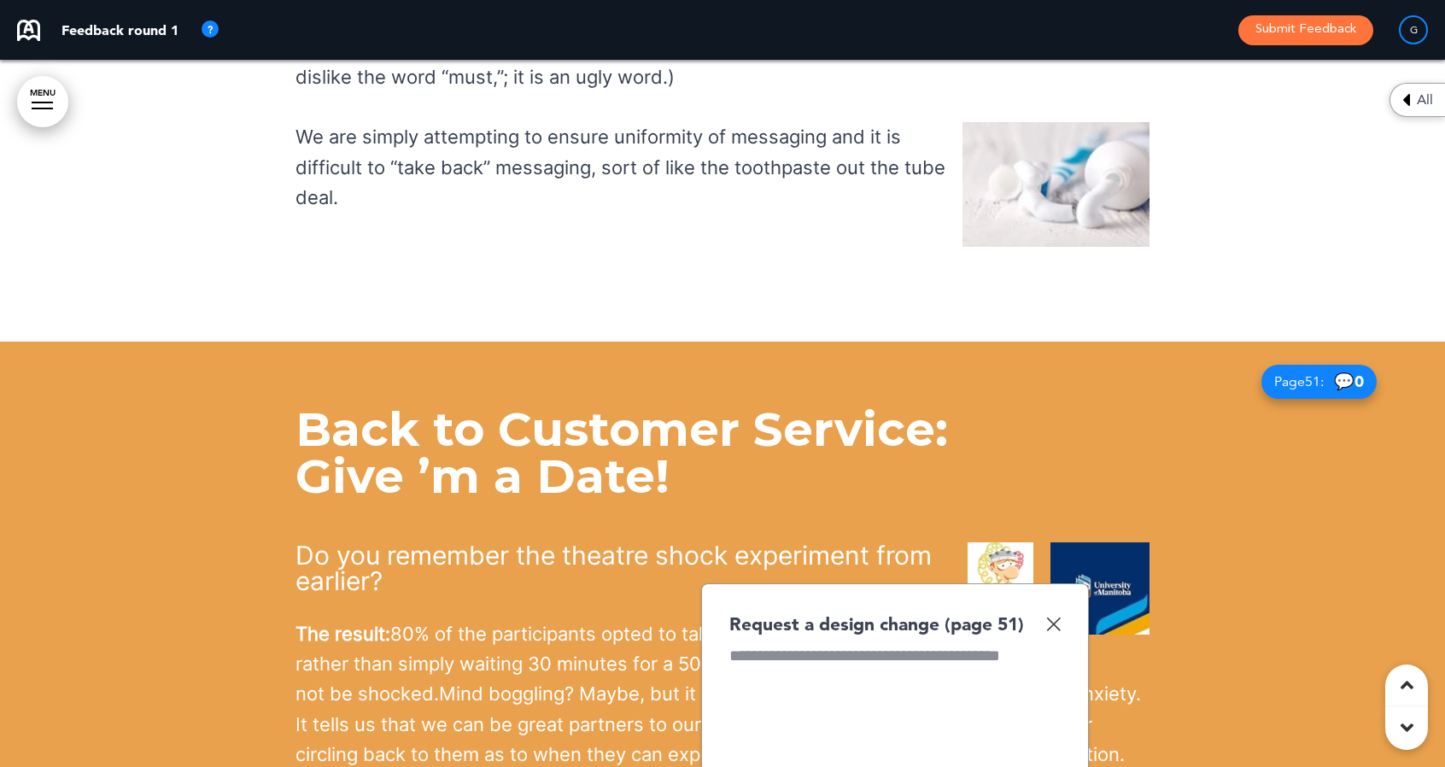
click at [774, 645] on div at bounding box center [894, 709] width 331 height 128
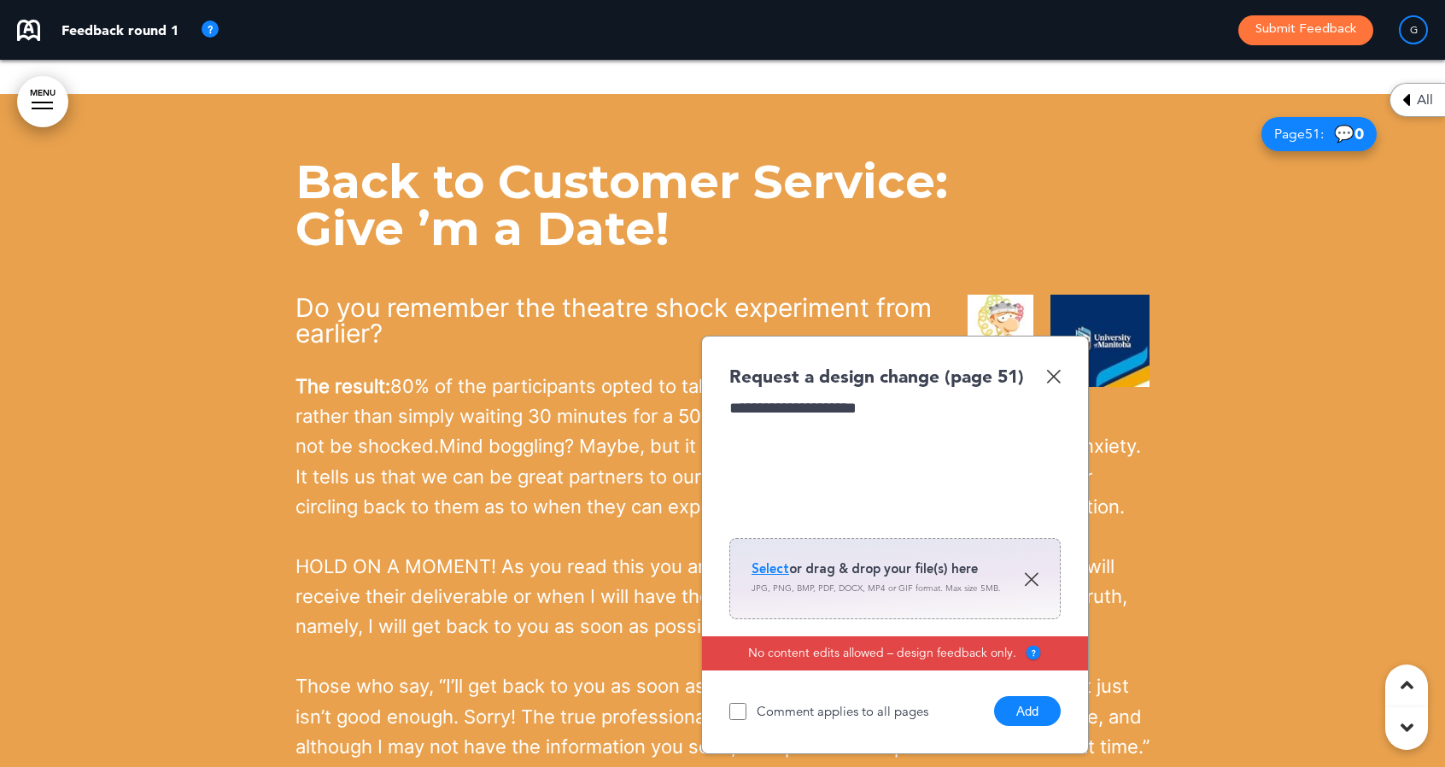
scroll to position [48219, 0]
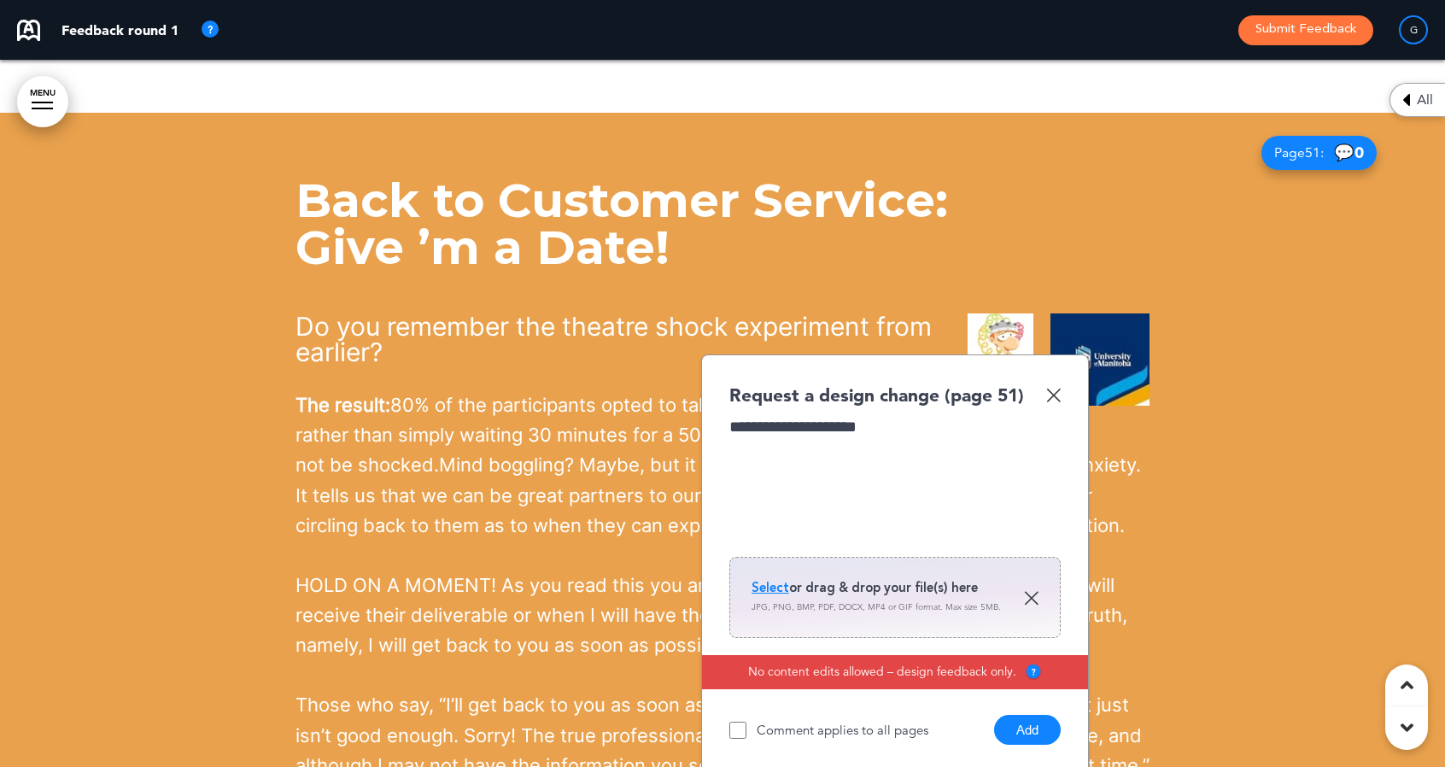
click at [777, 579] on span "Select" at bounding box center [770, 587] width 38 height 17
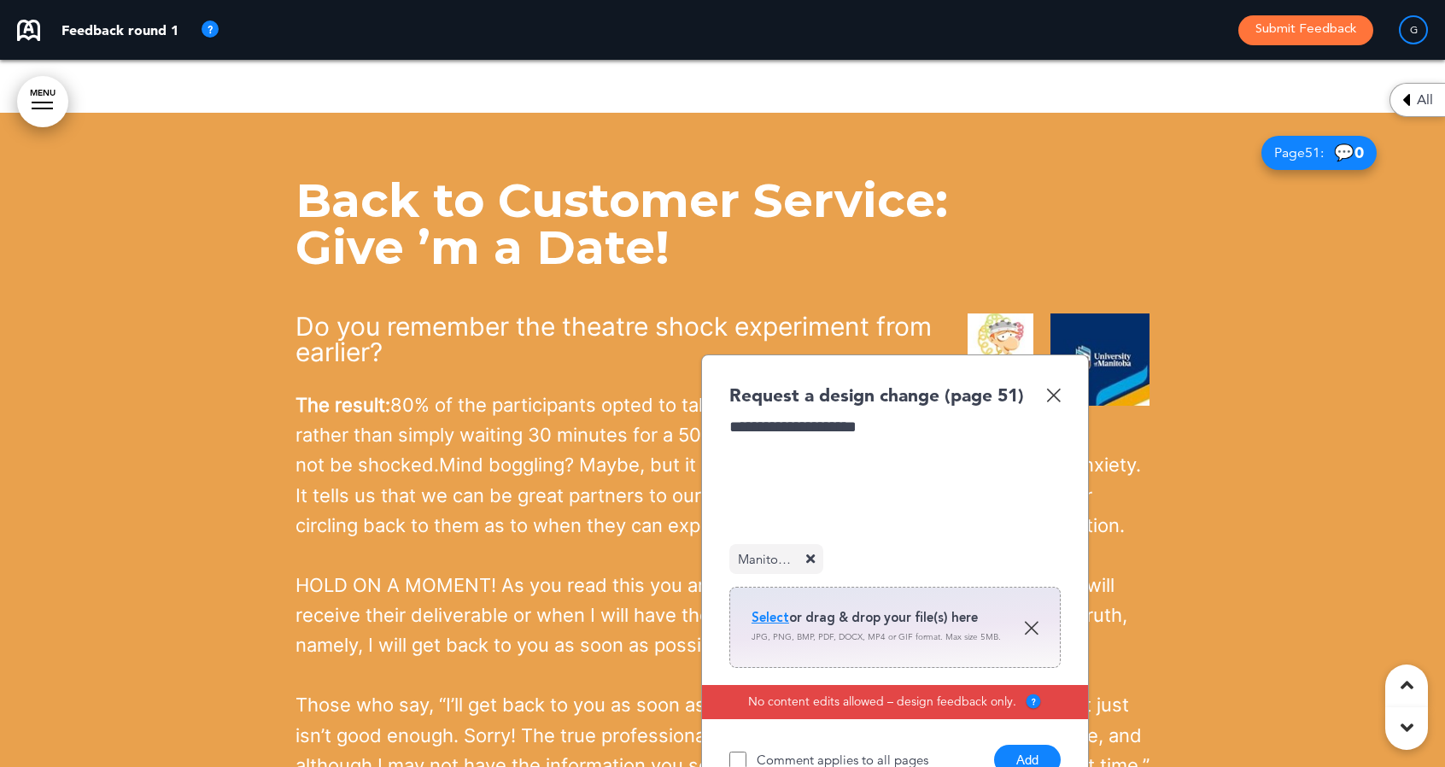
click at [1025, 745] on button "Add" at bounding box center [1027, 760] width 67 height 30
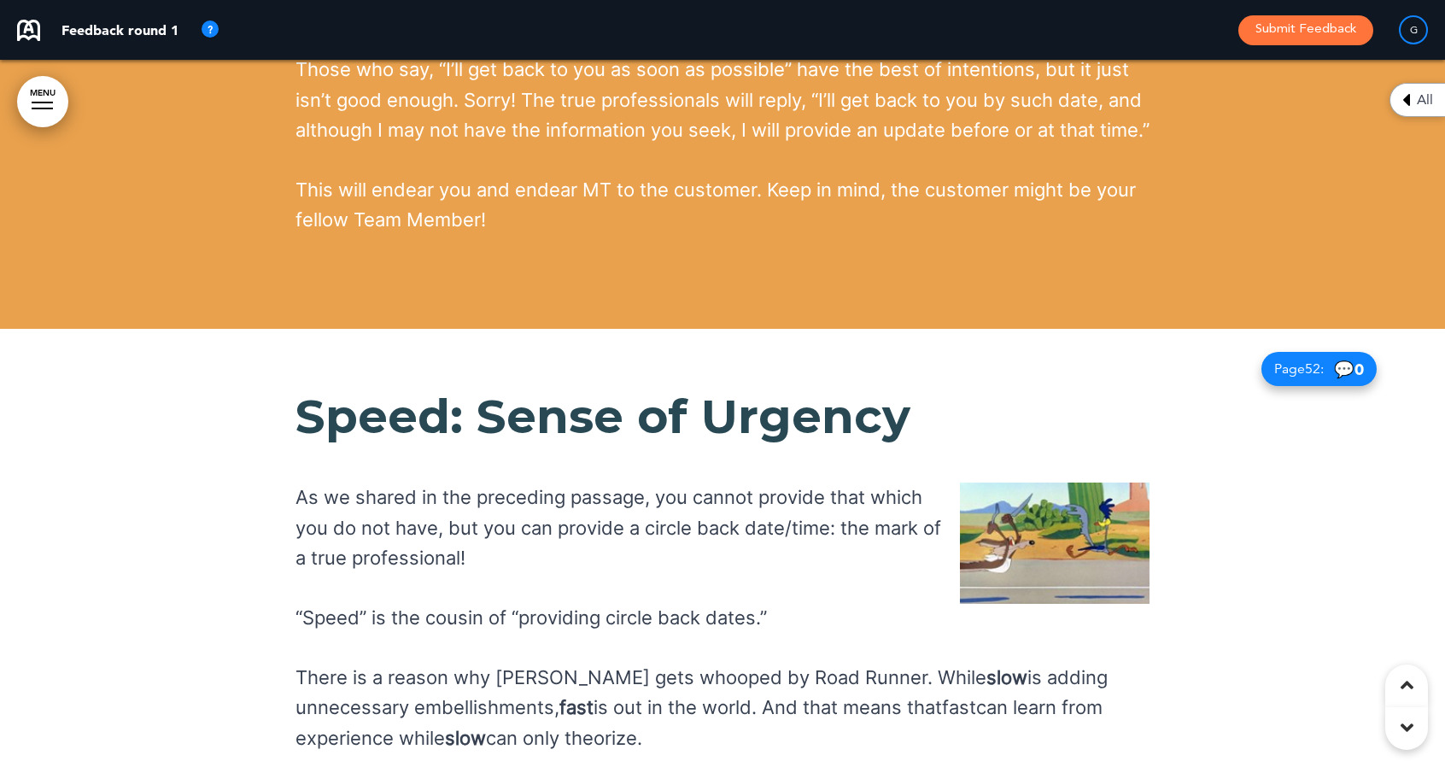
scroll to position [48855, 0]
click at [981, 482] on img at bounding box center [1055, 542] width 190 height 121
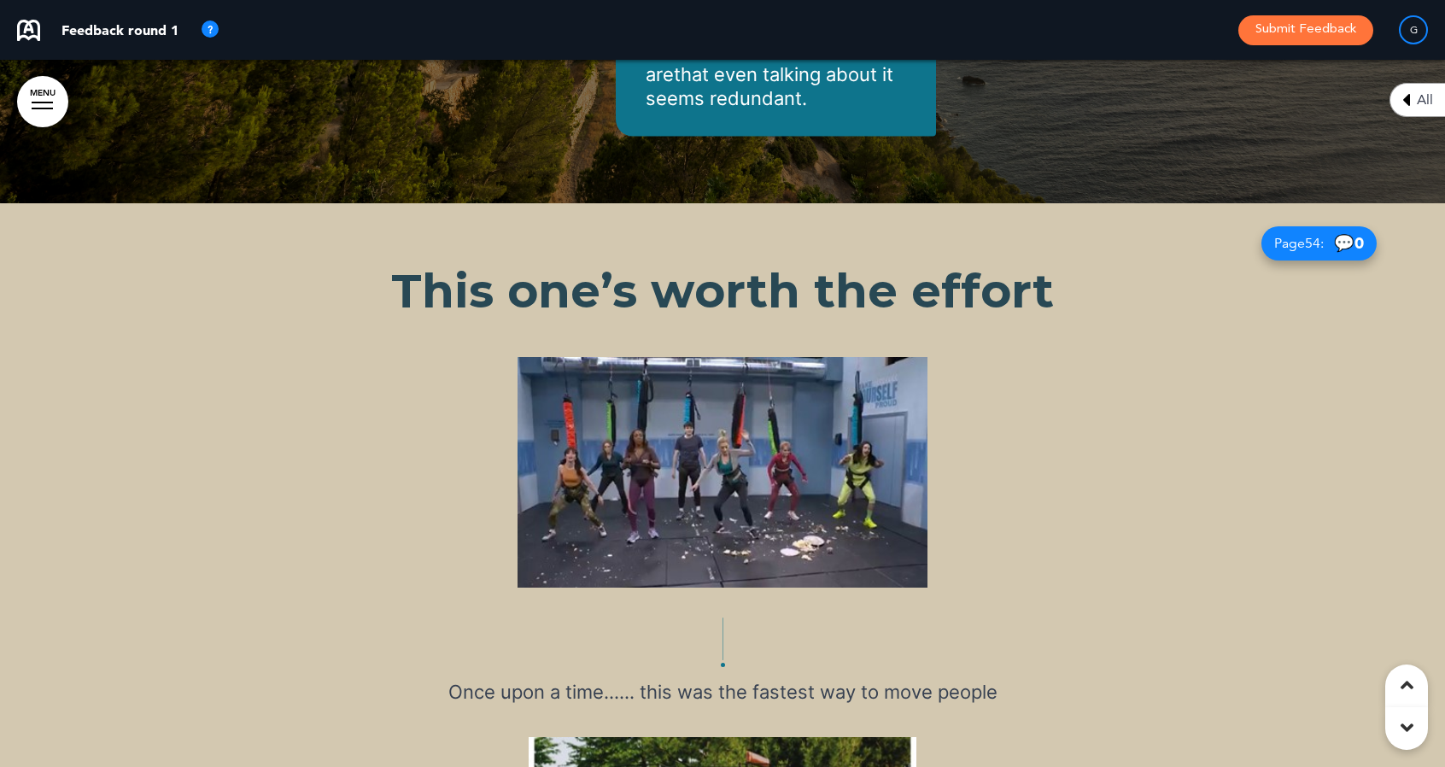
scroll to position [51363, 0]
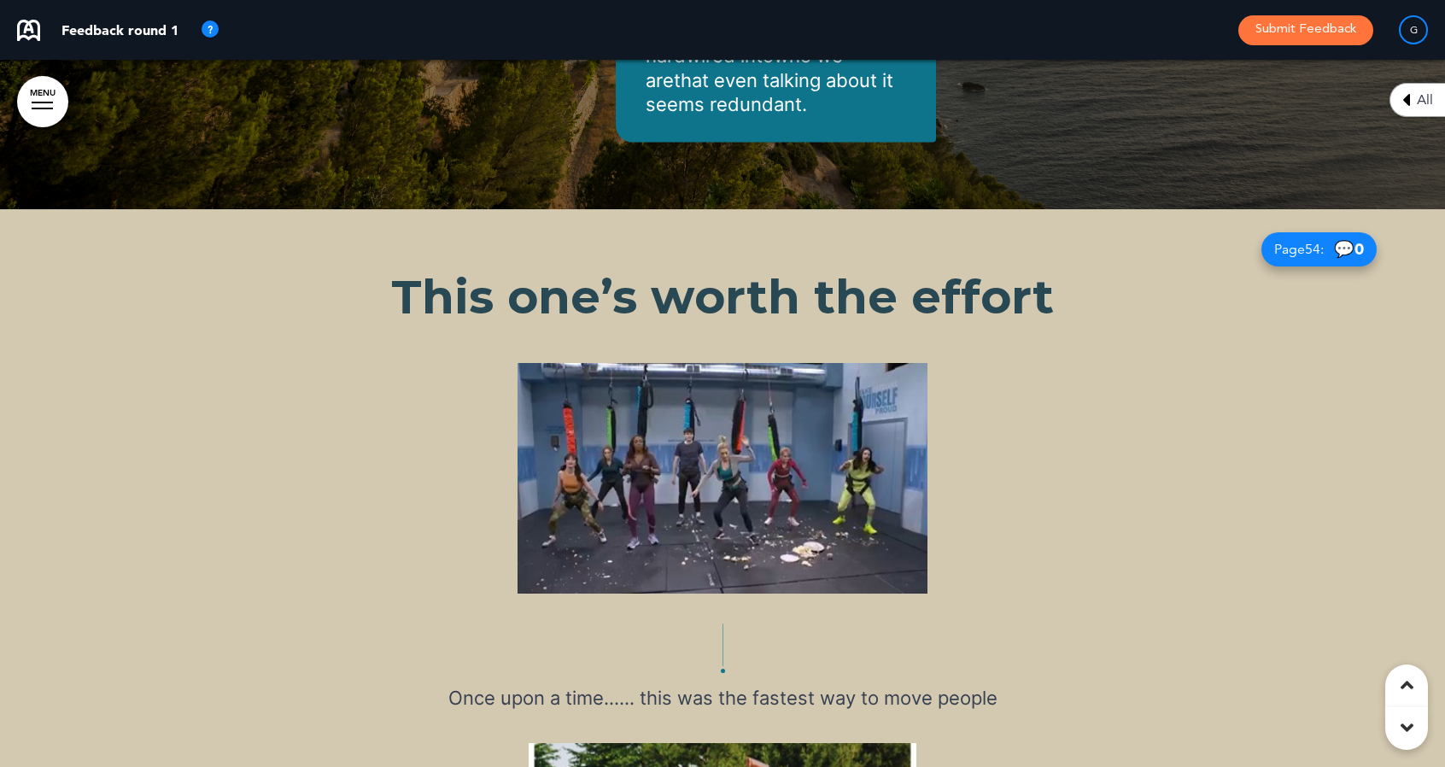
click at [707, 363] on img at bounding box center [723, 478] width 410 height 231
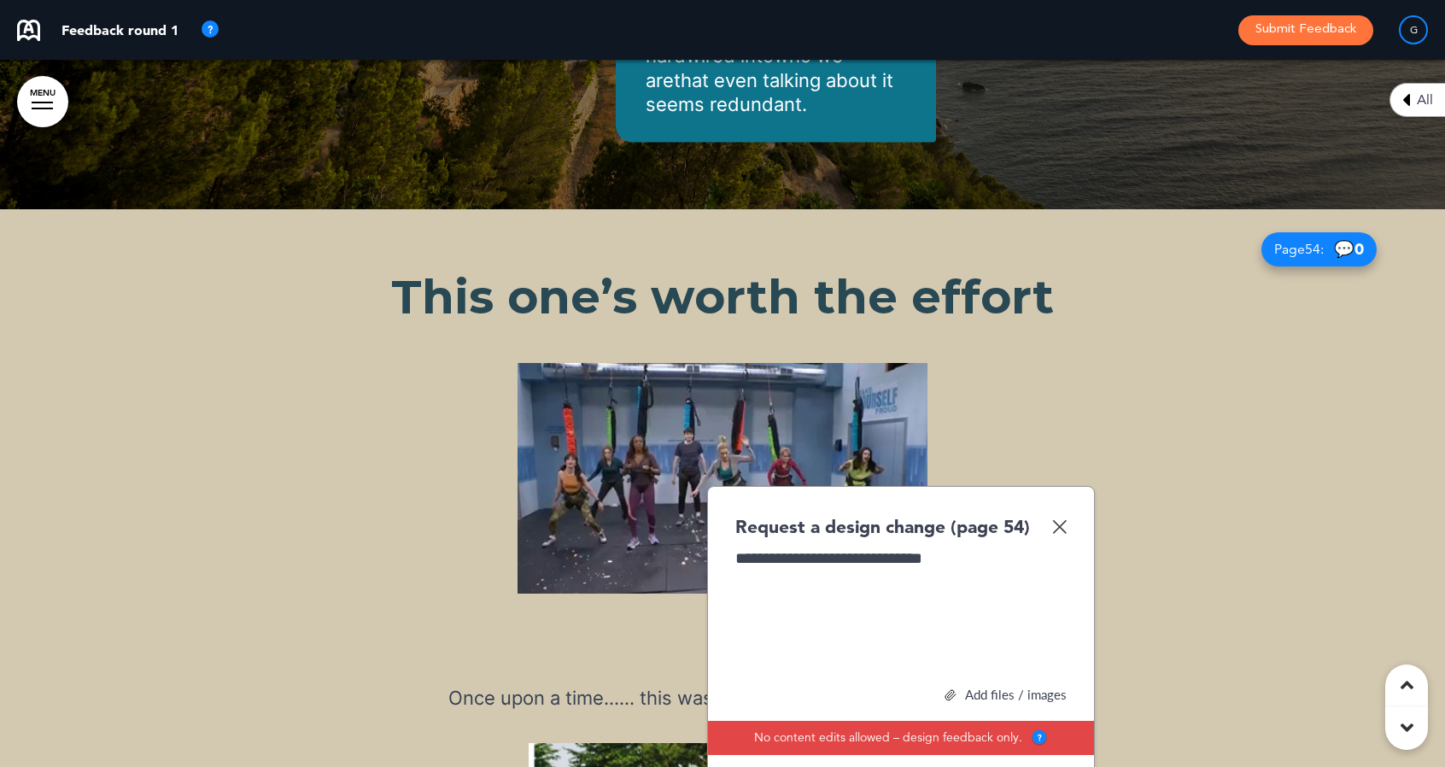
click at [986, 688] on div "Add files / images" at bounding box center [900, 694] width 331 height 13
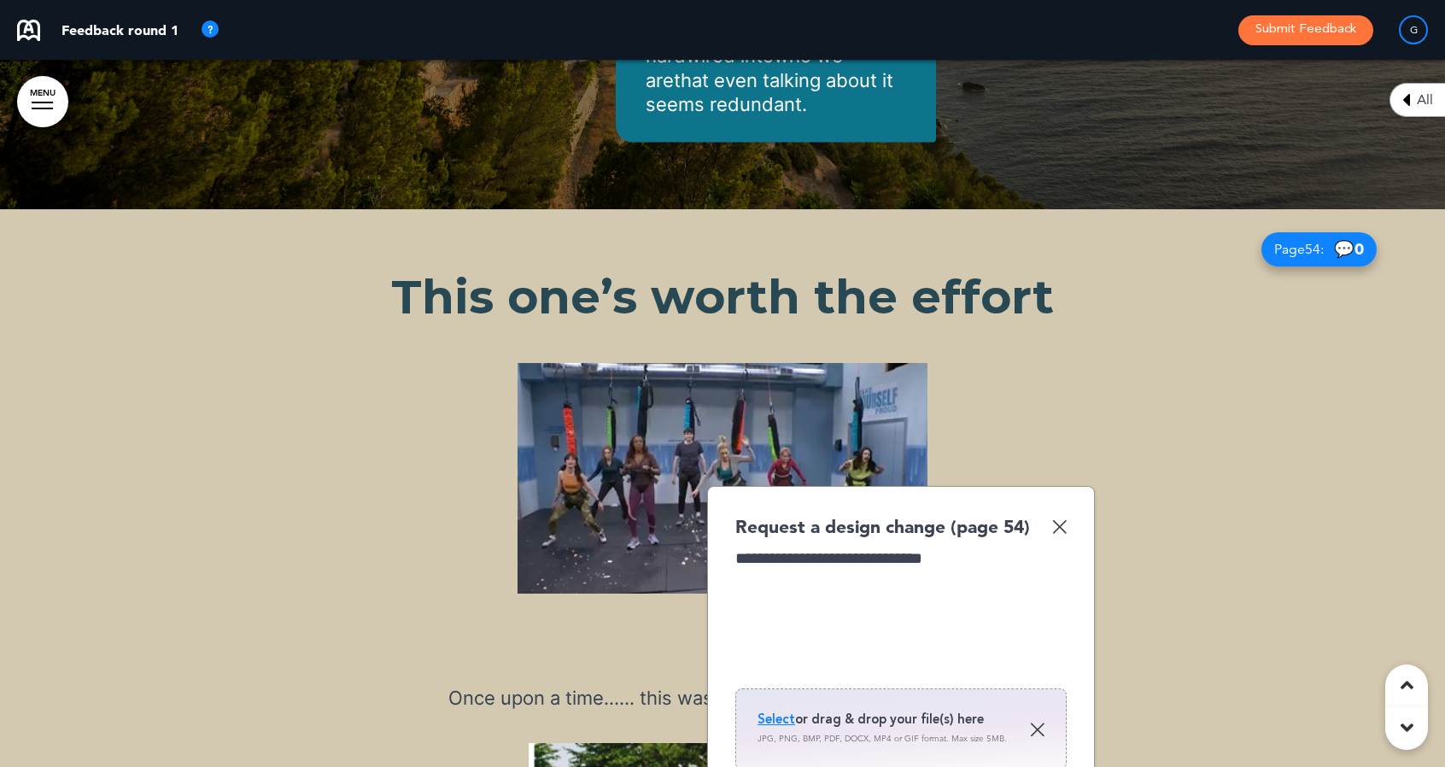
click at [771, 711] on span "Select" at bounding box center [776, 719] width 38 height 17
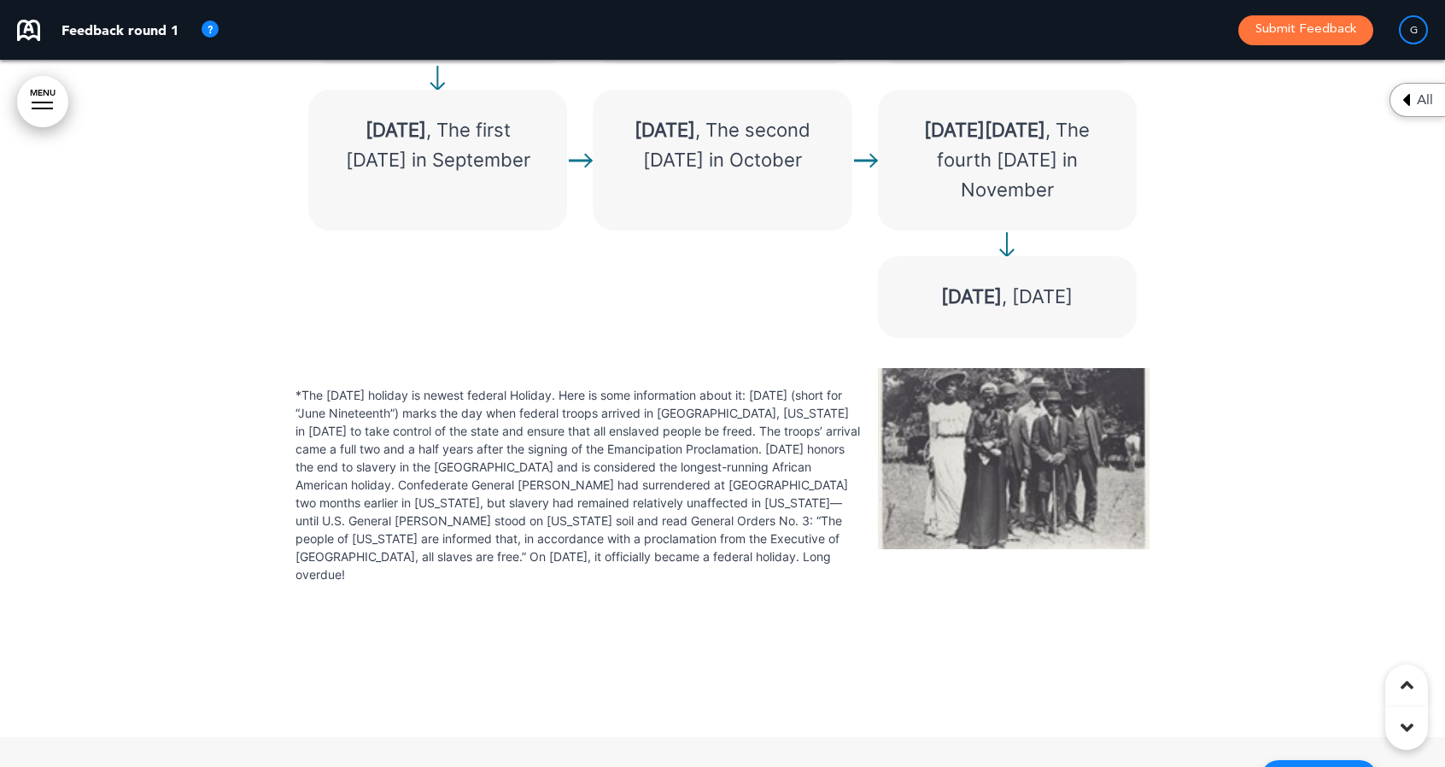
scroll to position [56507, 0]
click at [914, 367] on img at bounding box center [1014, 457] width 272 height 181
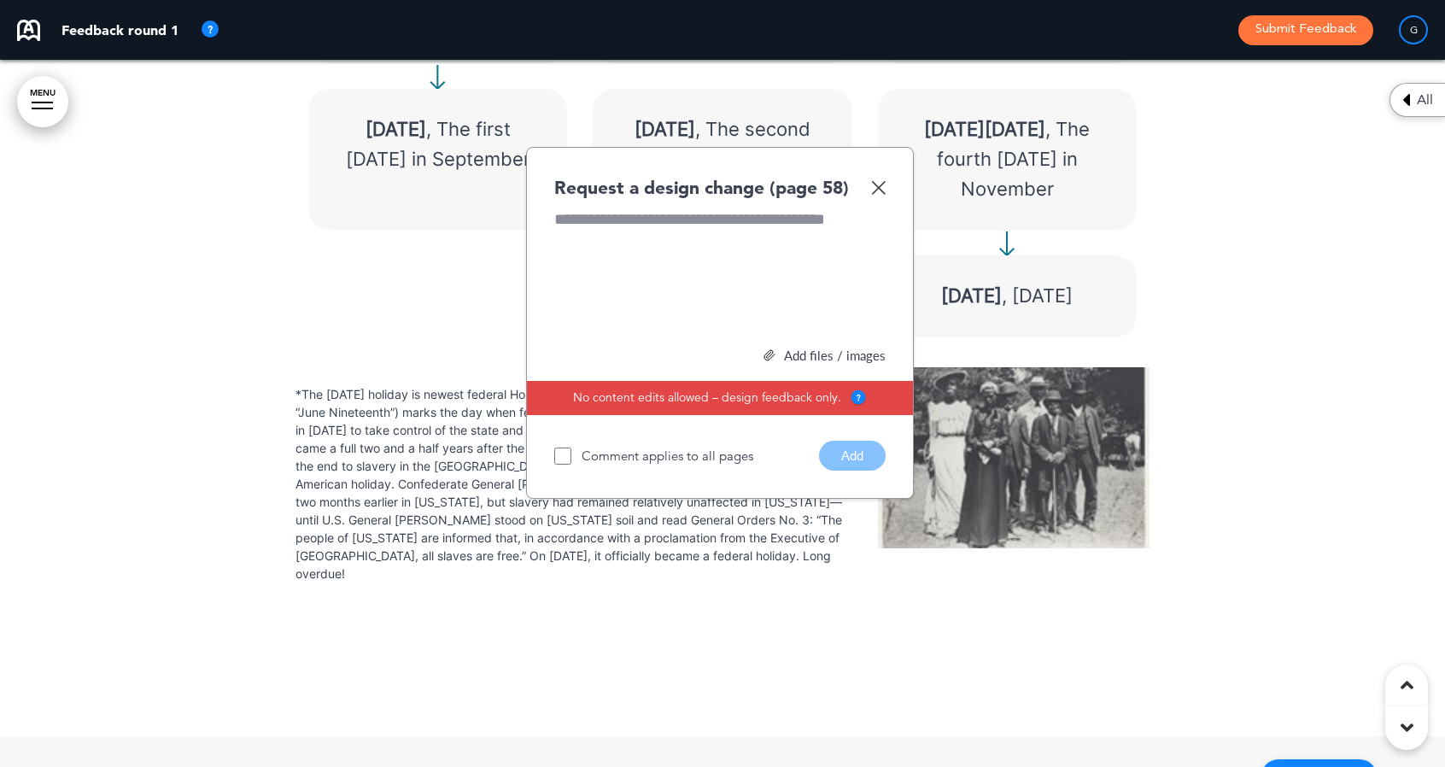
click at [799, 349] on div "Add files / images" at bounding box center [719, 355] width 331 height 13
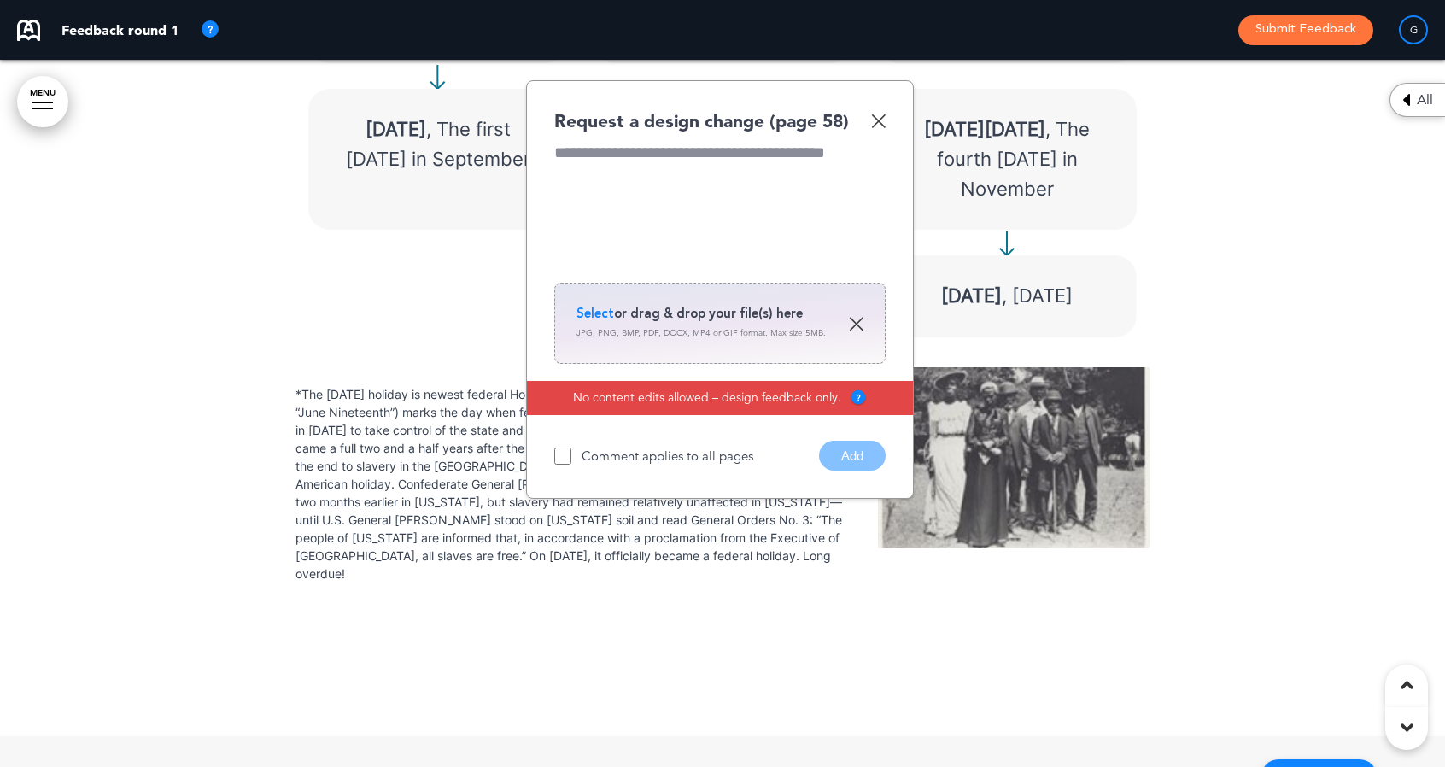
click at [596, 305] on span "Select" at bounding box center [595, 313] width 38 height 17
click at [601, 305] on span "Select" at bounding box center [595, 313] width 38 height 17
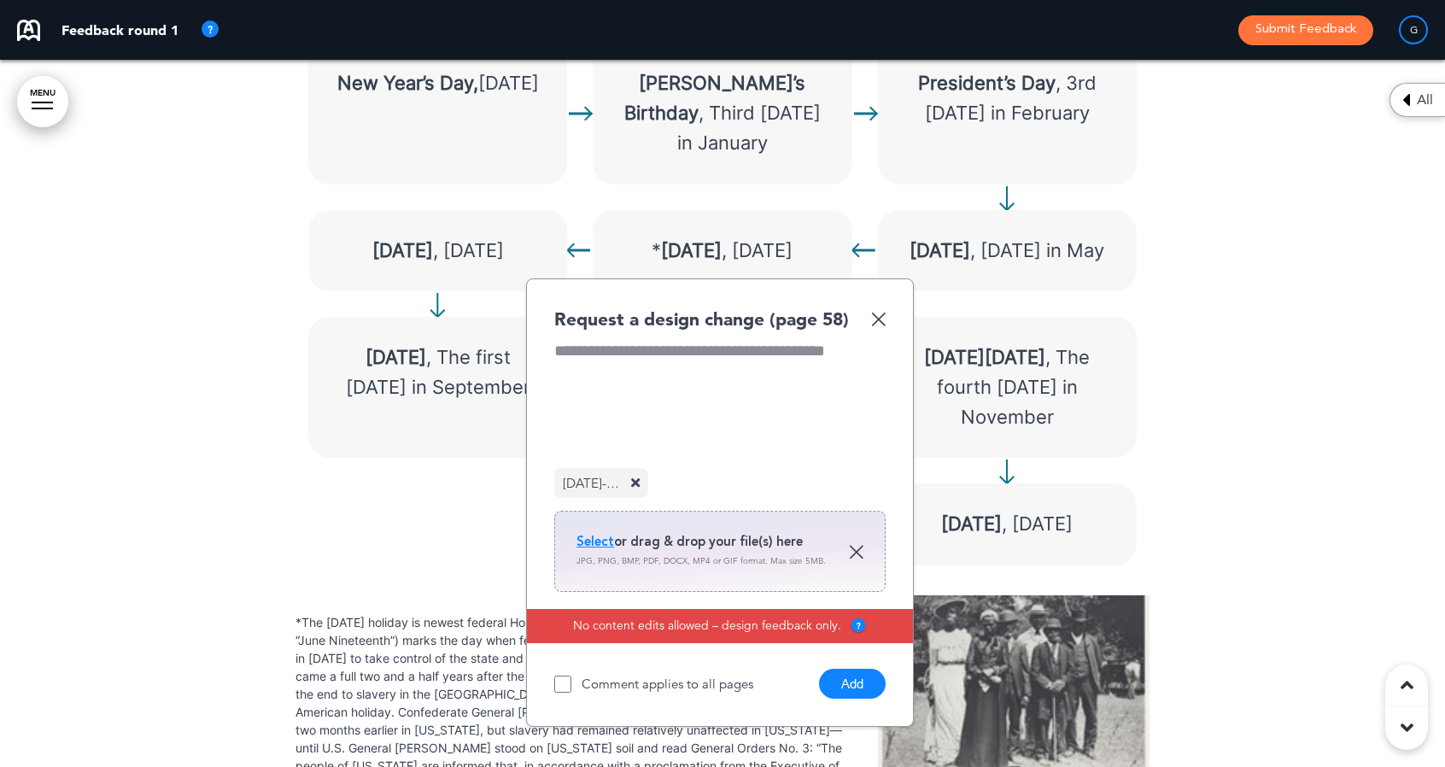
scroll to position [56262, 0]
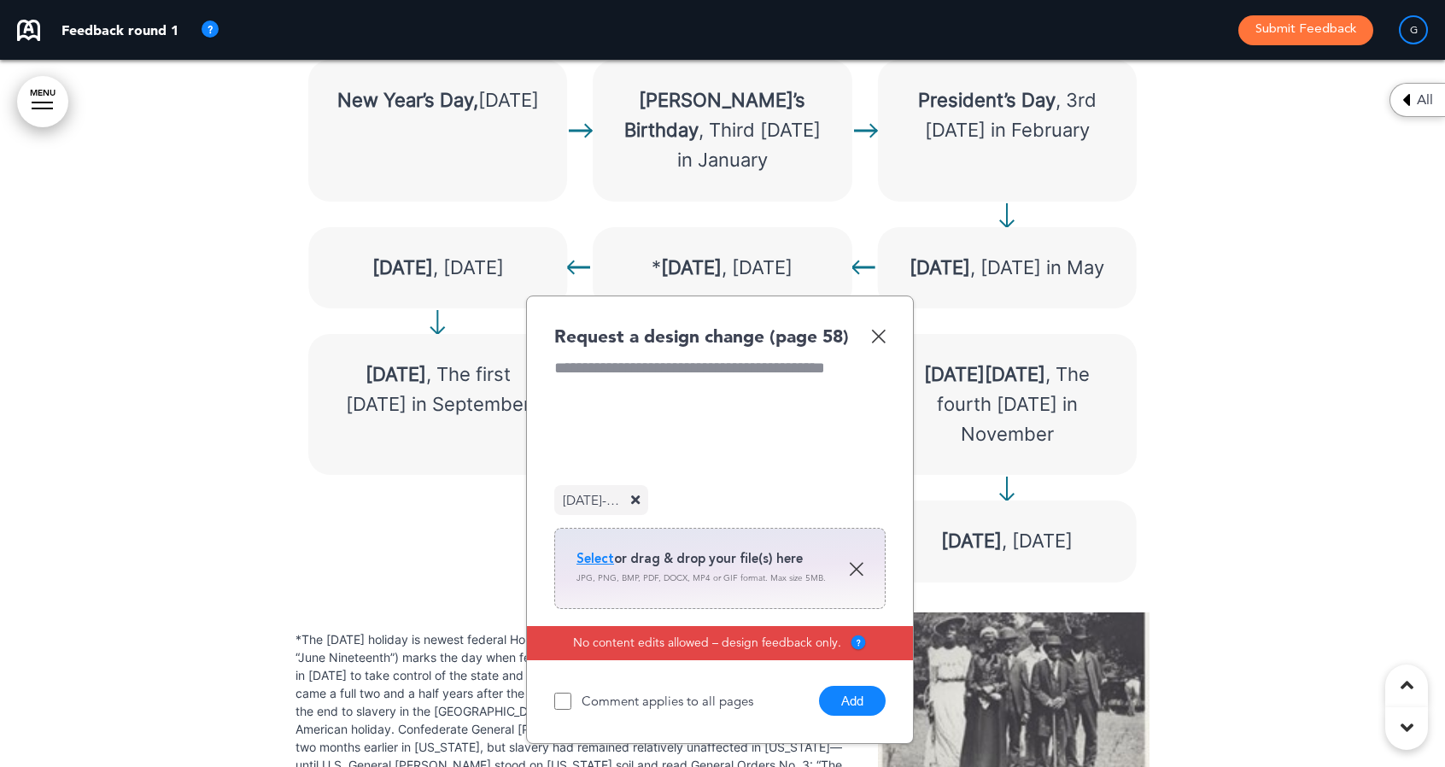
click at [579, 357] on div at bounding box center [719, 421] width 331 height 128
click at [839, 686] on button "Add" at bounding box center [852, 701] width 67 height 30
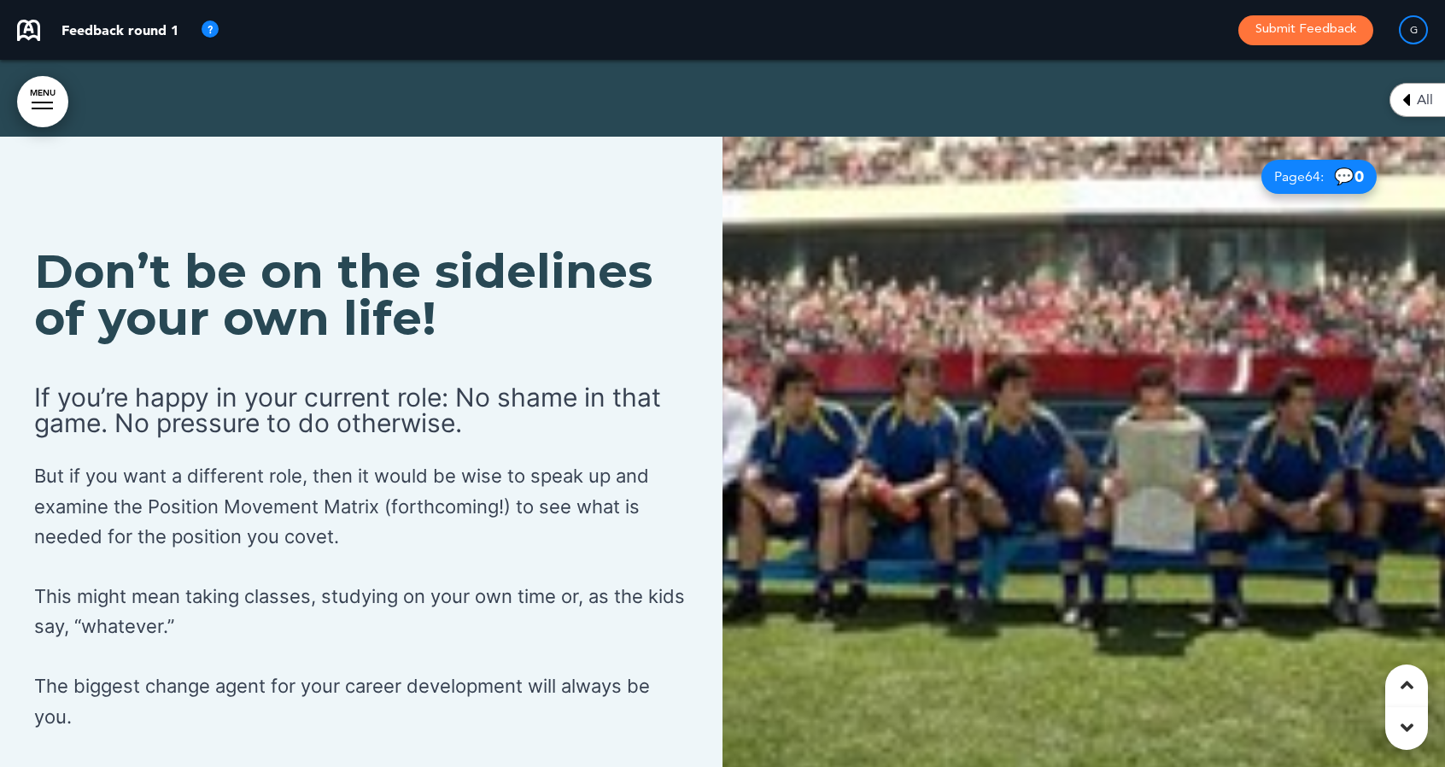
scroll to position [61931, 0]
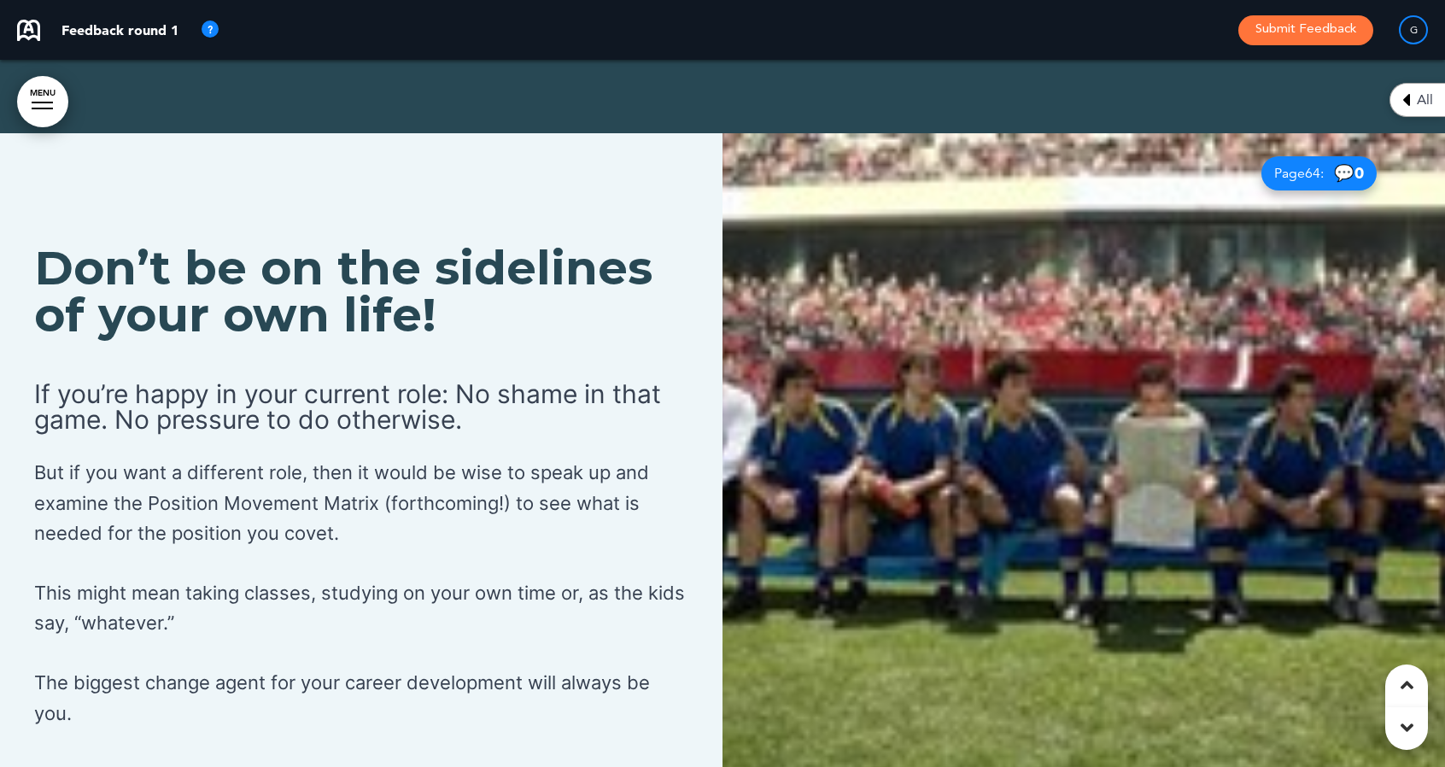
click at [1016, 487] on img at bounding box center [1083, 486] width 722 height 707
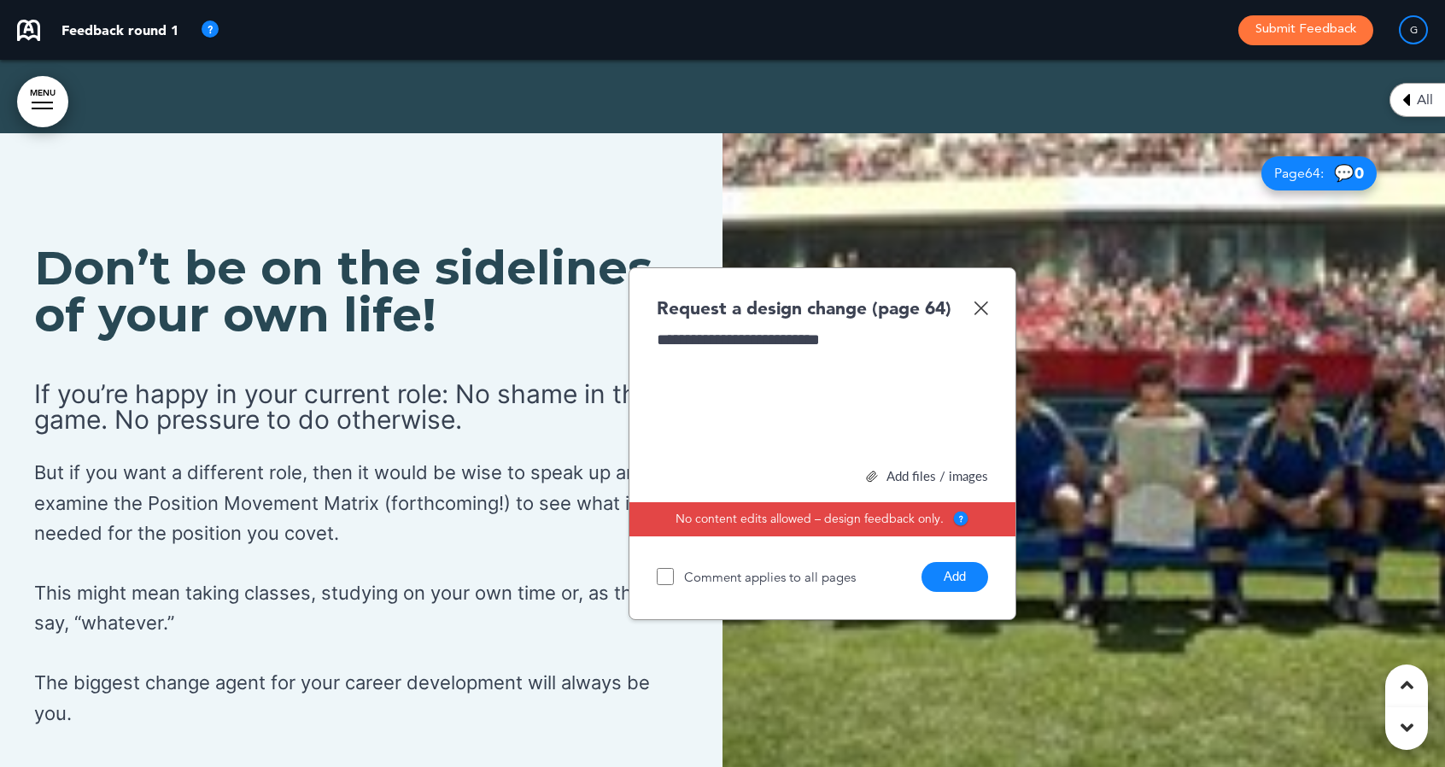
click at [907, 470] on div "Add files / images" at bounding box center [822, 476] width 331 height 13
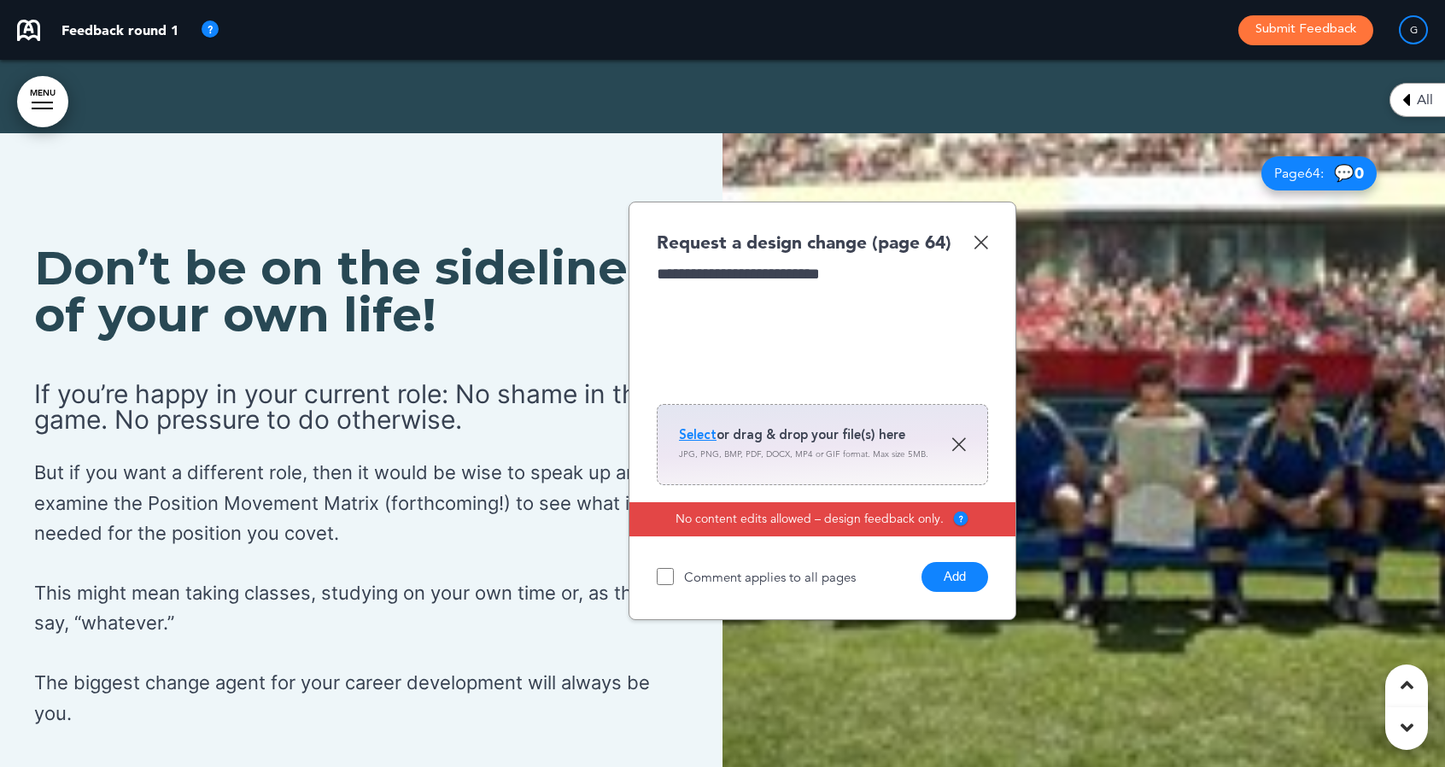
click at [699, 426] on span "Select" at bounding box center [698, 434] width 38 height 17
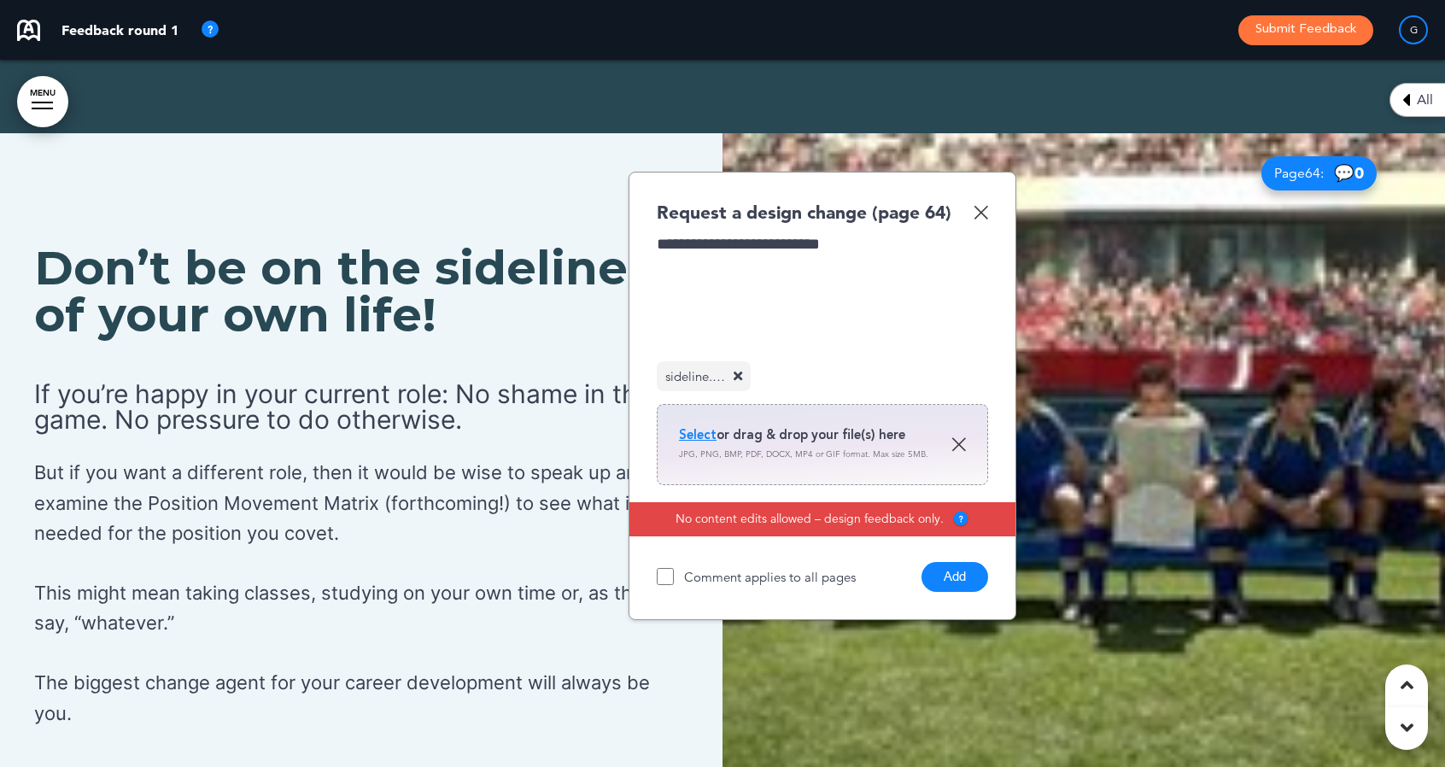
click at [958, 562] on button "Add" at bounding box center [954, 577] width 67 height 30
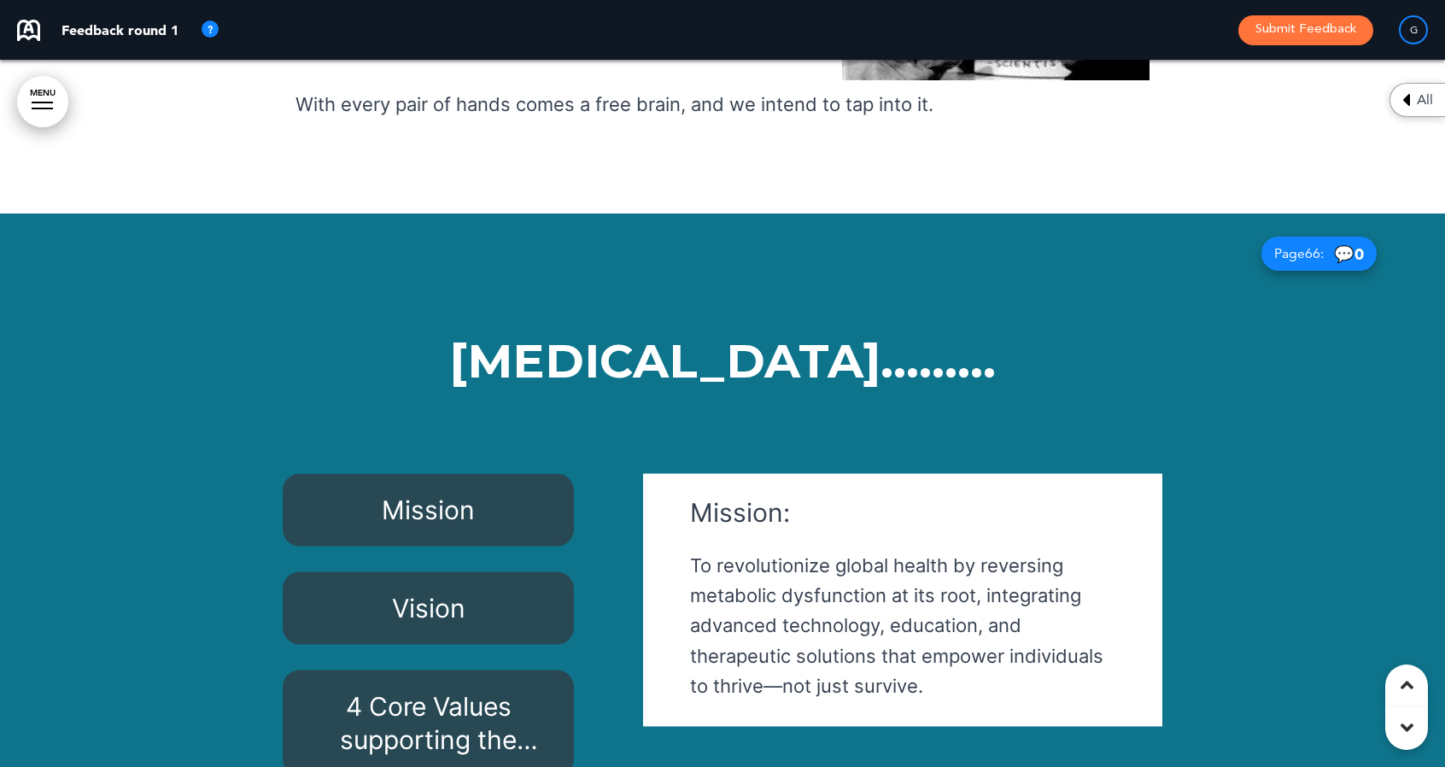
scroll to position [63923, 0]
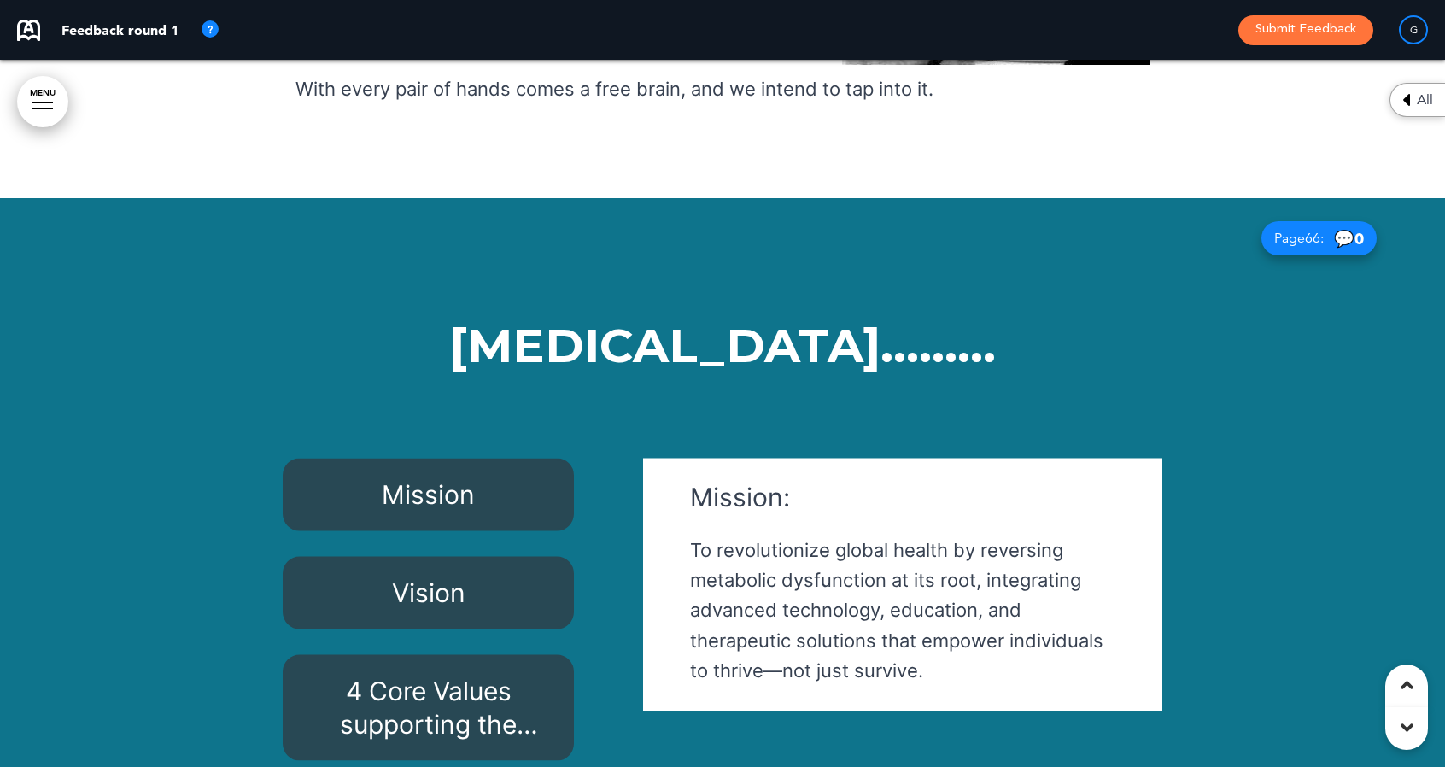
click at [468, 322] on h1 "[MEDICAL_DATA]………" at bounding box center [723, 369] width 880 height 94
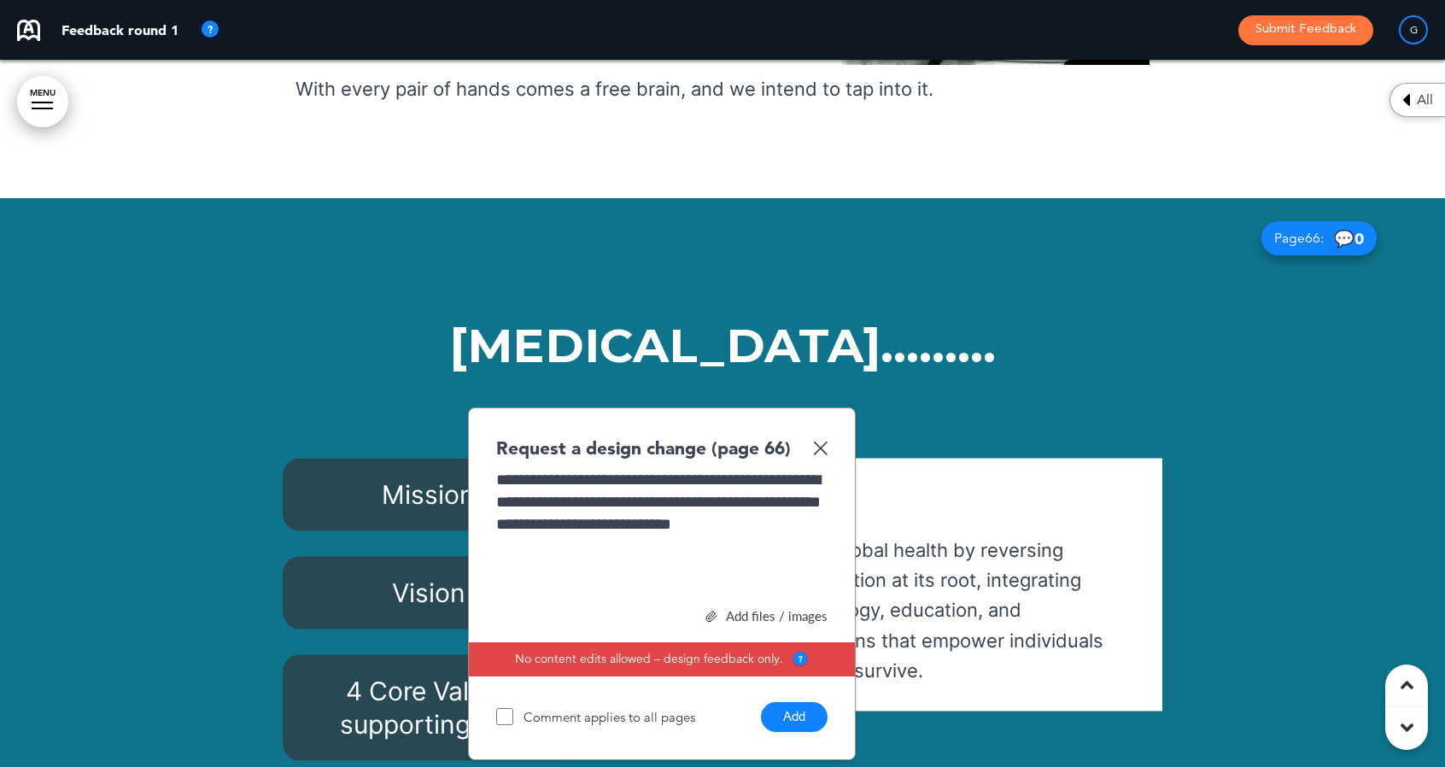
click at [813, 702] on button "Add" at bounding box center [794, 717] width 67 height 30
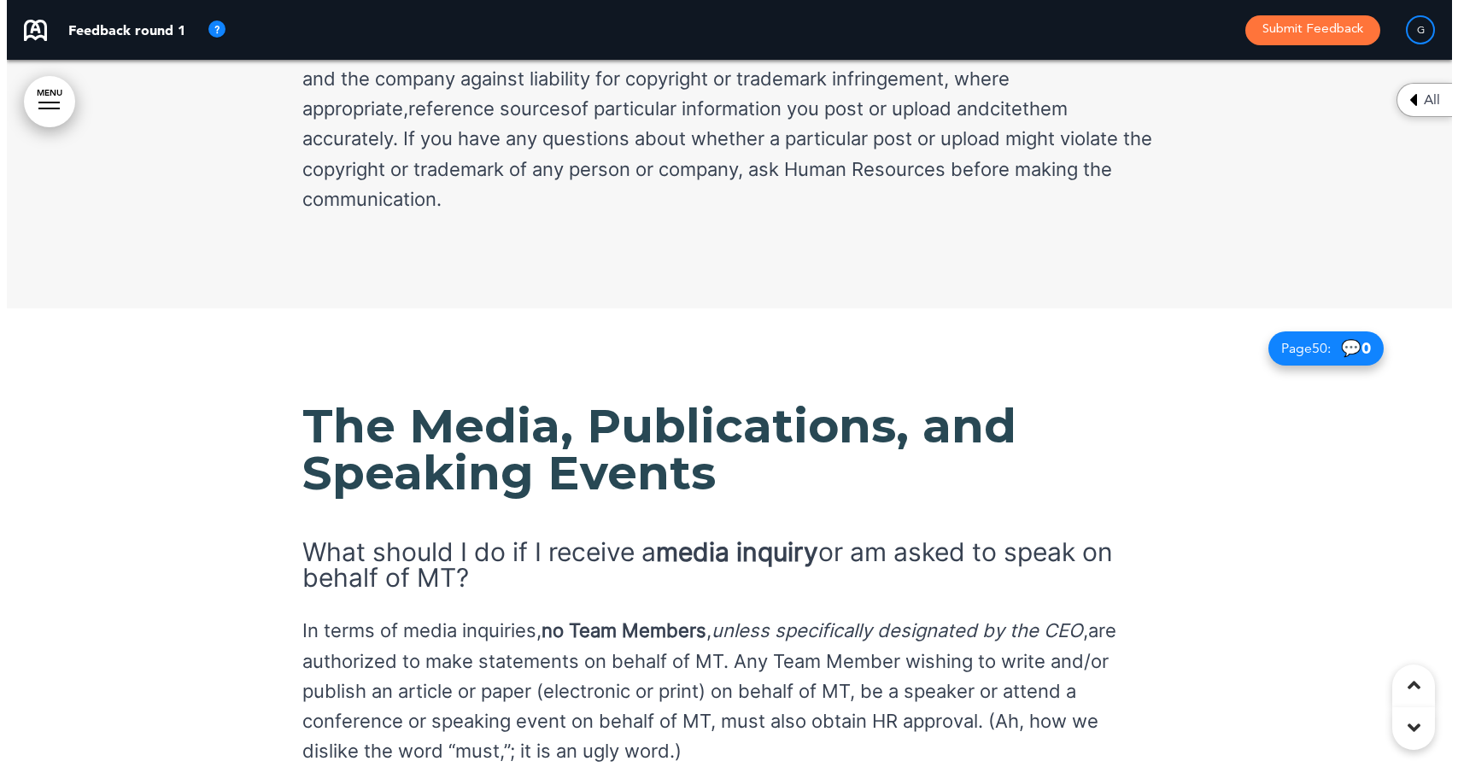
scroll to position [47314, 0]
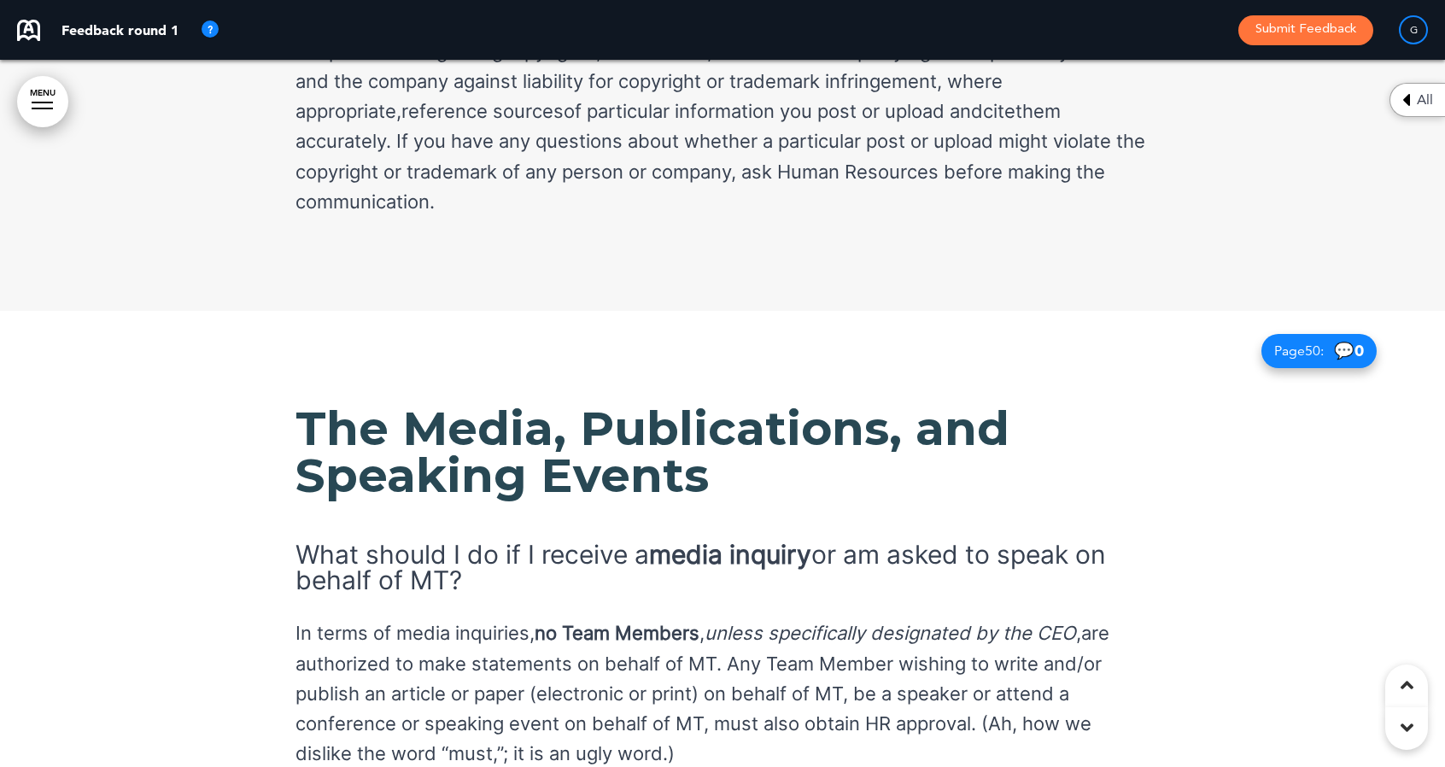
click at [1291, 37] on button "Submit Feedback" at bounding box center [1305, 30] width 135 height 30
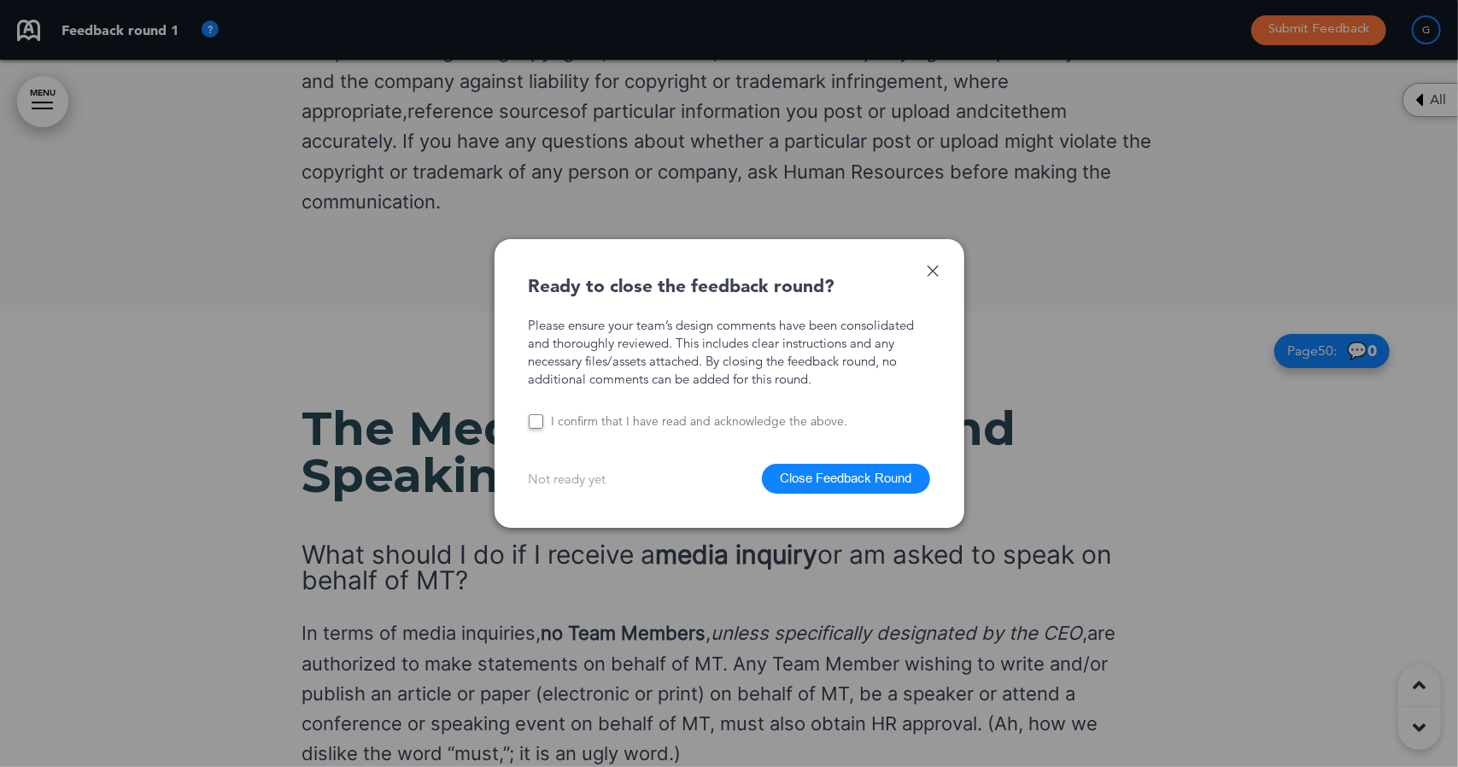
click at [825, 477] on button "Close Feedback Round" at bounding box center [846, 479] width 168 height 30
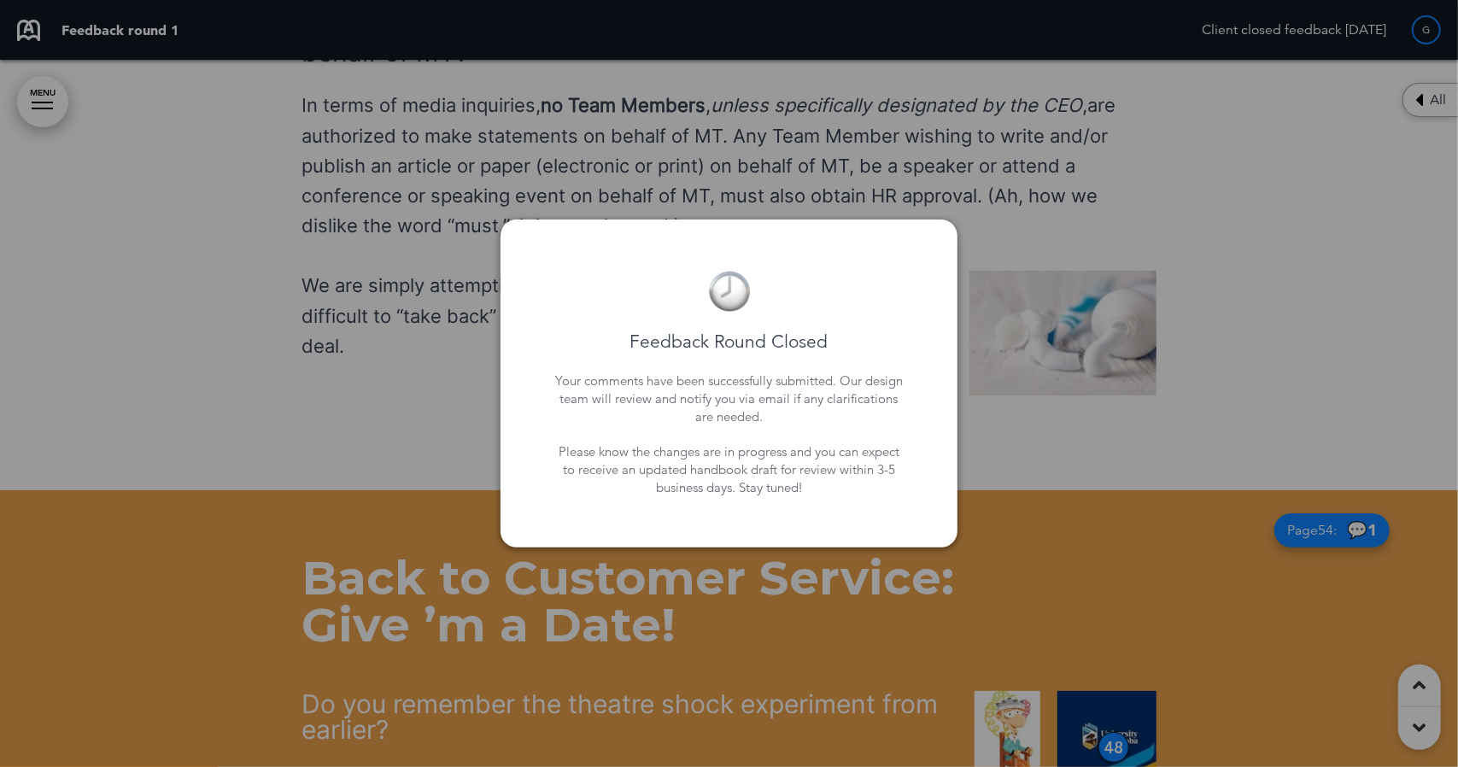
scroll to position [47314, 0]
